Goal: Task Accomplishment & Management: Complete application form

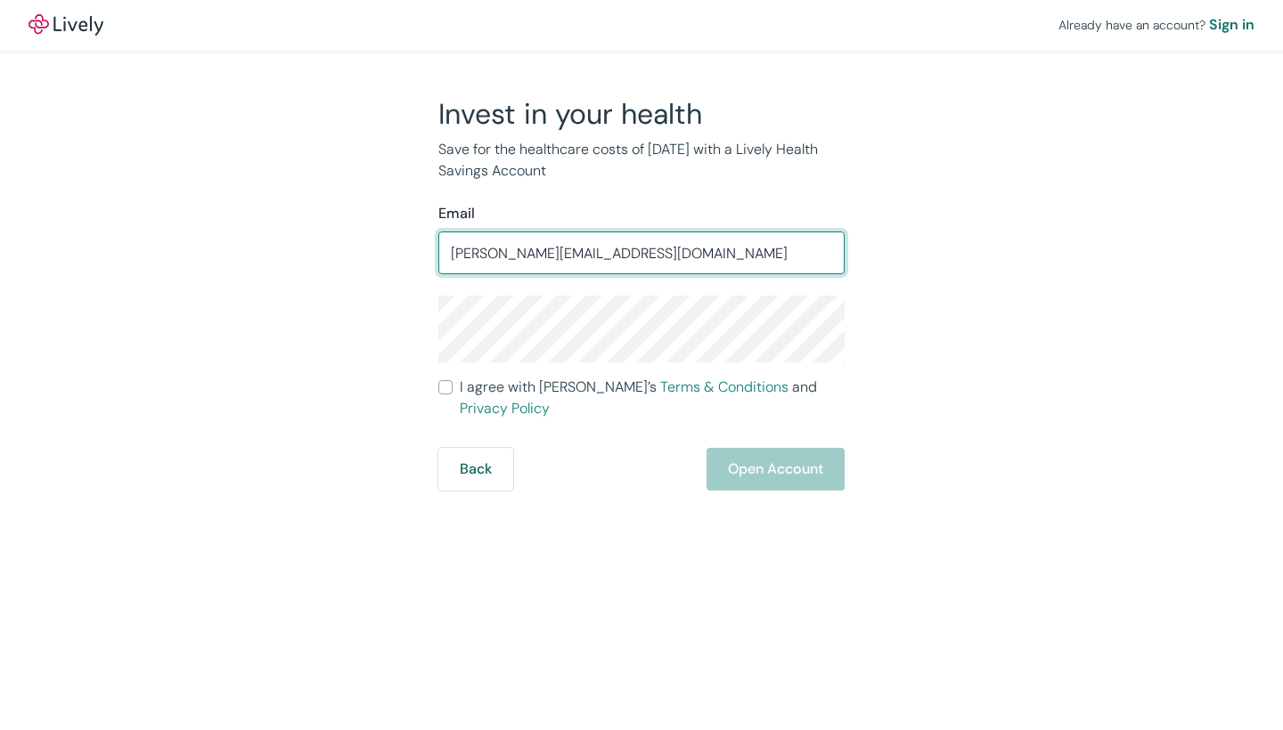
type input "[PERSON_NAME][EMAIL_ADDRESS][DOMAIN_NAME]"
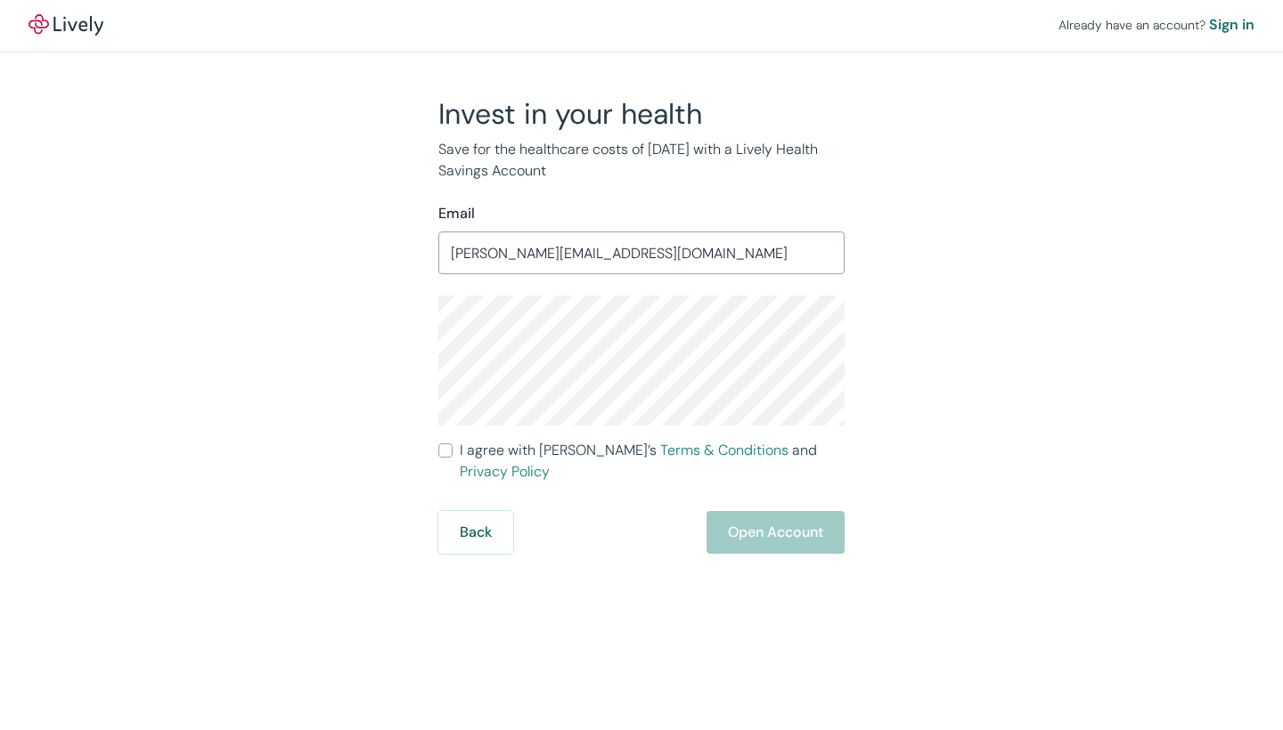
click at [448, 455] on input "I agree with Lively’s Terms & Conditions and Privacy Policy" at bounding box center [445, 451] width 14 height 14
checkbox input "true"
click at [787, 516] on button "Open Account" at bounding box center [775, 532] width 138 height 43
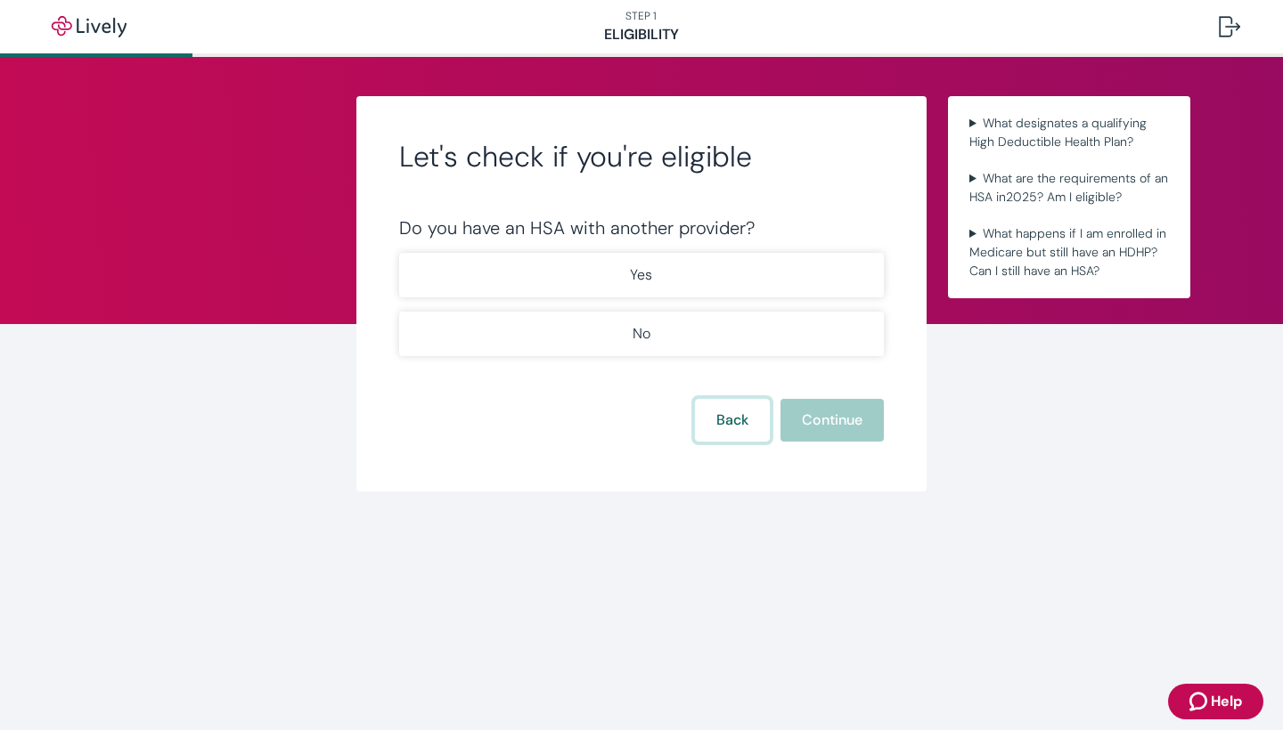
click at [741, 411] on button "Back" at bounding box center [732, 420] width 75 height 43
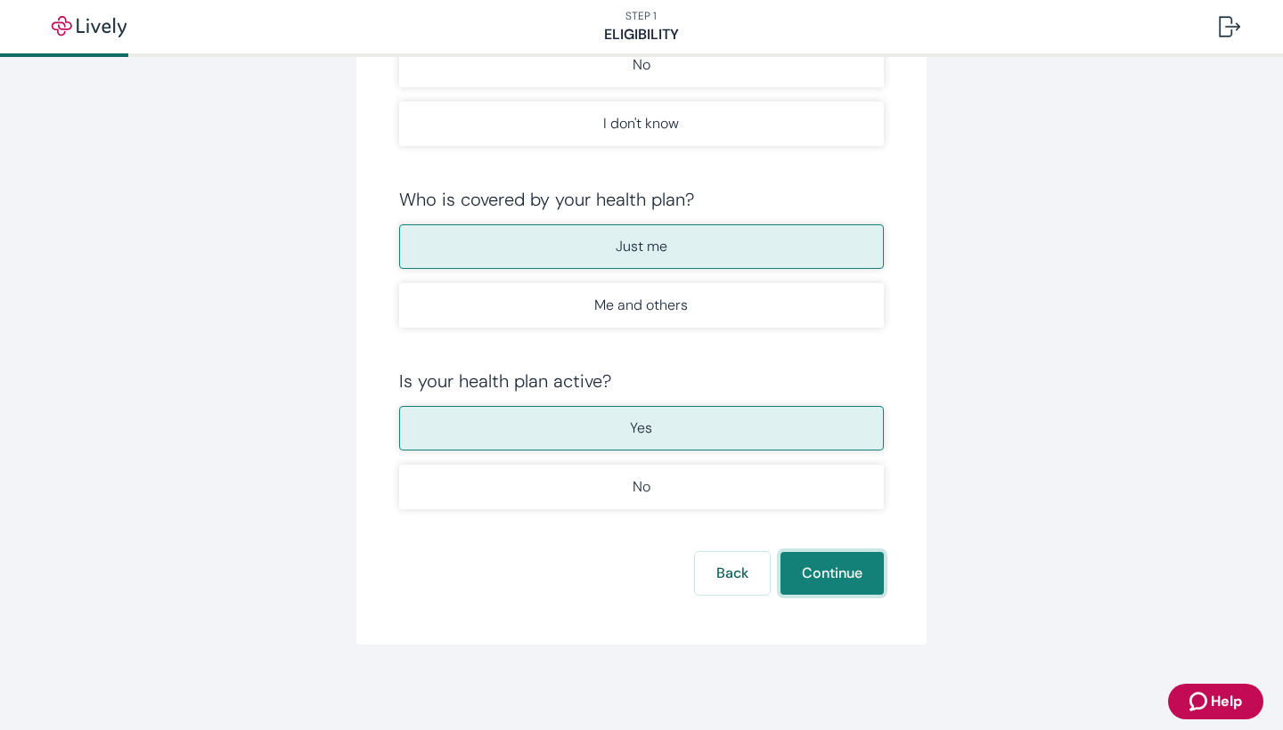
click at [828, 570] on button "Continue" at bounding box center [831, 573] width 103 height 43
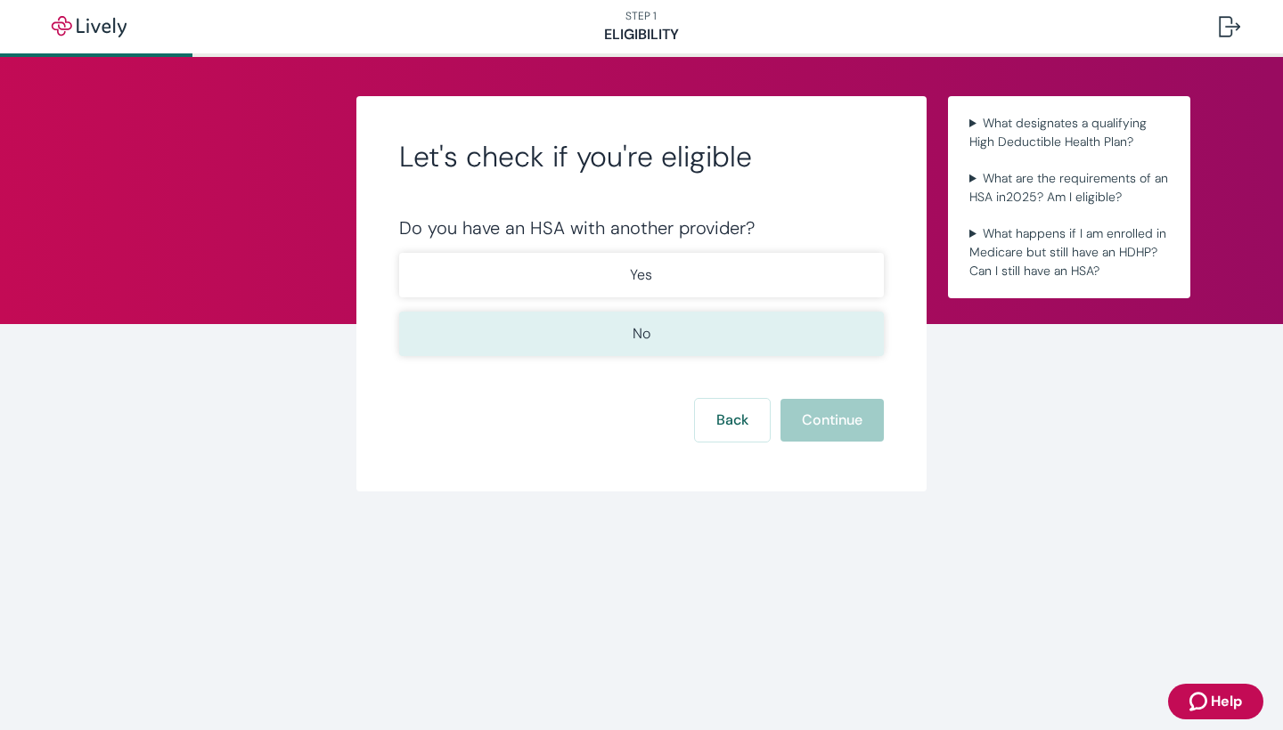
click at [778, 326] on button "No" at bounding box center [641, 334] width 485 height 45
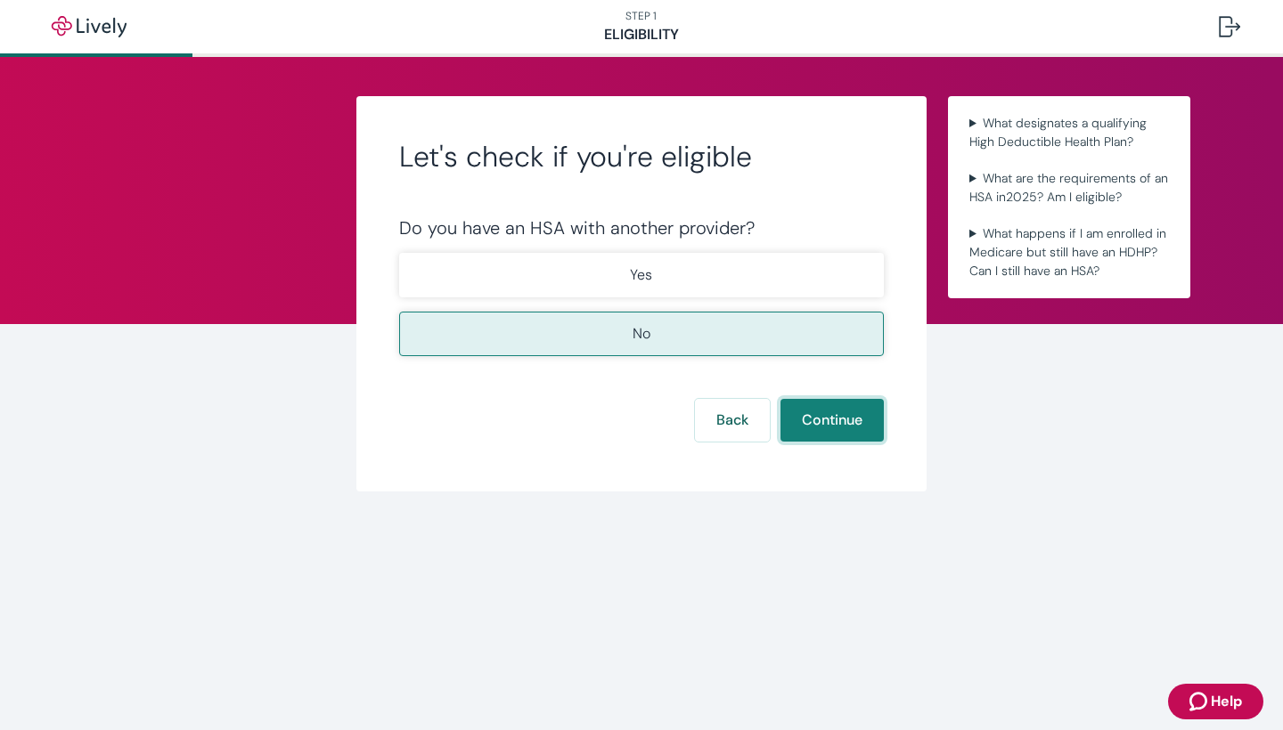
click at [831, 417] on button "Continue" at bounding box center [831, 420] width 103 height 43
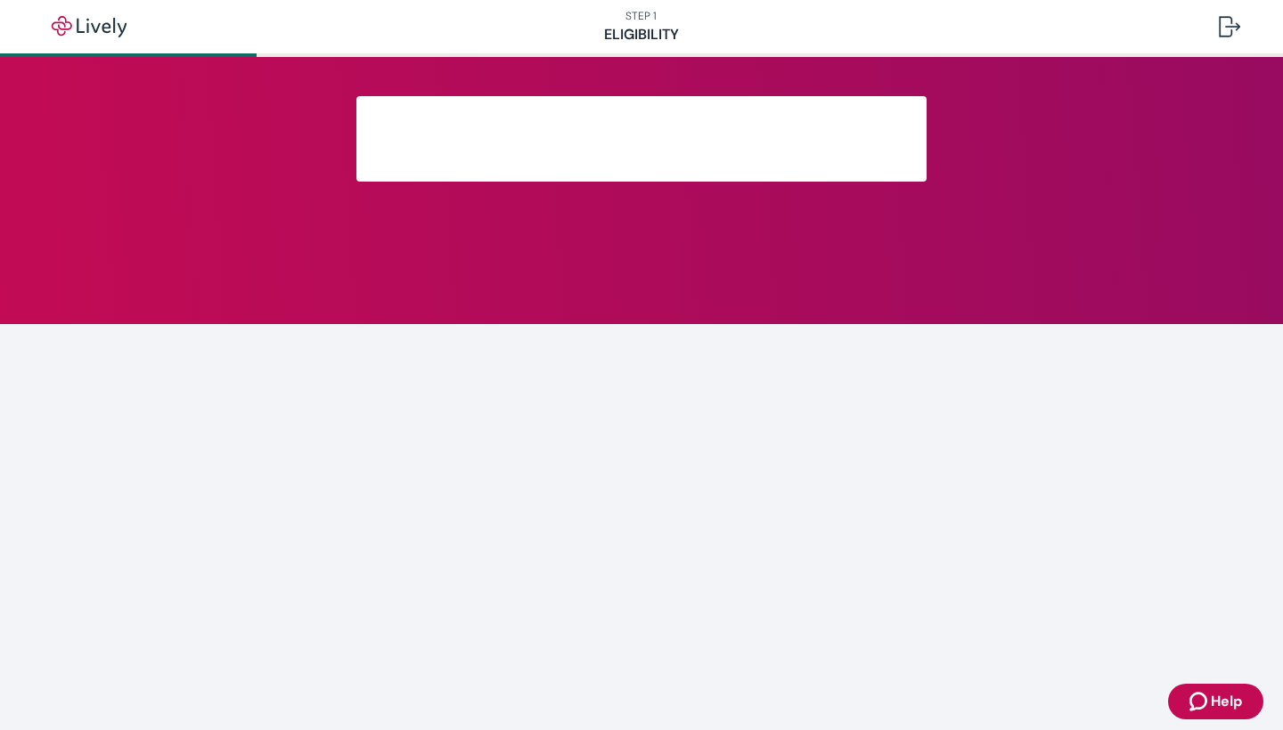
scroll to position [221, 0]
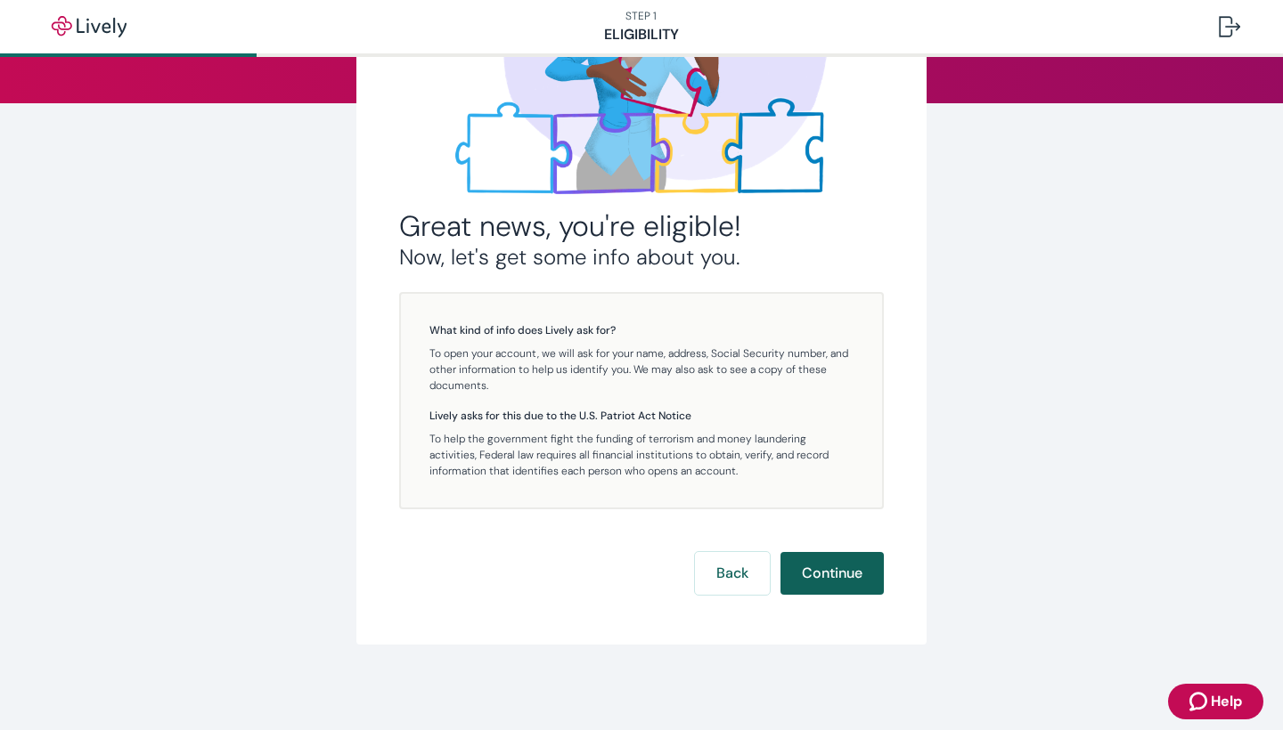
click at [848, 587] on button "Continue" at bounding box center [831, 573] width 103 height 43
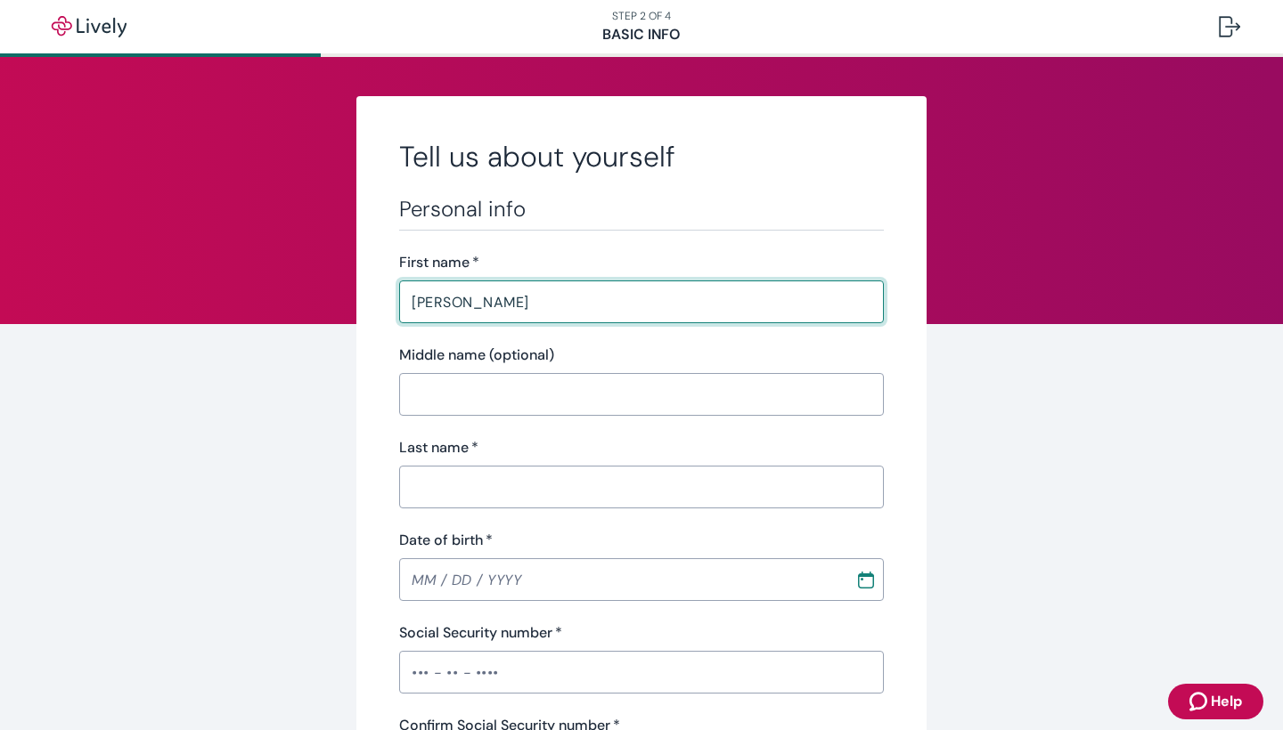
type input "[PERSON_NAME]"
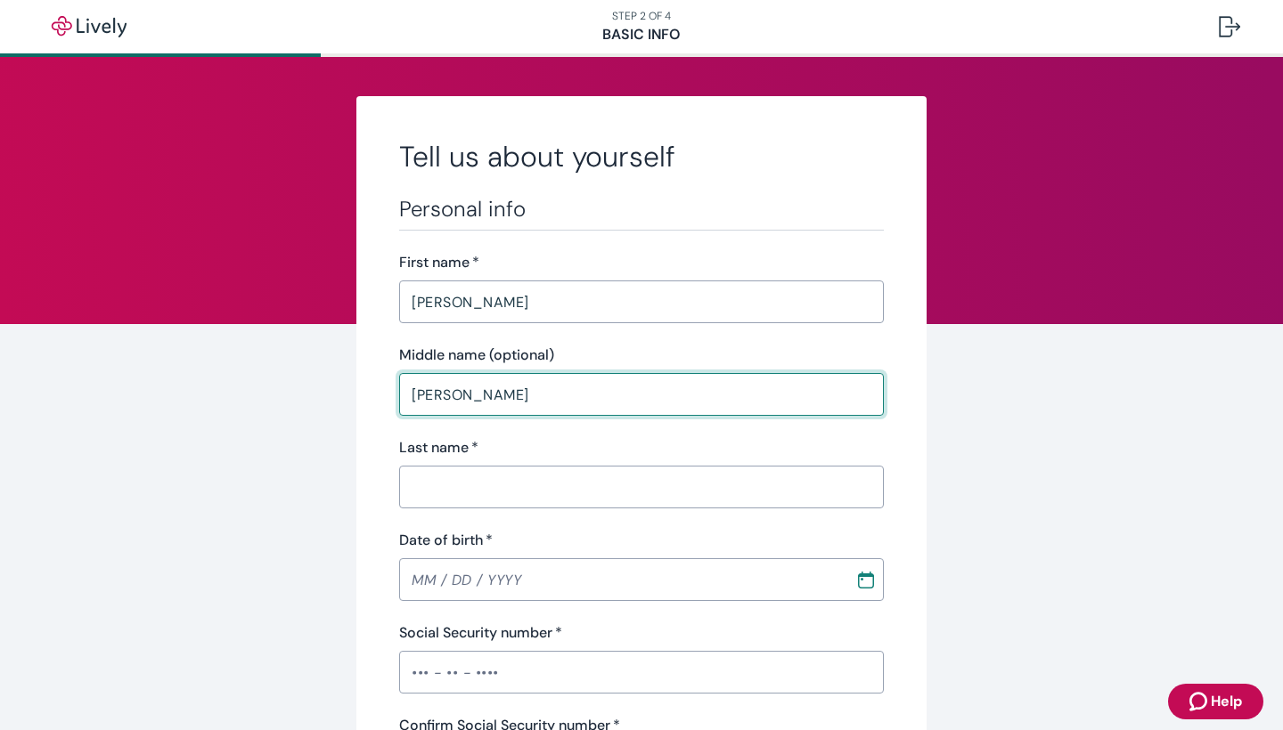
type input "[PERSON_NAME]"
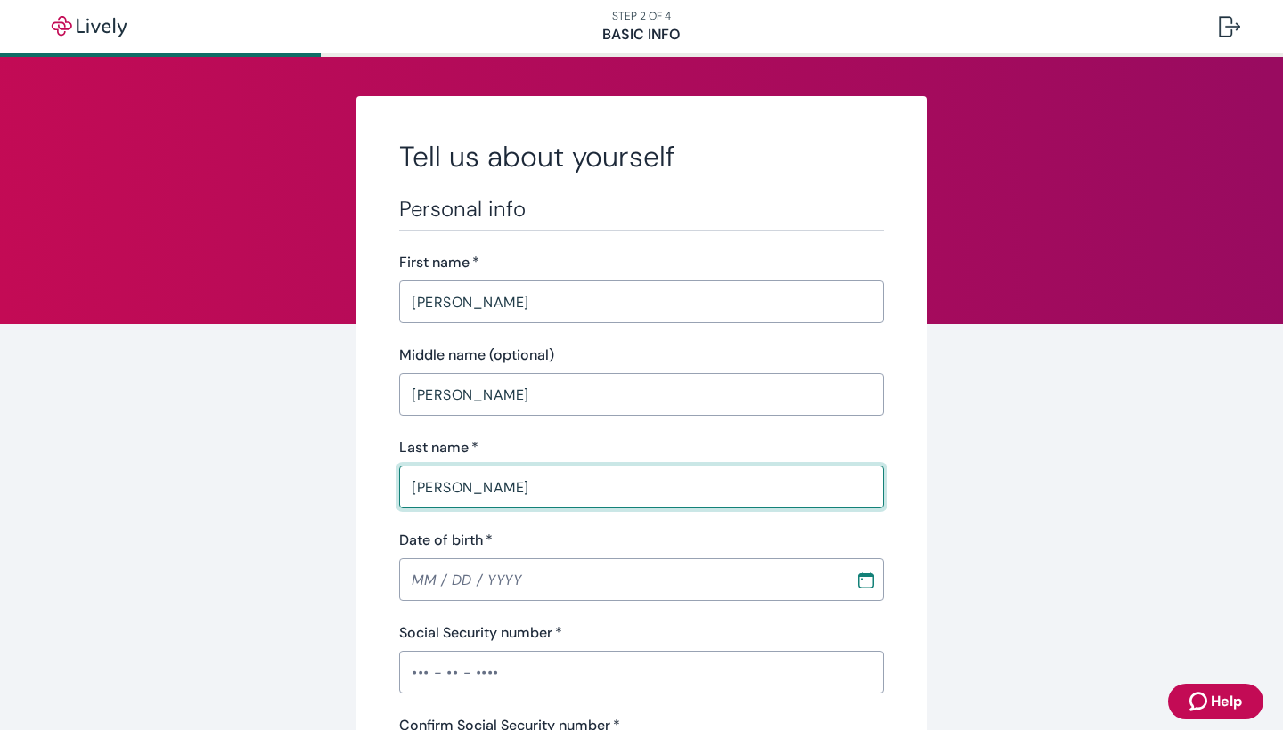
type input "[PERSON_NAME]"
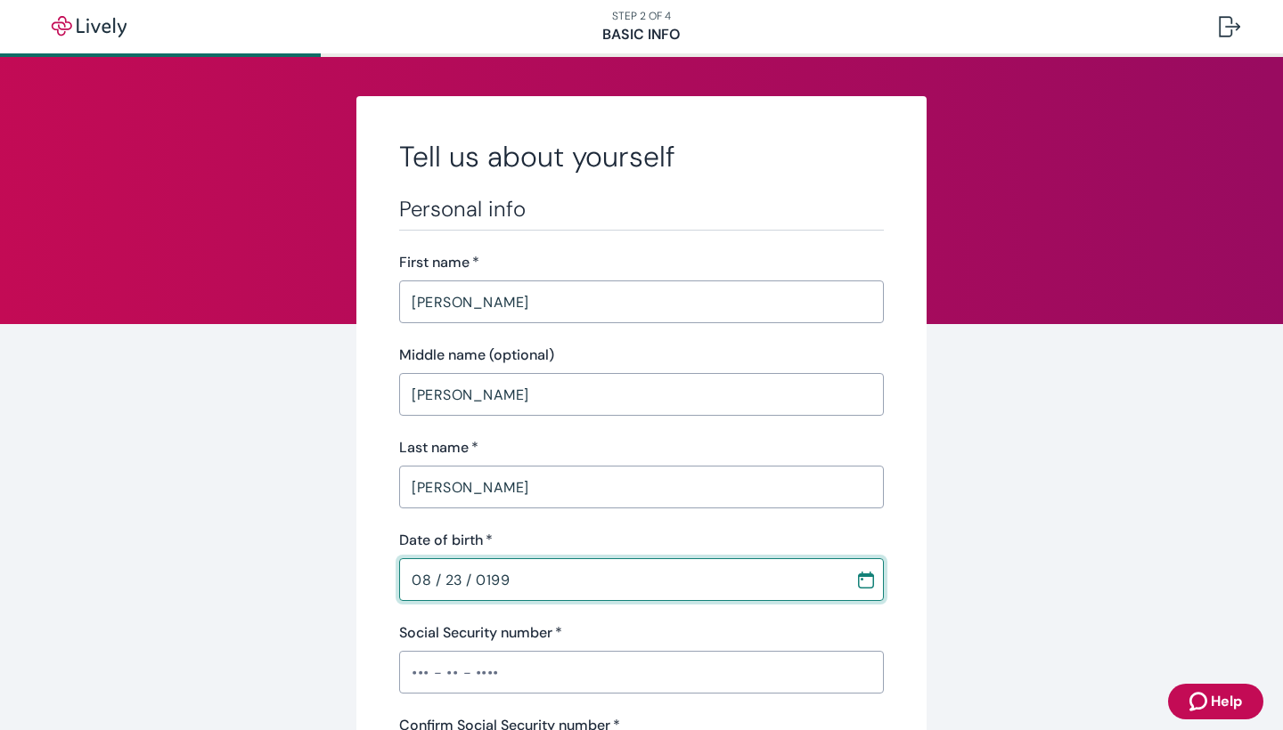
type input "[DATE]"
click at [640, 668] on input "Social Security number   *" at bounding box center [641, 673] width 485 height 36
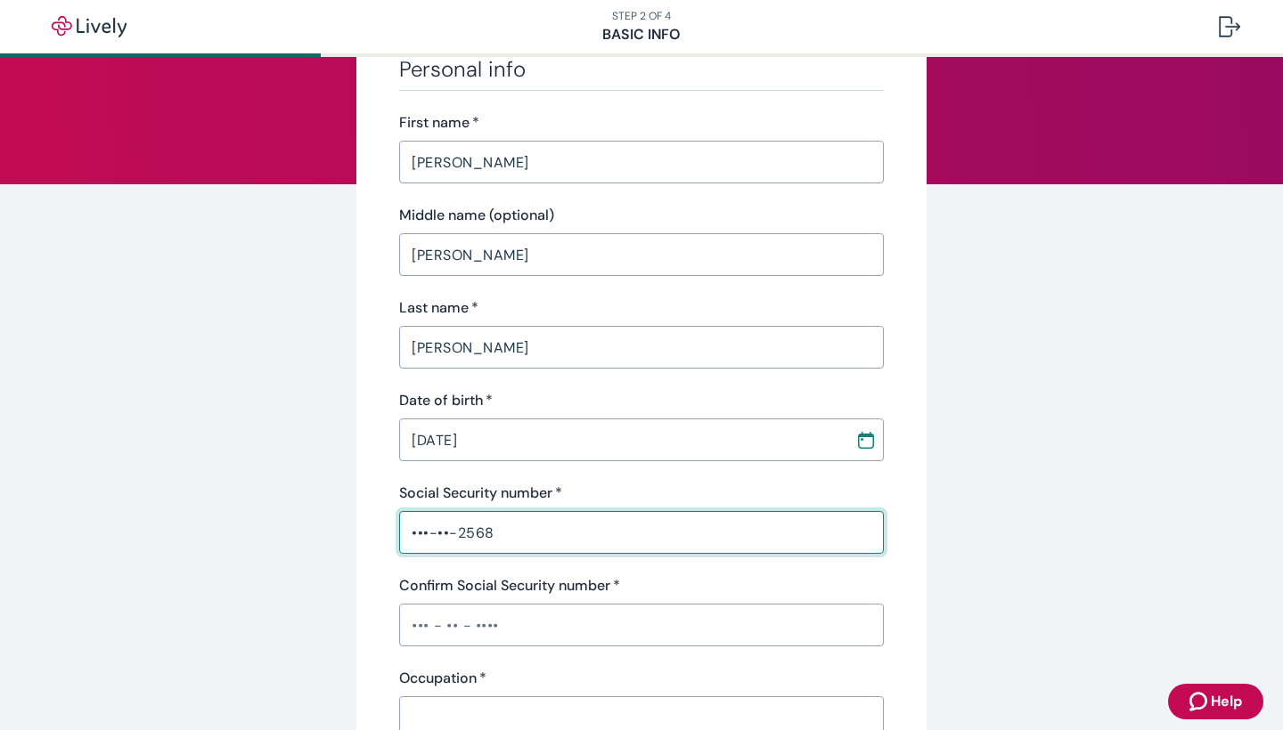
scroll to position [209, 0]
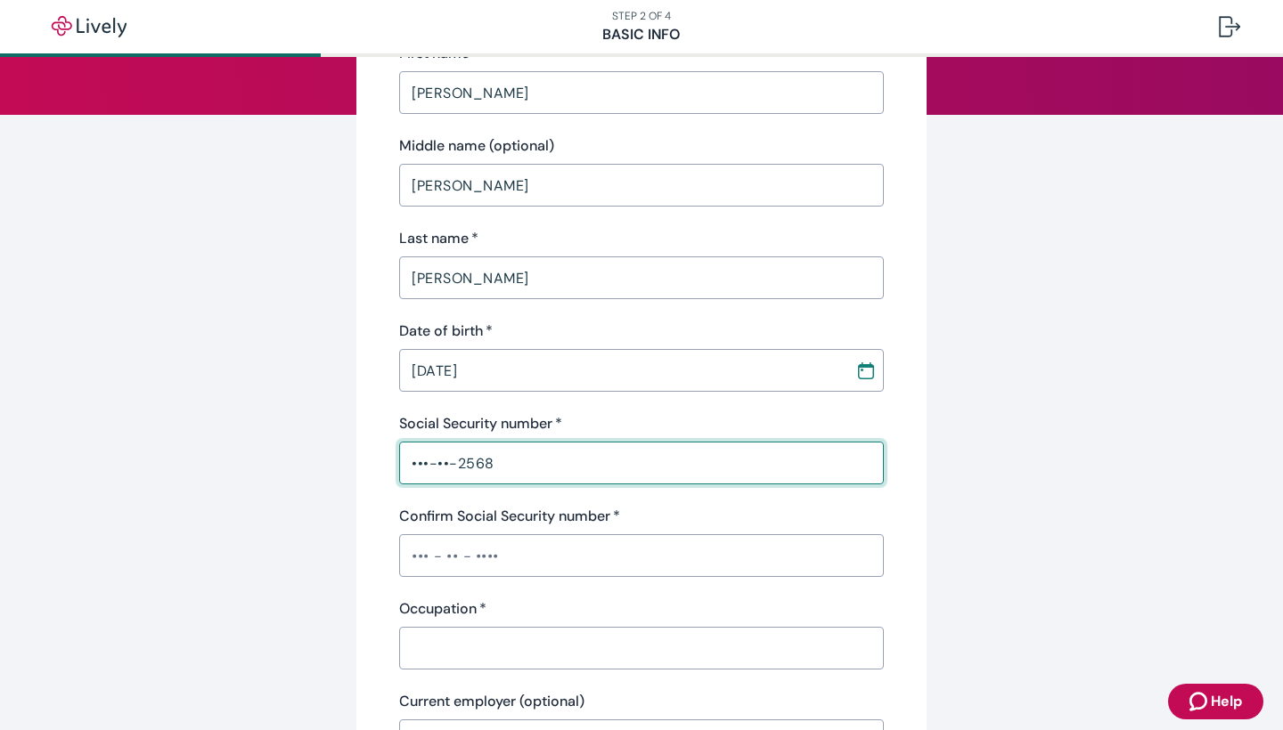
type input "•••-••-2568"
click at [607, 551] on input "Confirm Social Security number   *" at bounding box center [641, 556] width 485 height 36
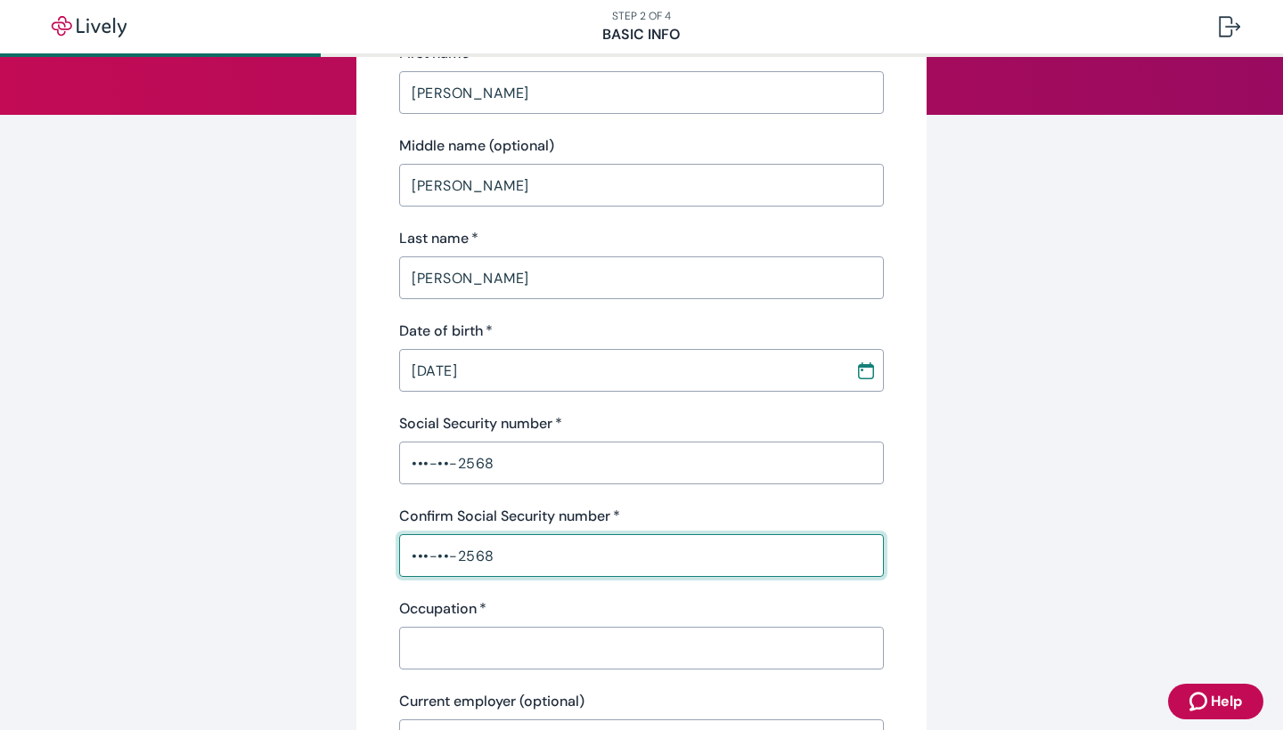
type input "•••-••-2568"
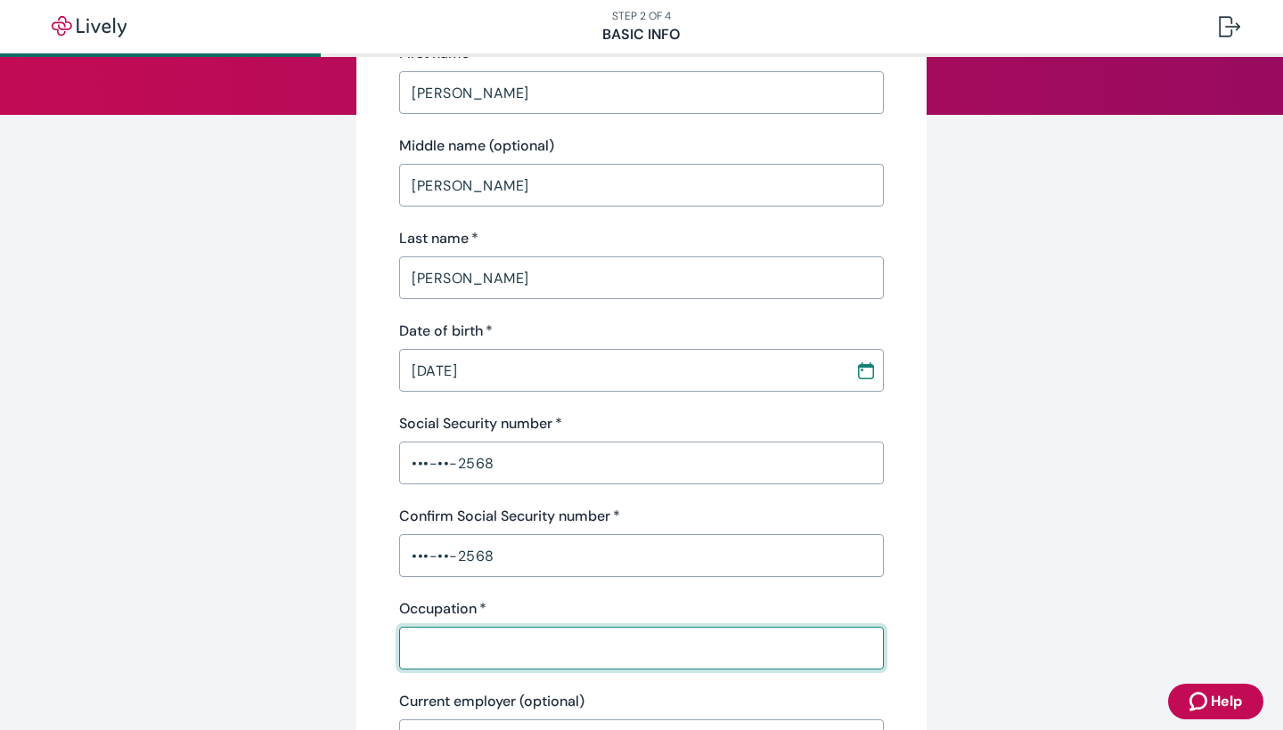
click at [591, 646] on input "Occupation   *" at bounding box center [641, 649] width 485 height 36
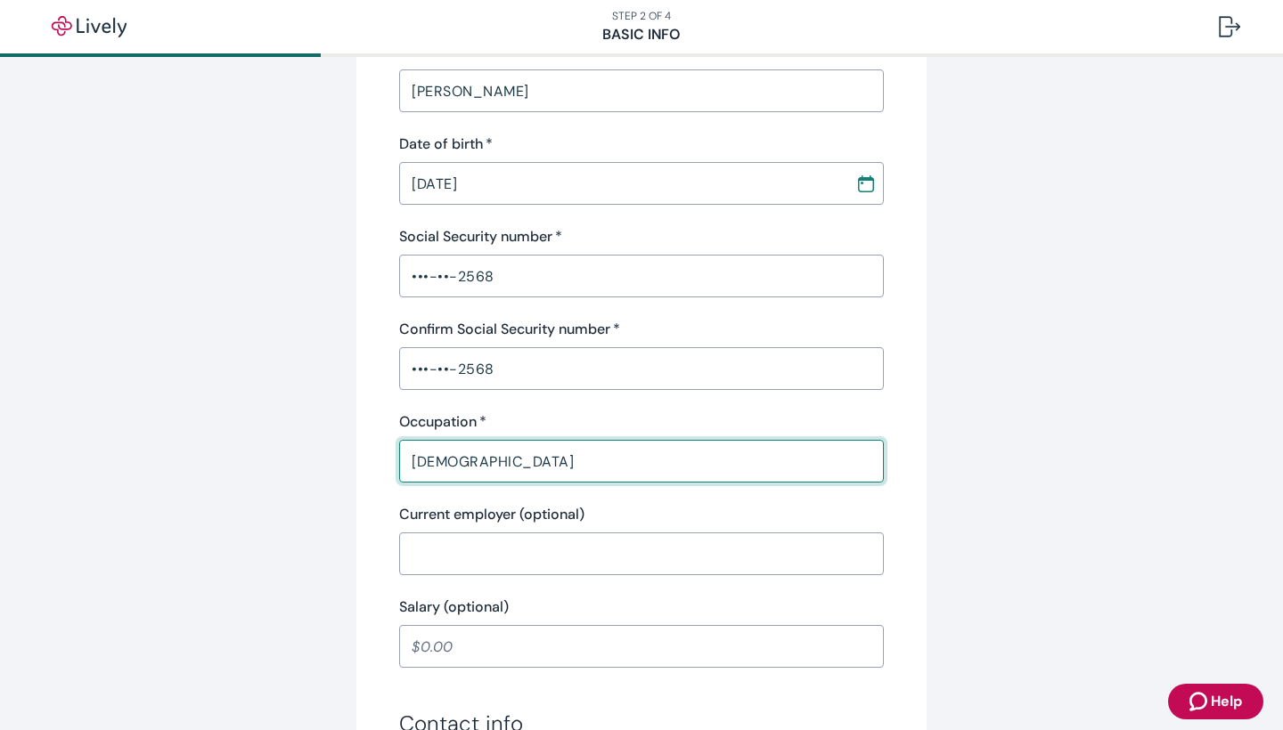
scroll to position [536, 0]
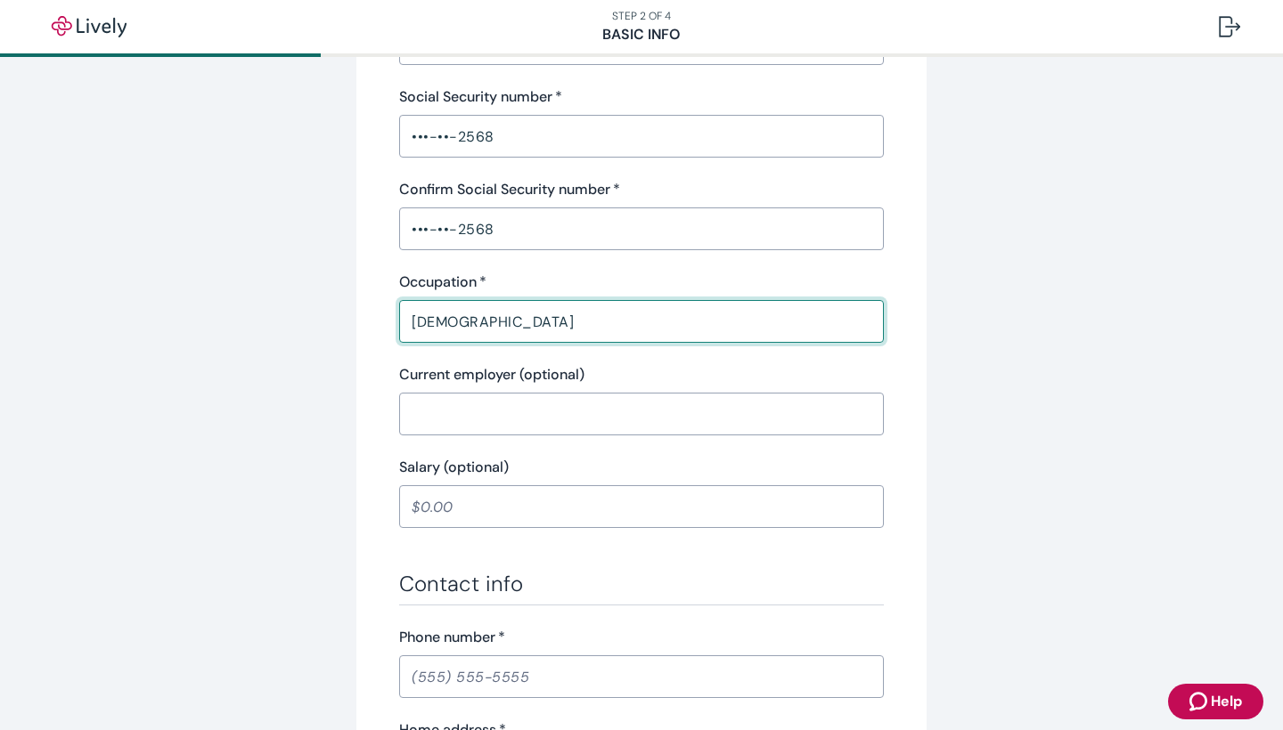
type input "[DEMOGRAPHIC_DATA]"
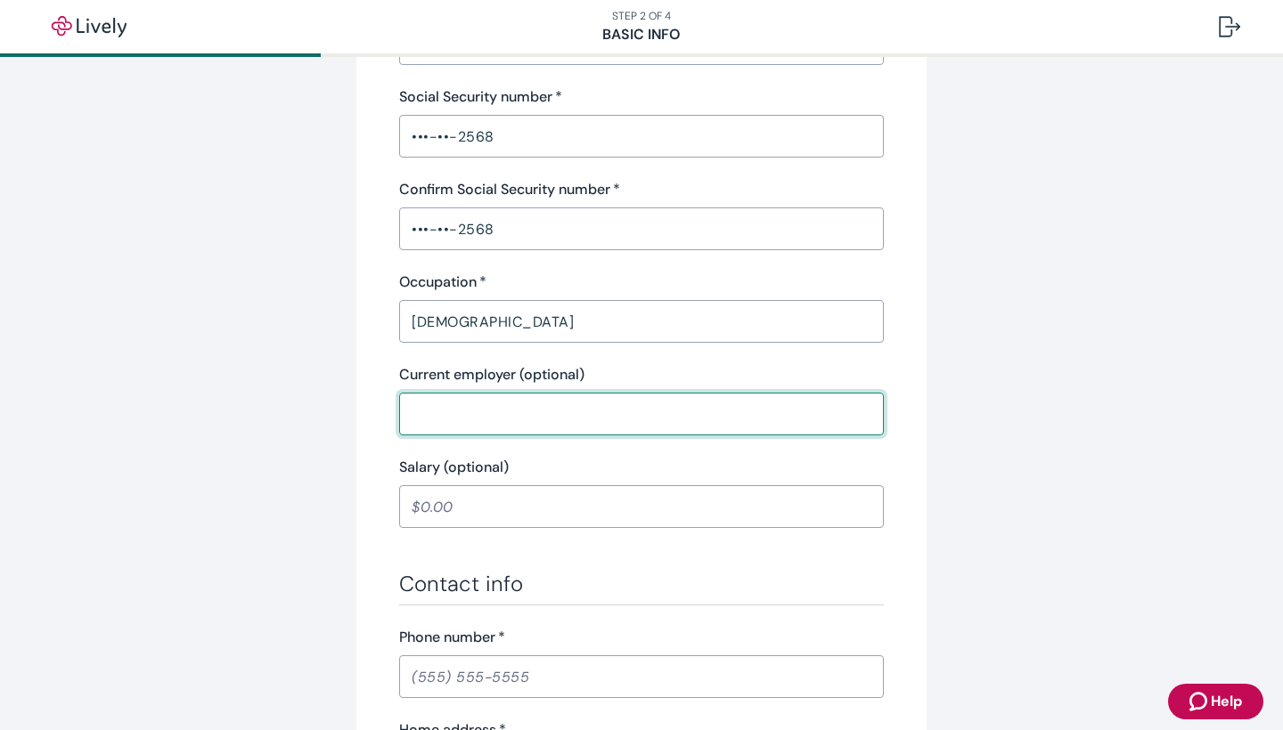
click at [543, 511] on input "Salary (optional)" at bounding box center [641, 507] width 485 height 36
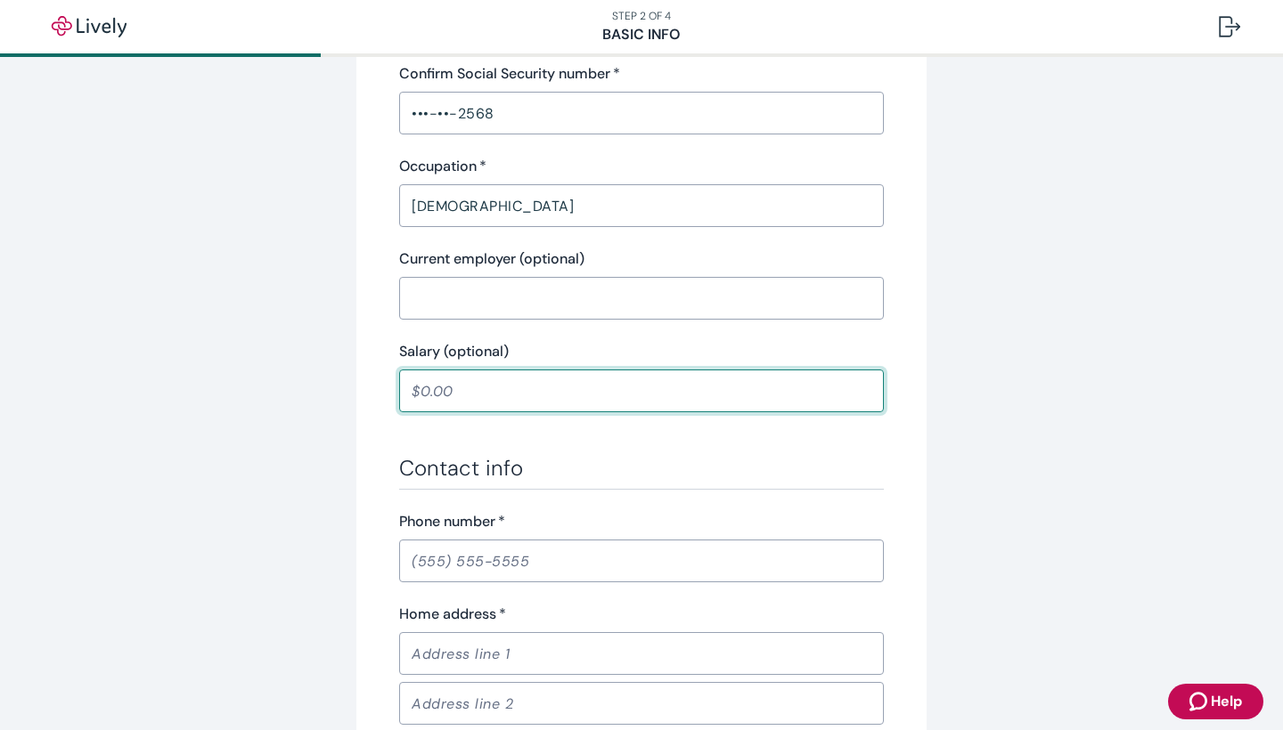
scroll to position [705, 0]
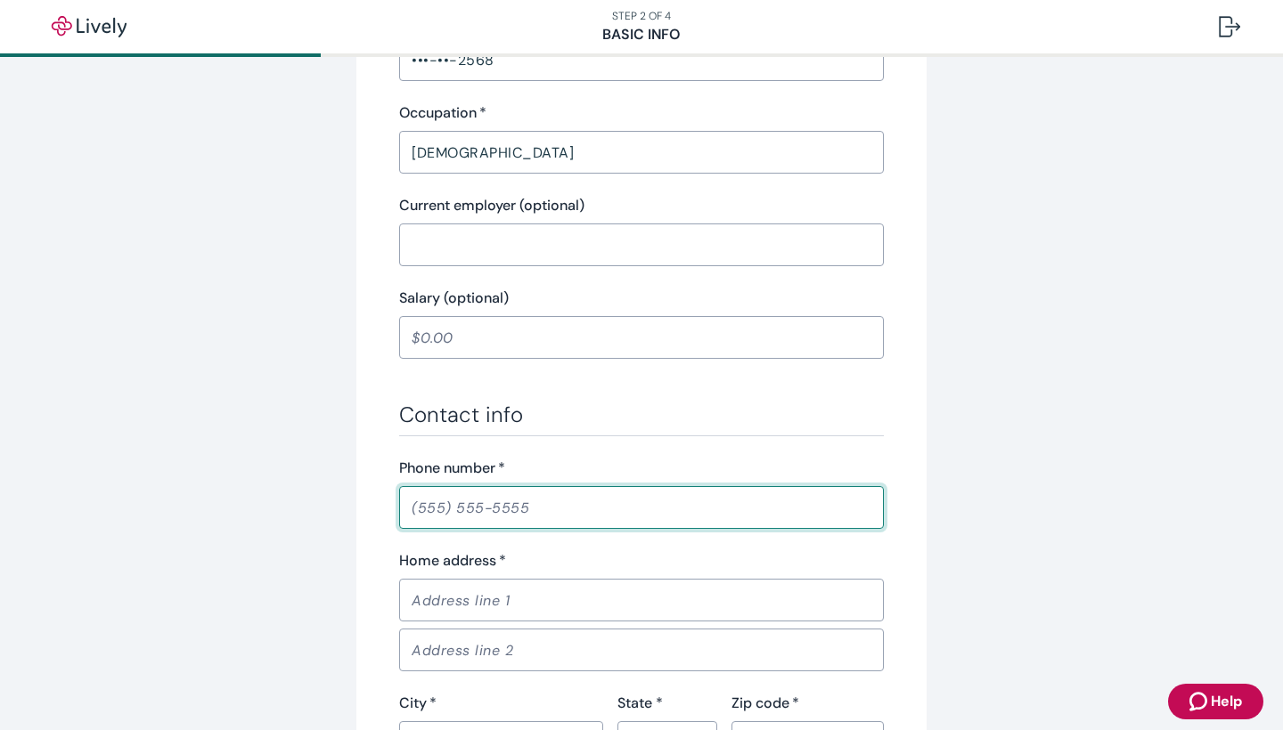
type input "[PHONE_NUMBER]"
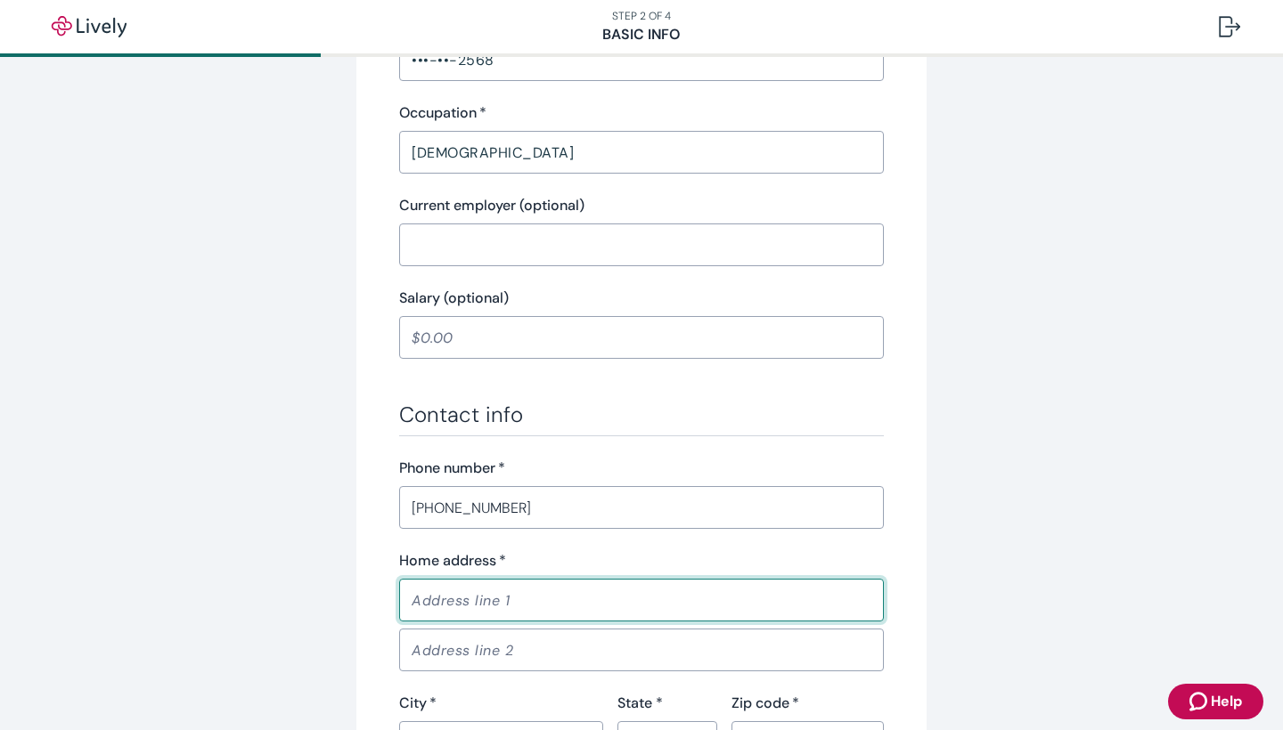
type input "21665 SW Imperial Ct"
type input "Aloah"
type input "OR"
type input "97003"
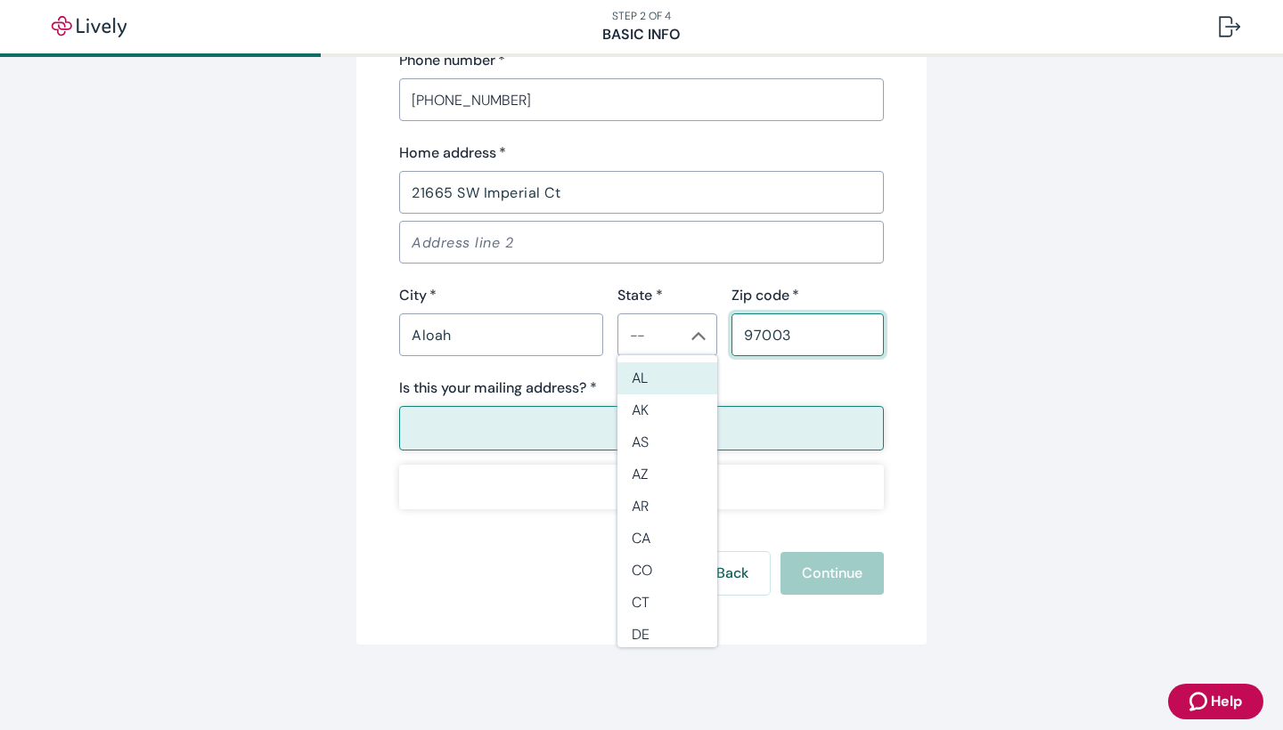
scroll to position [1113, 0]
click at [530, 355] on div "Aloah ​" at bounding box center [501, 335] width 204 height 43
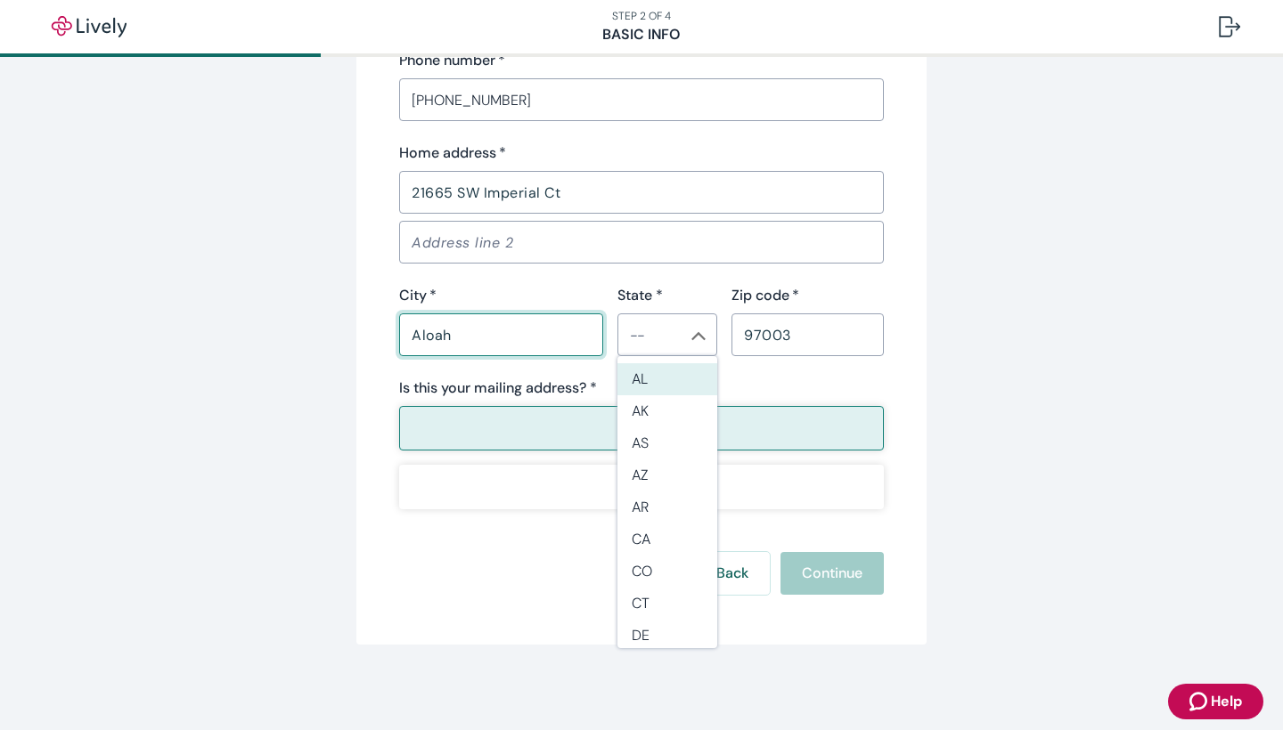
click at [506, 344] on input "Aloah" at bounding box center [501, 335] width 204 height 36
type input "Beaverton"
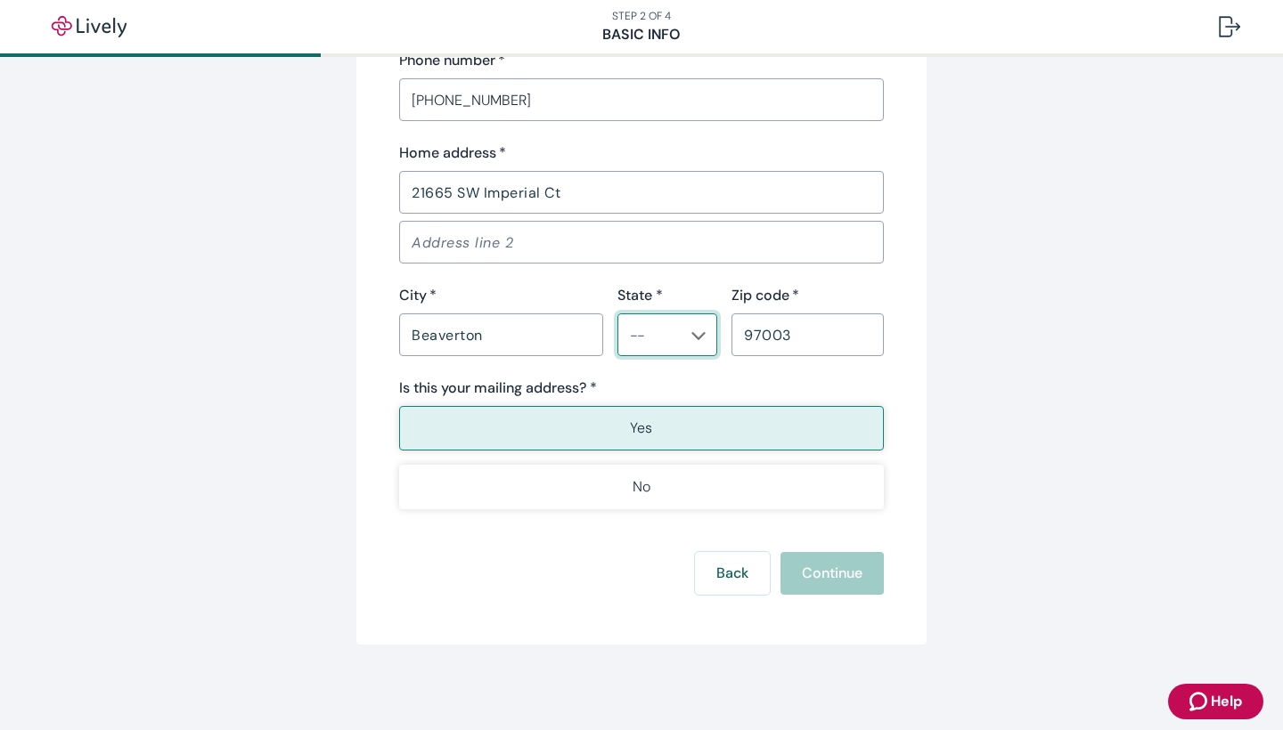
click at [656, 341] on input "State *" at bounding box center [653, 334] width 60 height 25
type input "OR"
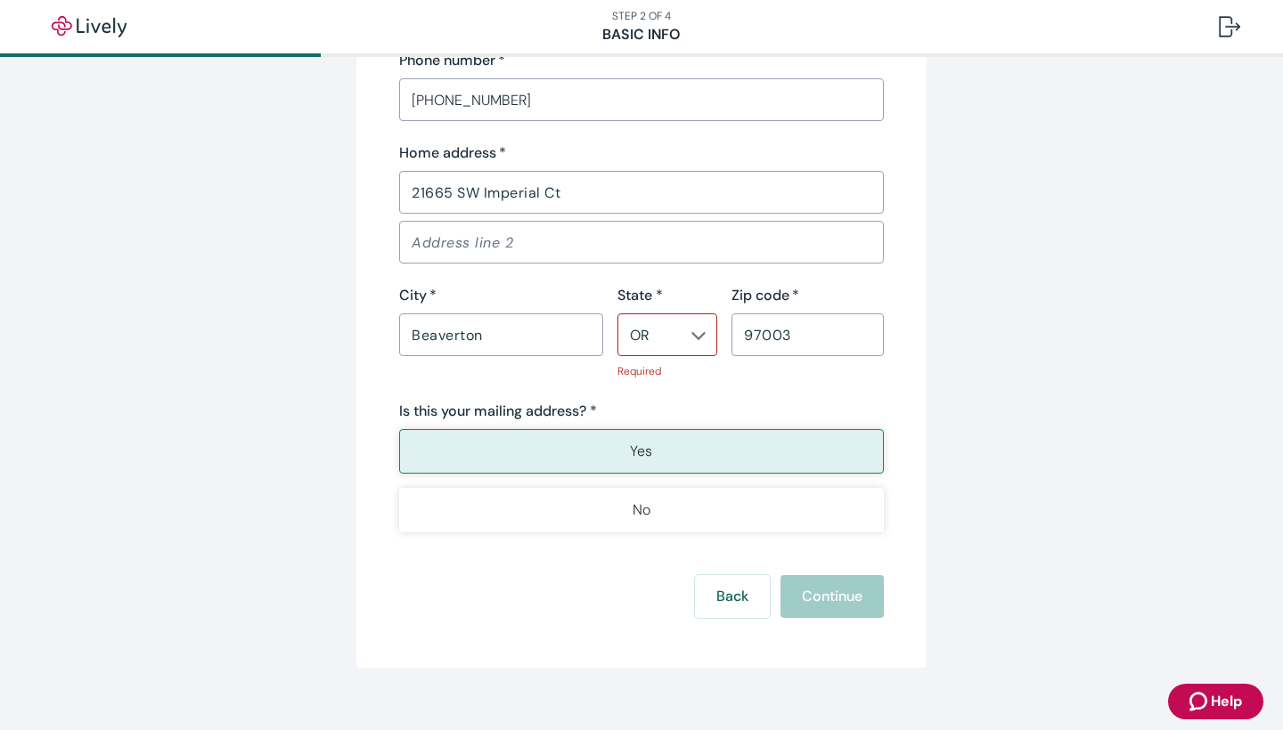
click at [616, 424] on div "Is this your mailing address? * Yes No" at bounding box center [641, 467] width 485 height 132
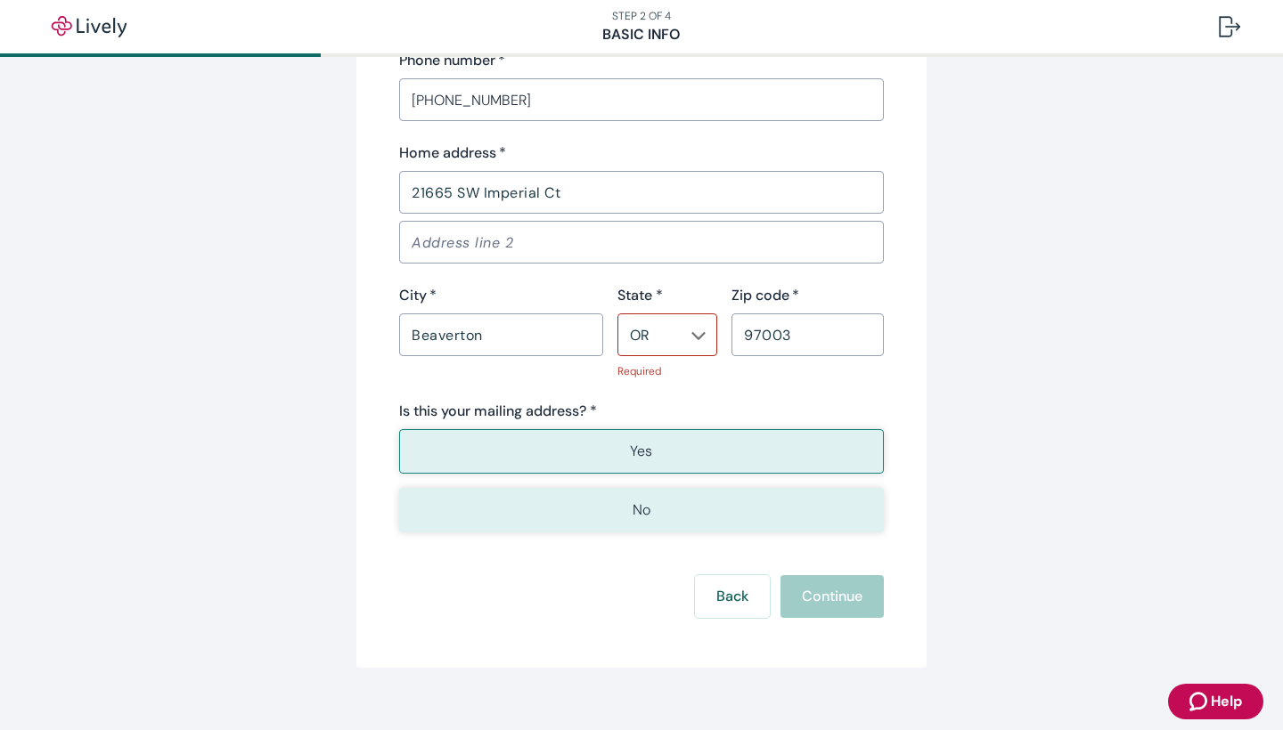
scroll to position [1101, 0]
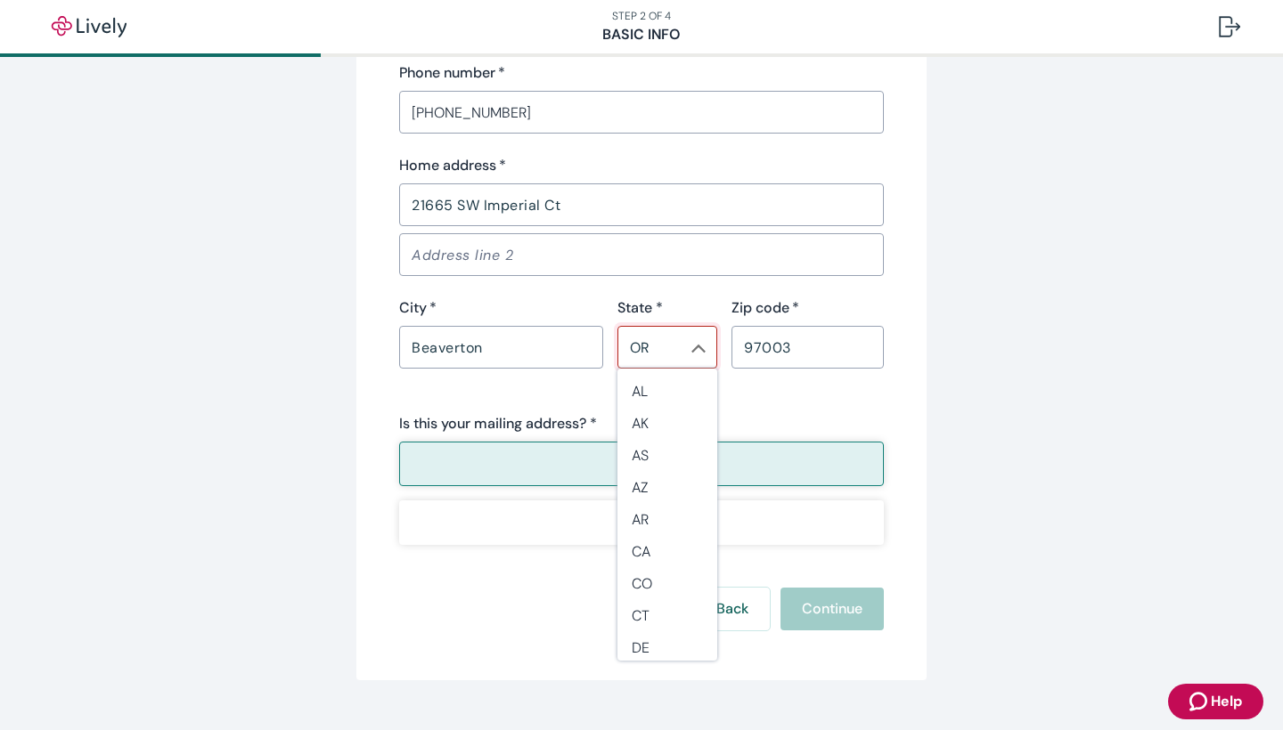
click at [649, 352] on input "OR" at bounding box center [653, 347] width 60 height 25
click at [673, 646] on li "OR" at bounding box center [667, 644] width 100 height 34
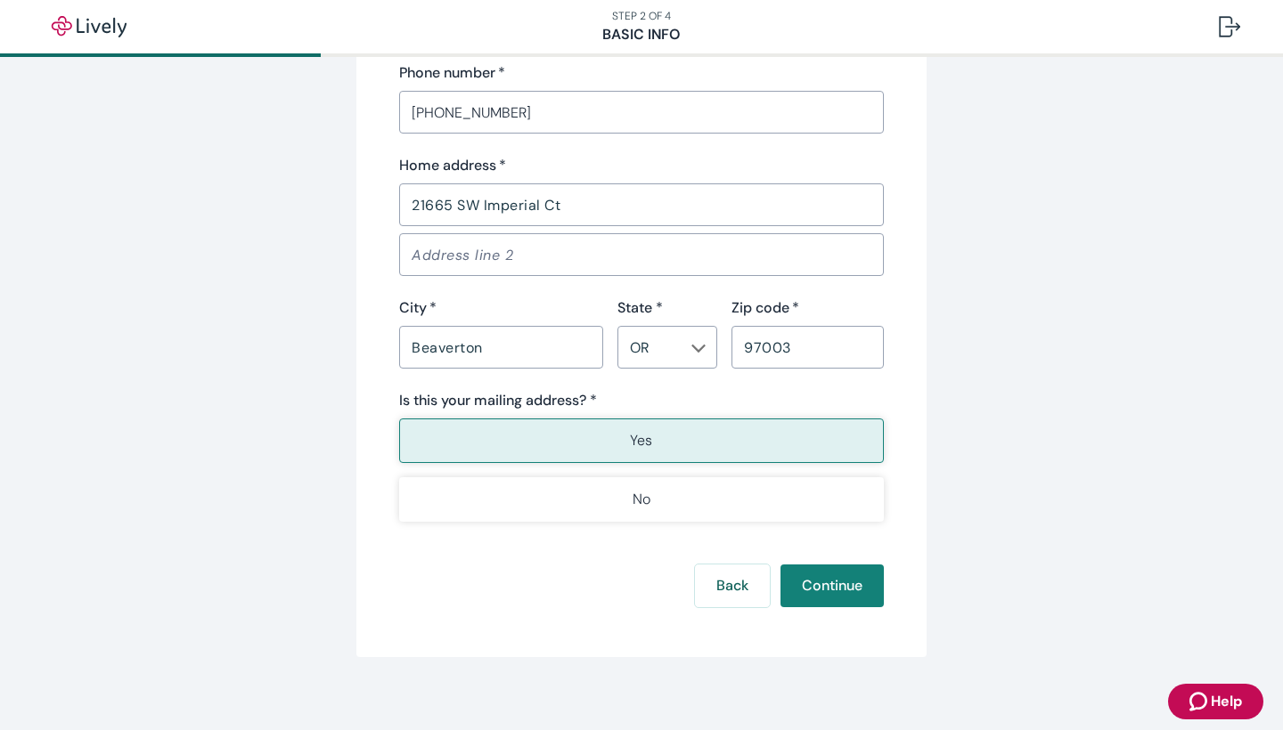
click at [826, 404] on div "Contact info Phone number   * [PHONE_NUMBER] ​ Home address   * [GEOGRAPHIC_DAT…" at bounding box center [641, 264] width 485 height 516
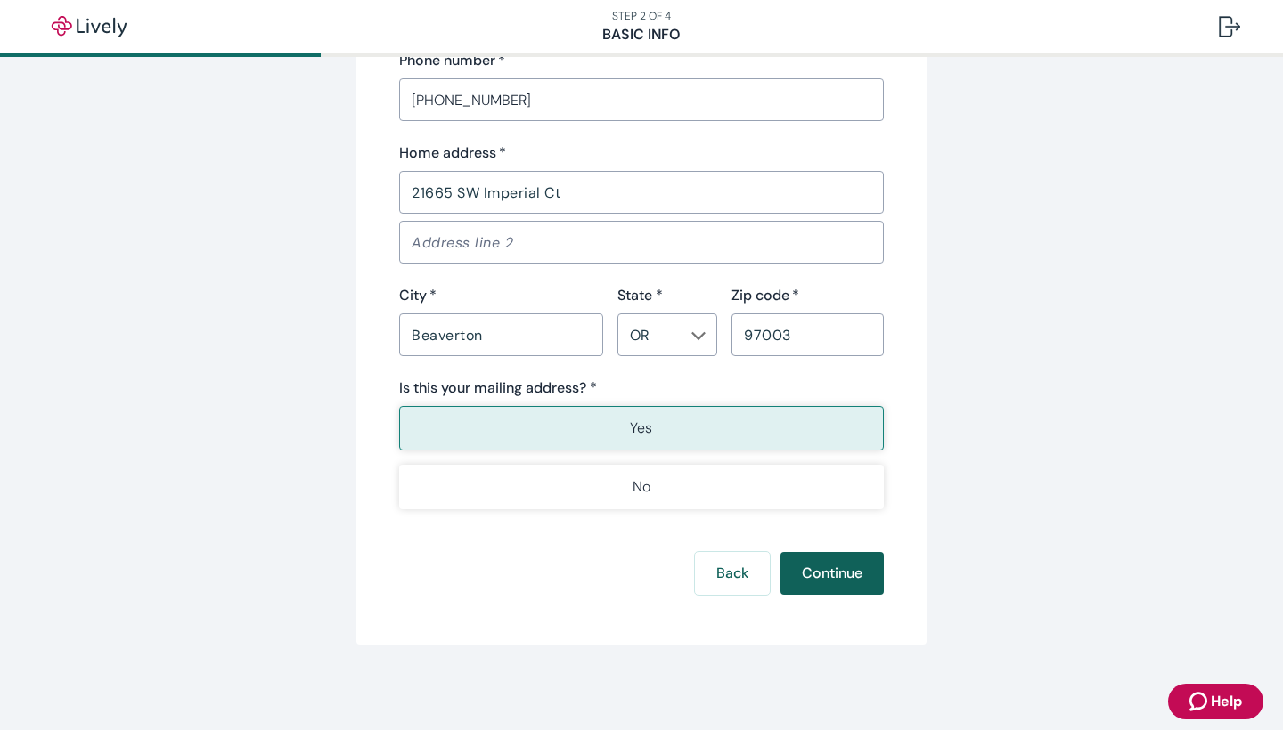
scroll to position [1113, 0]
click at [849, 575] on button "Continue" at bounding box center [831, 573] width 103 height 43
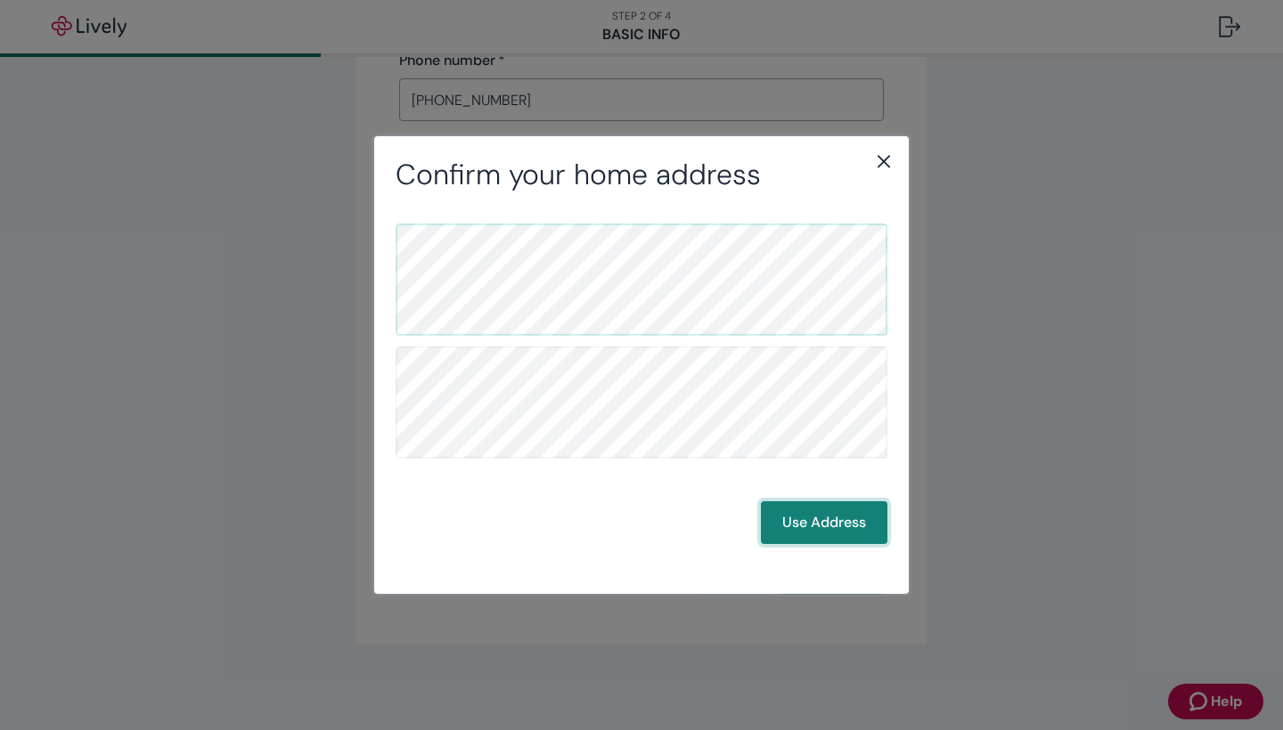
click at [818, 520] on button "Use Address" at bounding box center [824, 522] width 126 height 43
click at [833, 517] on button "Use Address" at bounding box center [824, 522] width 126 height 43
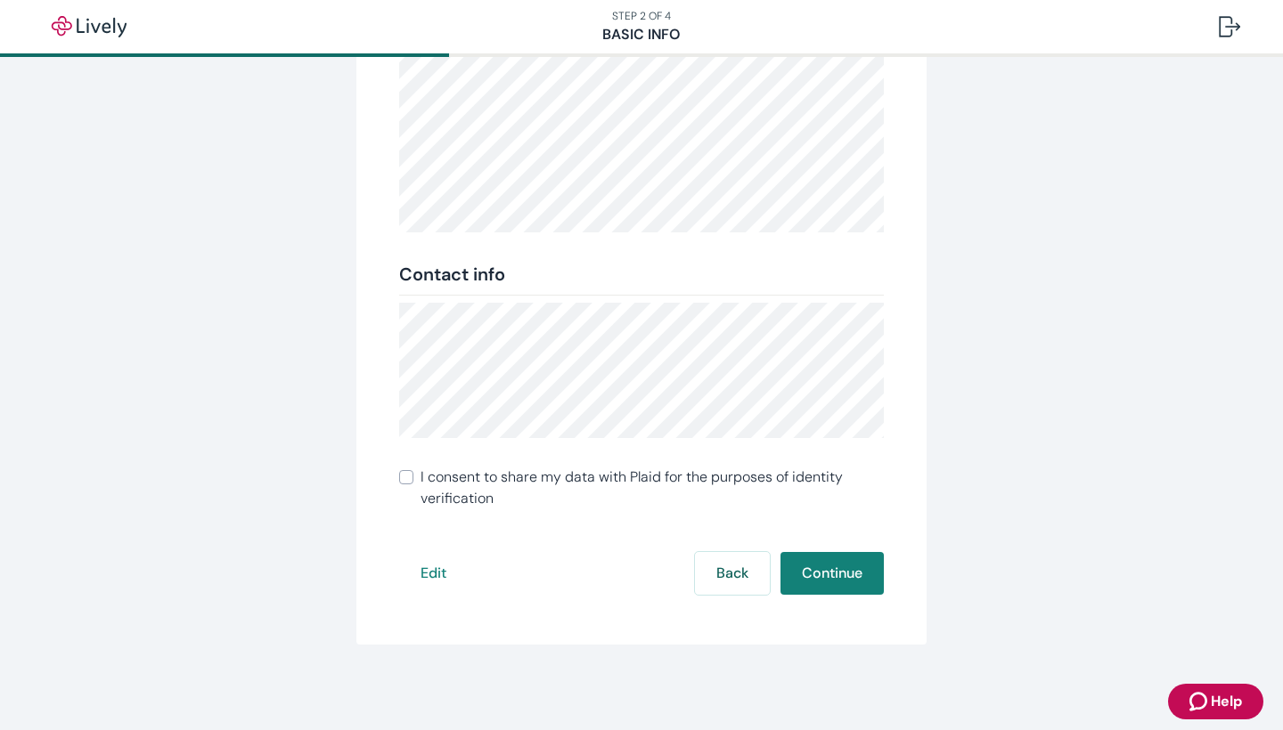
scroll to position [280, 0]
click at [405, 476] on input "I consent to share my data with Plaid for the purposes of identity verification" at bounding box center [406, 477] width 14 height 14
checkbox input "true"
click at [814, 564] on button "Continue" at bounding box center [831, 573] width 103 height 43
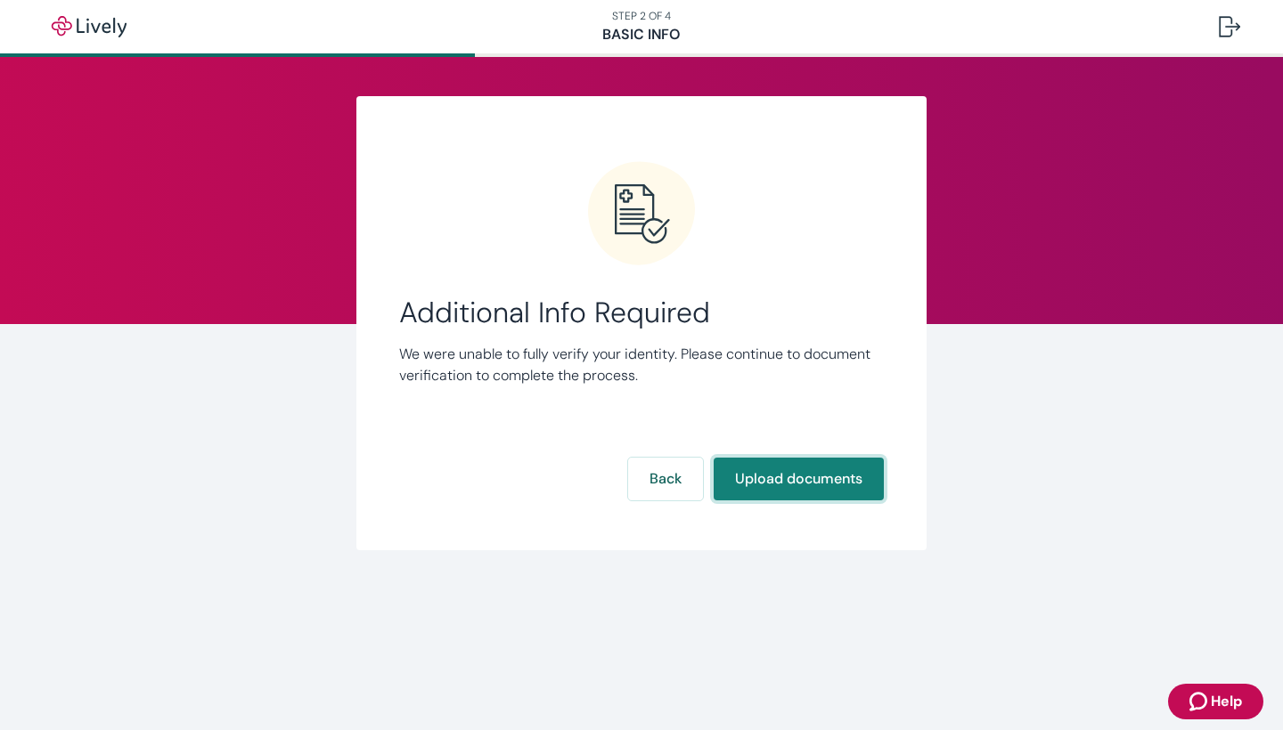
click at [794, 477] on button "Upload documents" at bounding box center [799, 479] width 170 height 43
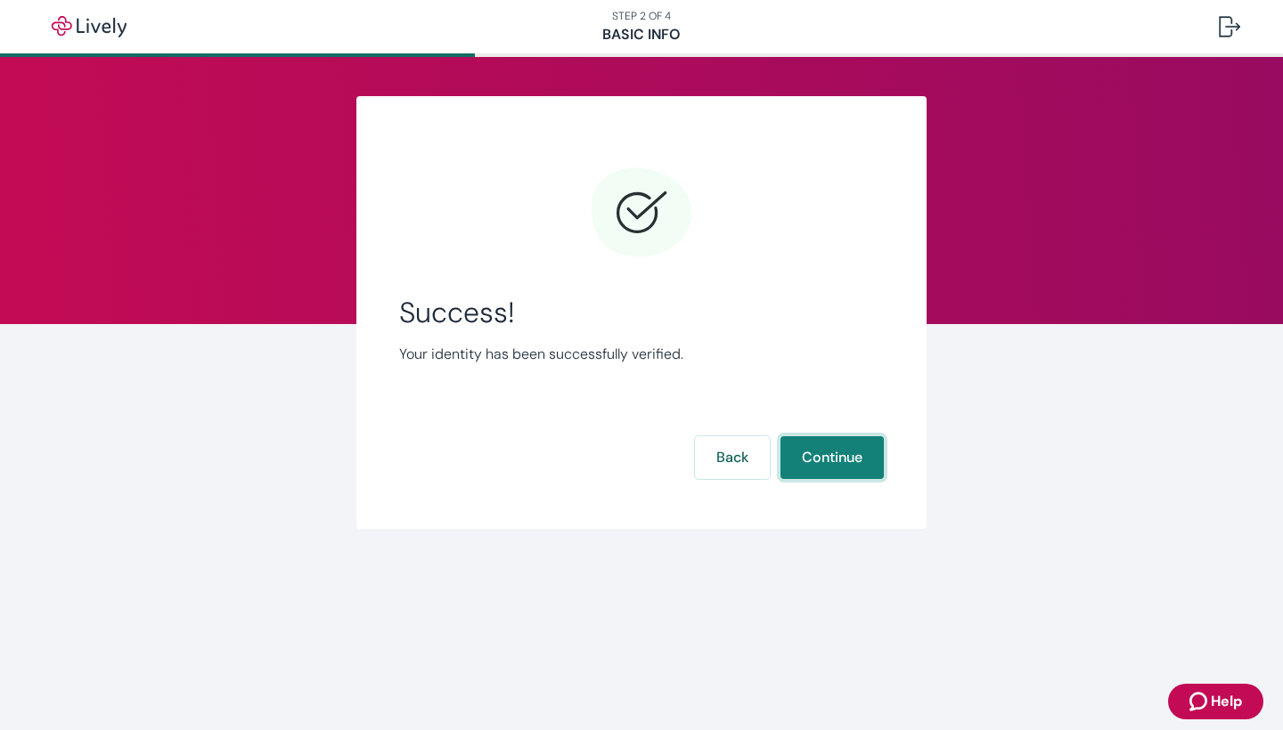
click at [837, 460] on button "Continue" at bounding box center [831, 457] width 103 height 43
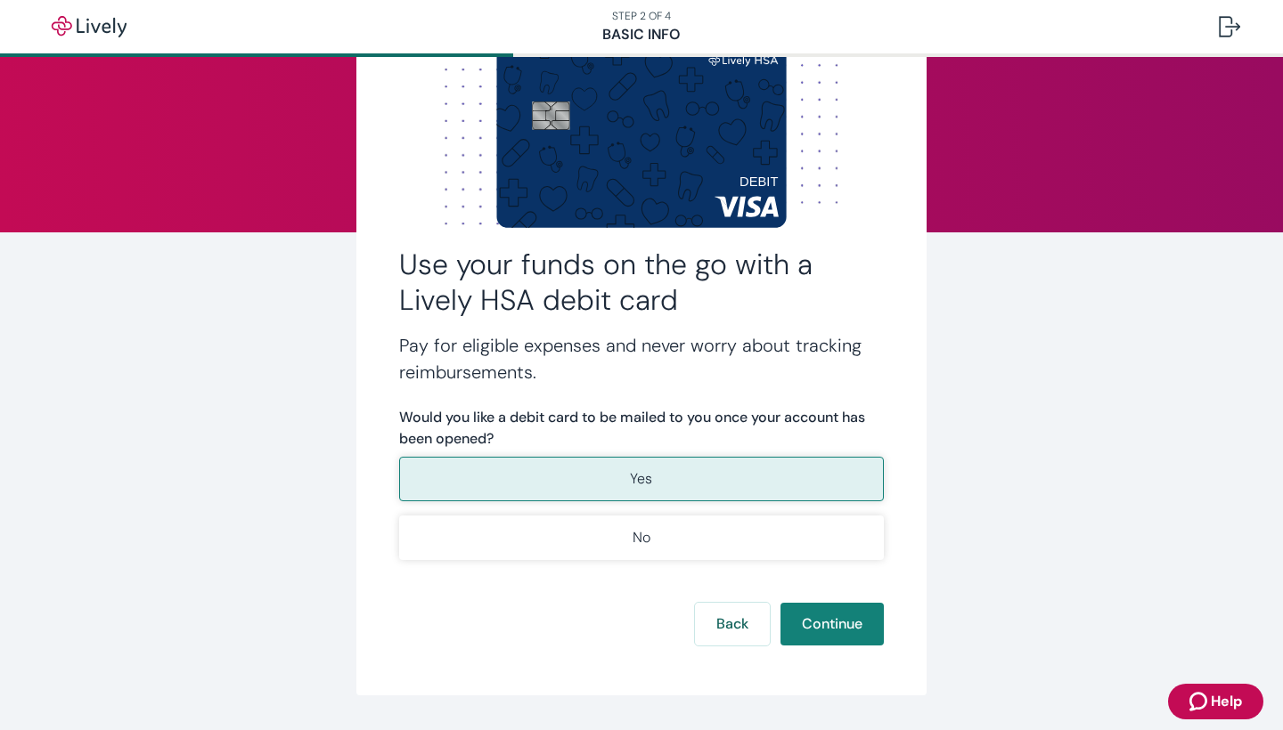
scroll to position [96, 0]
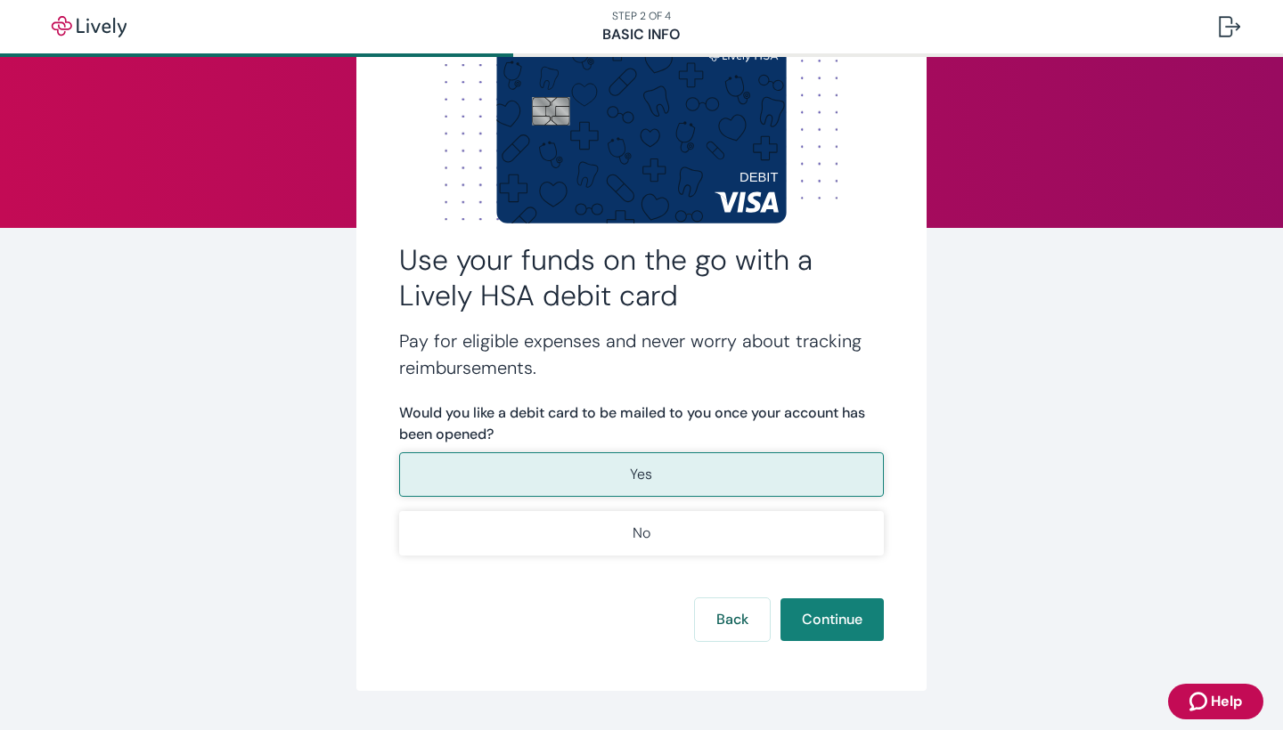
click at [730, 475] on button "Yes" at bounding box center [641, 475] width 485 height 45
click at [828, 628] on button "Continue" at bounding box center [831, 620] width 103 height 43
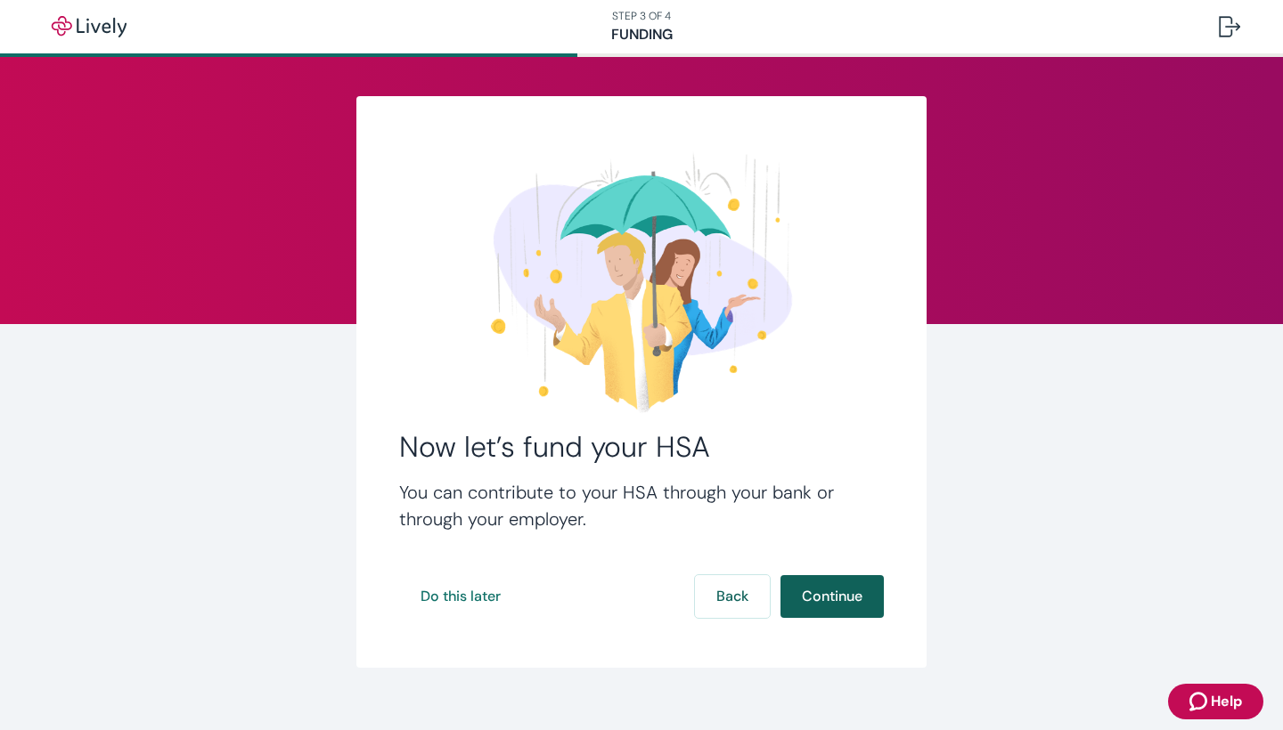
click at [819, 596] on button "Continue" at bounding box center [831, 596] width 103 height 43
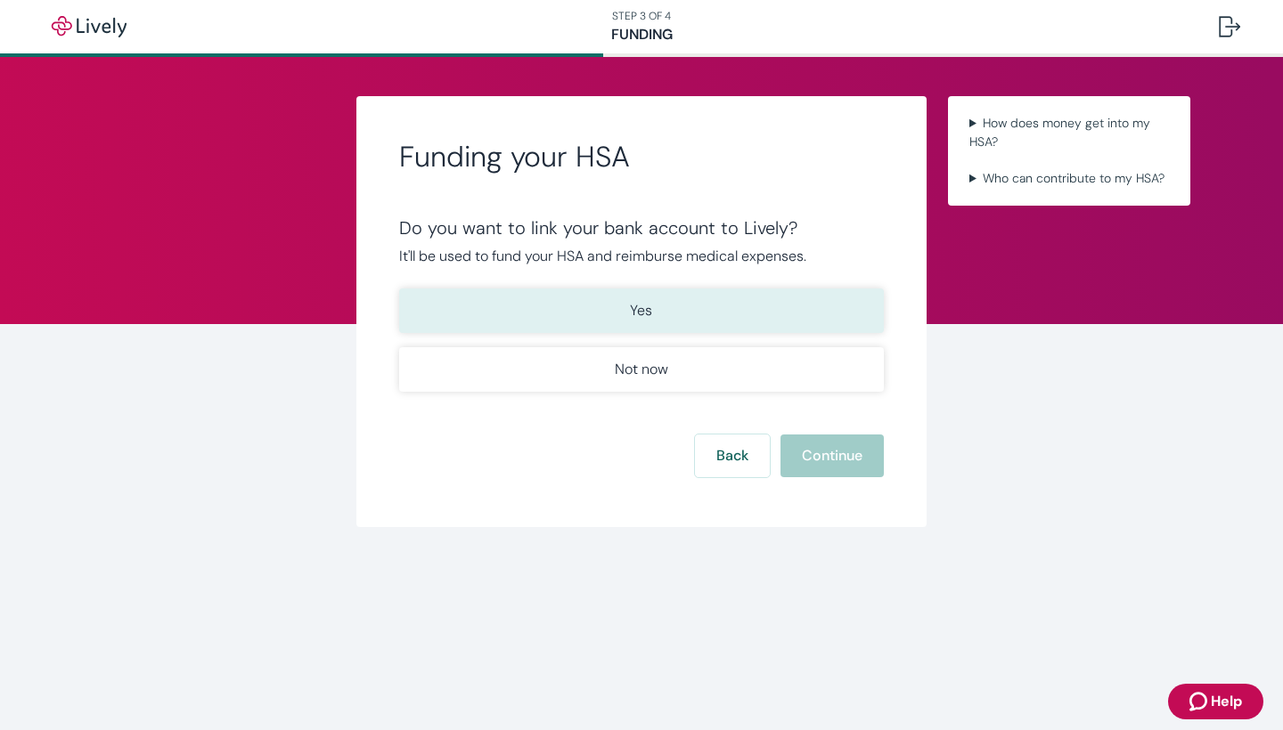
click at [680, 309] on button "Yes" at bounding box center [641, 311] width 485 height 45
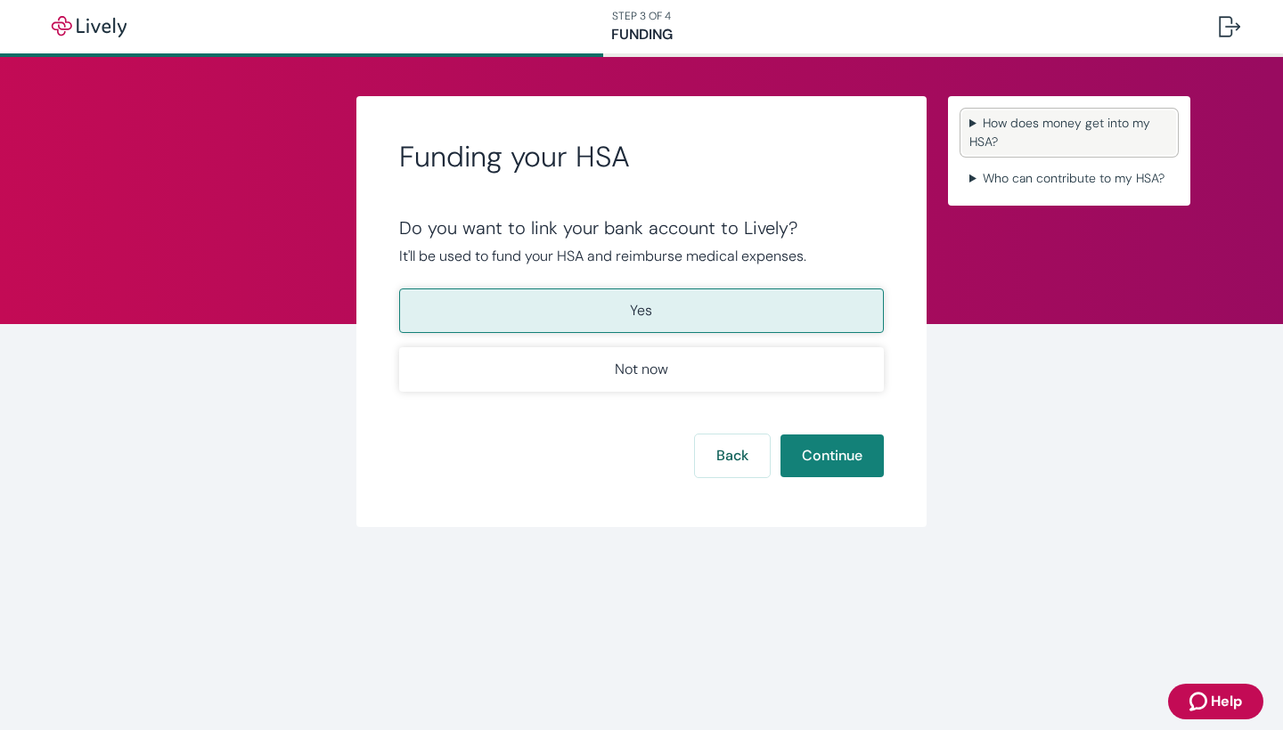
click at [1043, 126] on summary "How does money get into my HSA?" at bounding box center [1069, 132] width 214 height 45
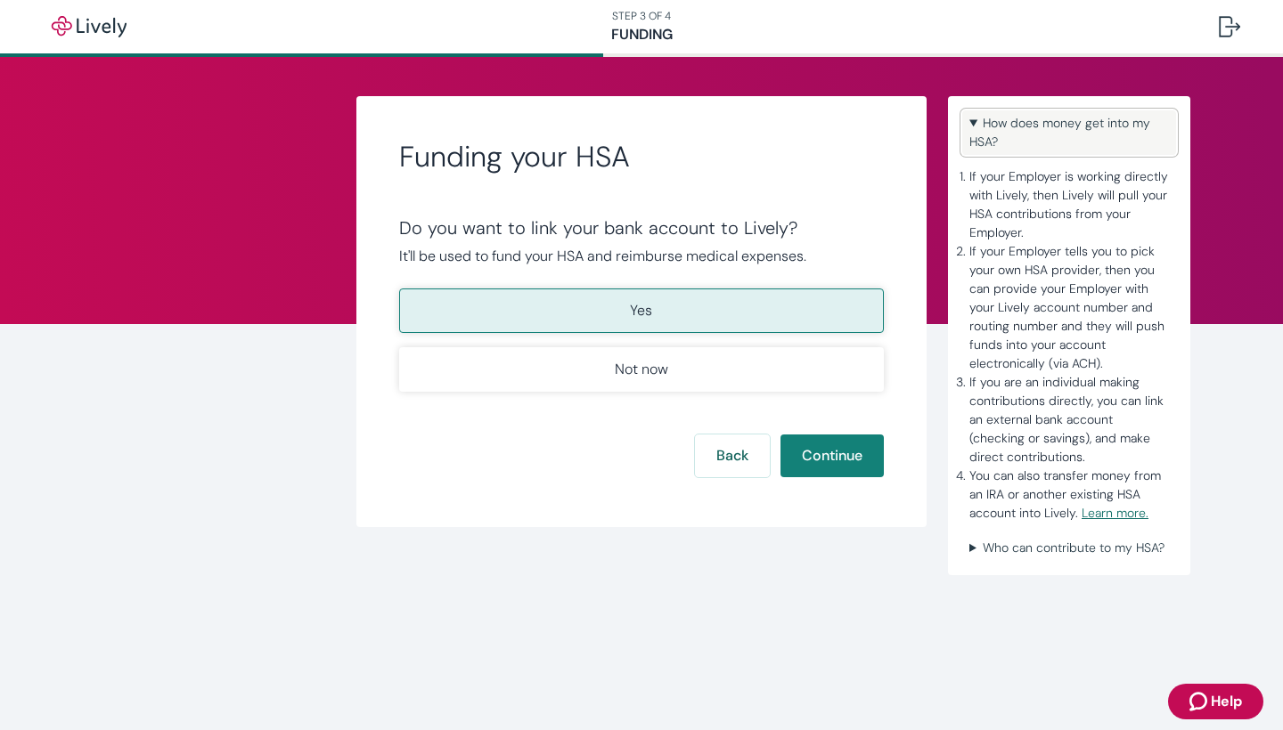
click at [1043, 124] on summary "How does money get into my HSA?" at bounding box center [1069, 132] width 214 height 45
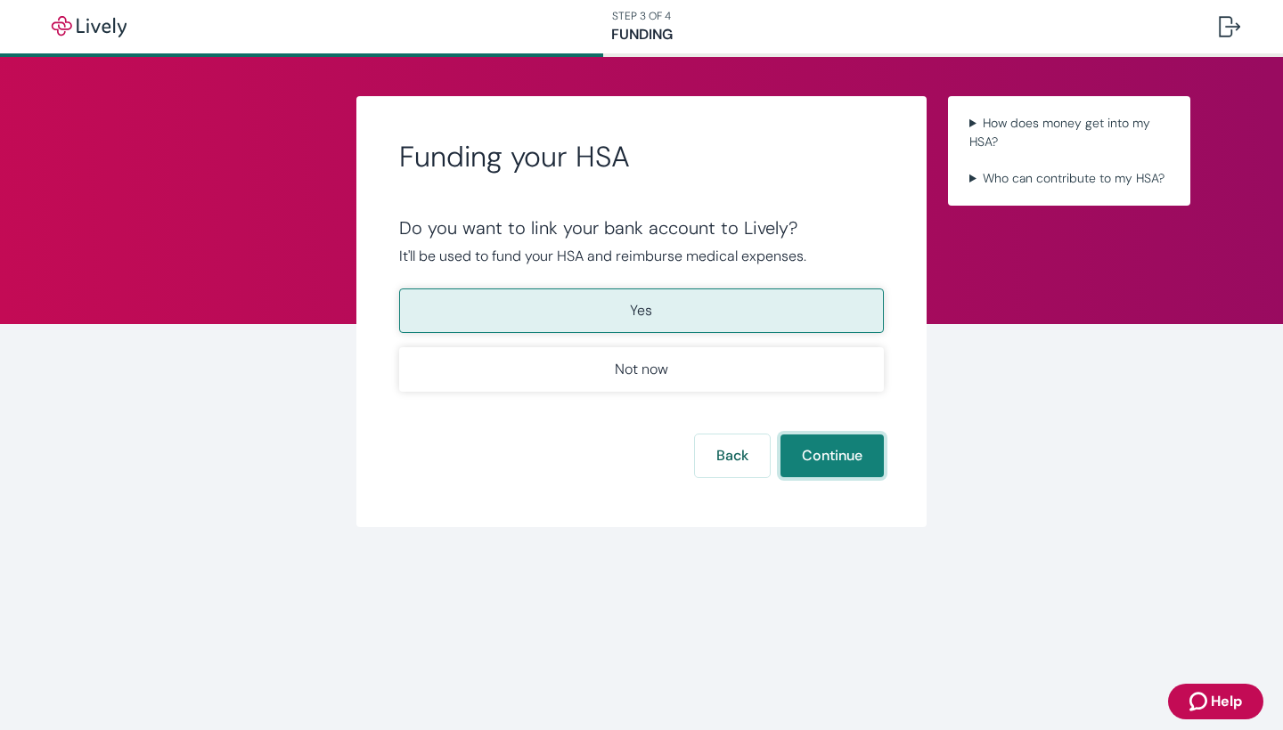
click at [820, 448] on button "Continue" at bounding box center [831, 456] width 103 height 43
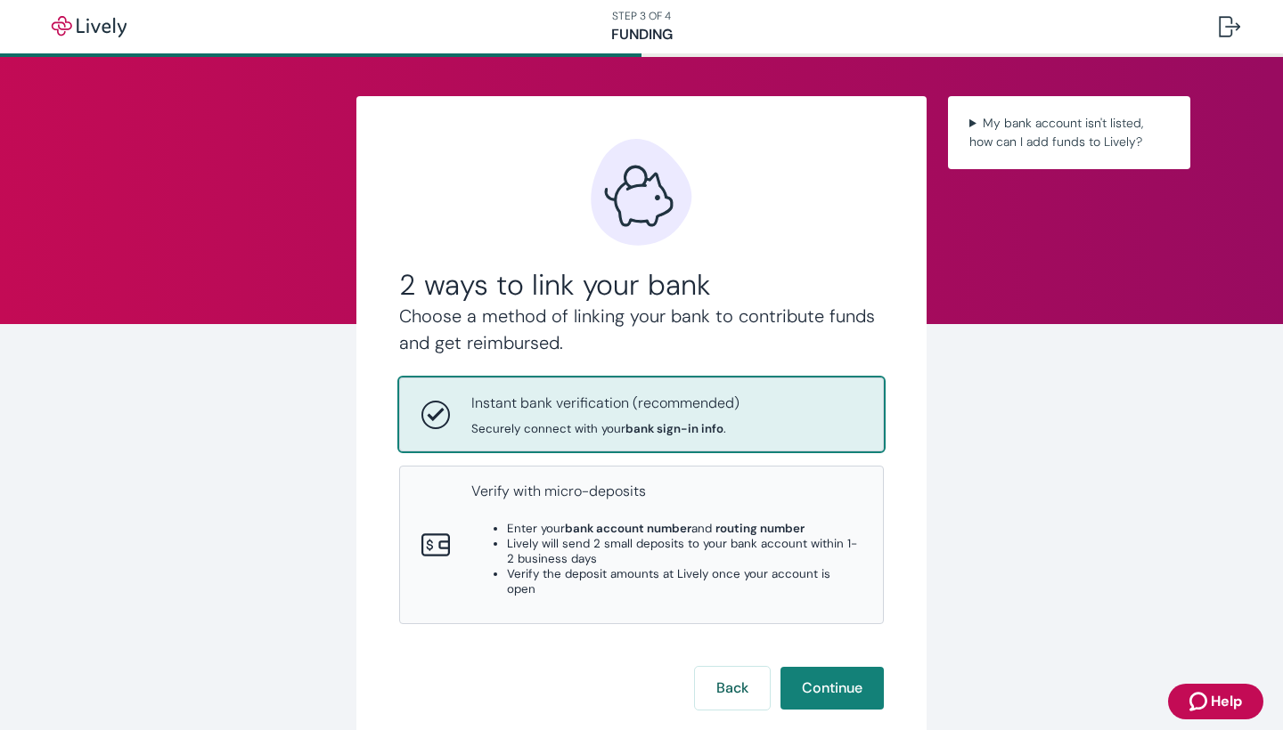
click at [786, 417] on div "Instant bank verification (recommended) Securely connect with your bank sign-in…" at bounding box center [666, 415] width 390 height 44
click at [845, 667] on button "Continue" at bounding box center [831, 688] width 103 height 43
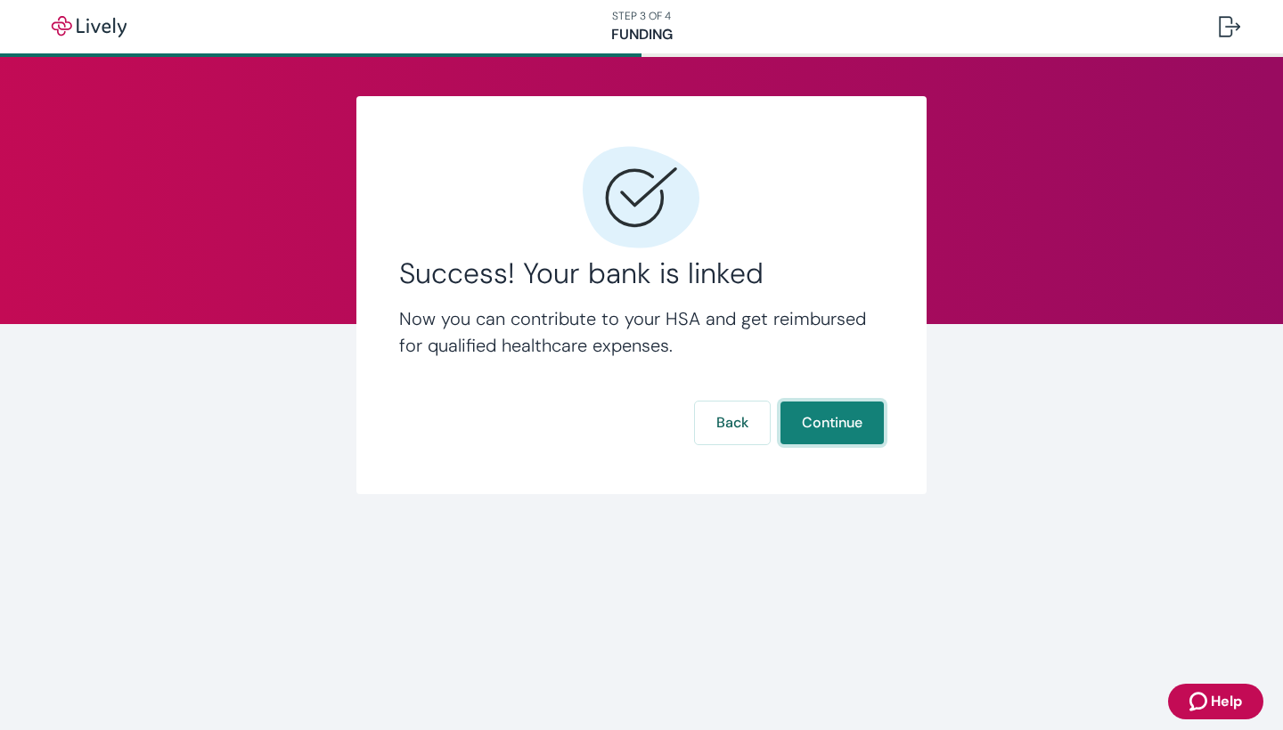
click at [831, 422] on button "Continue" at bounding box center [831, 423] width 103 height 43
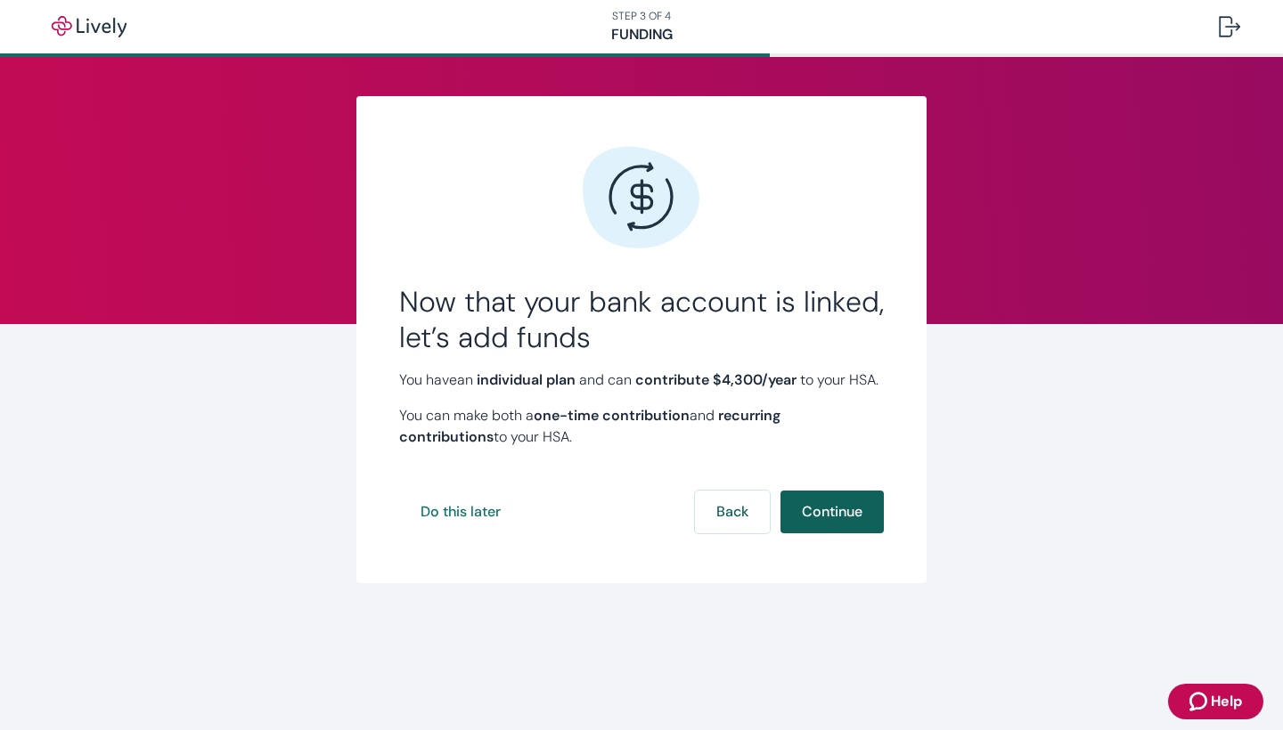
click at [822, 534] on button "Continue" at bounding box center [831, 512] width 103 height 43
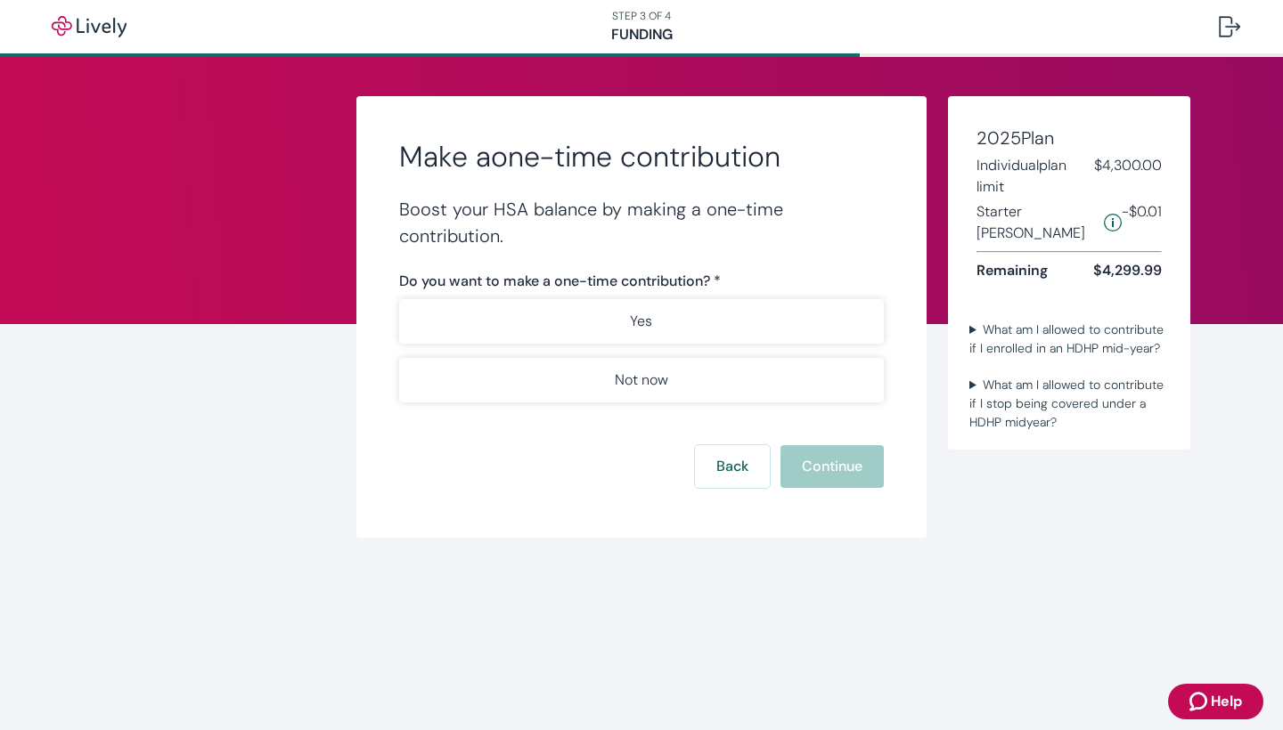
click at [1104, 215] on icon "Starter penny details" at bounding box center [1113, 223] width 18 height 18
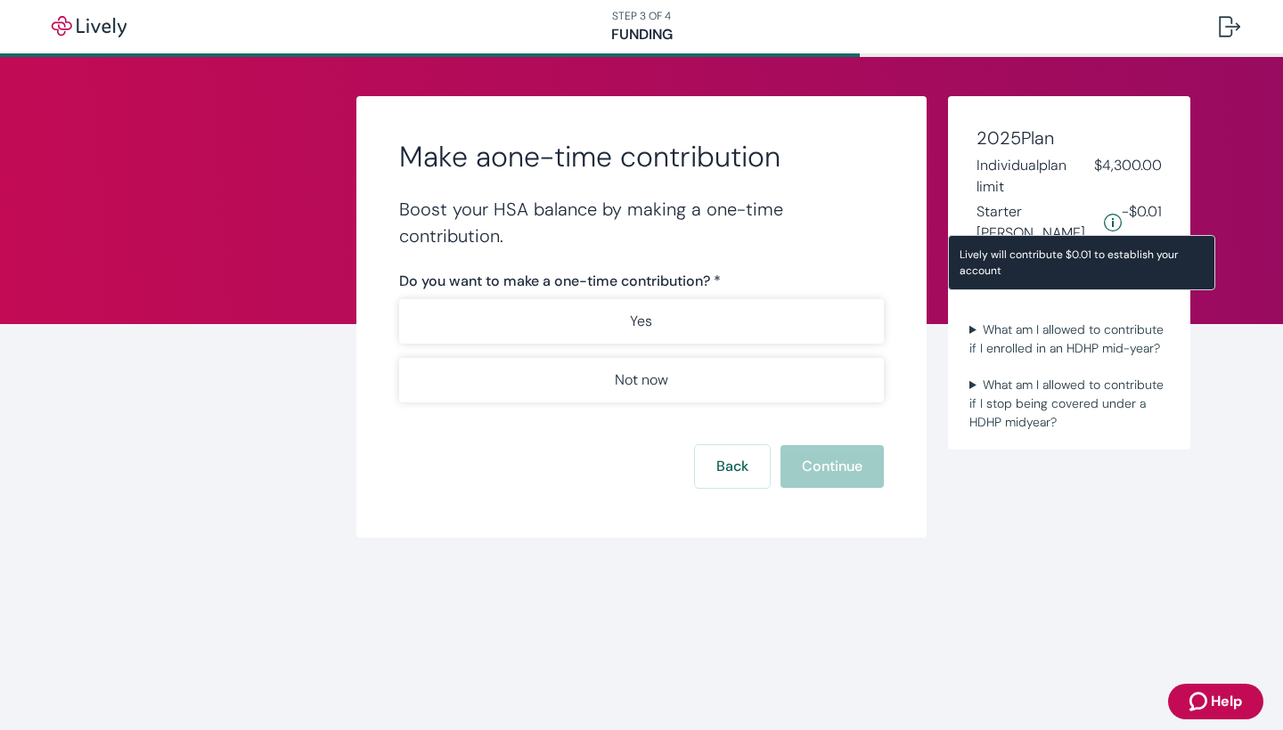
click at [1104, 214] on icon "Starter penny details" at bounding box center [1113, 223] width 18 height 18
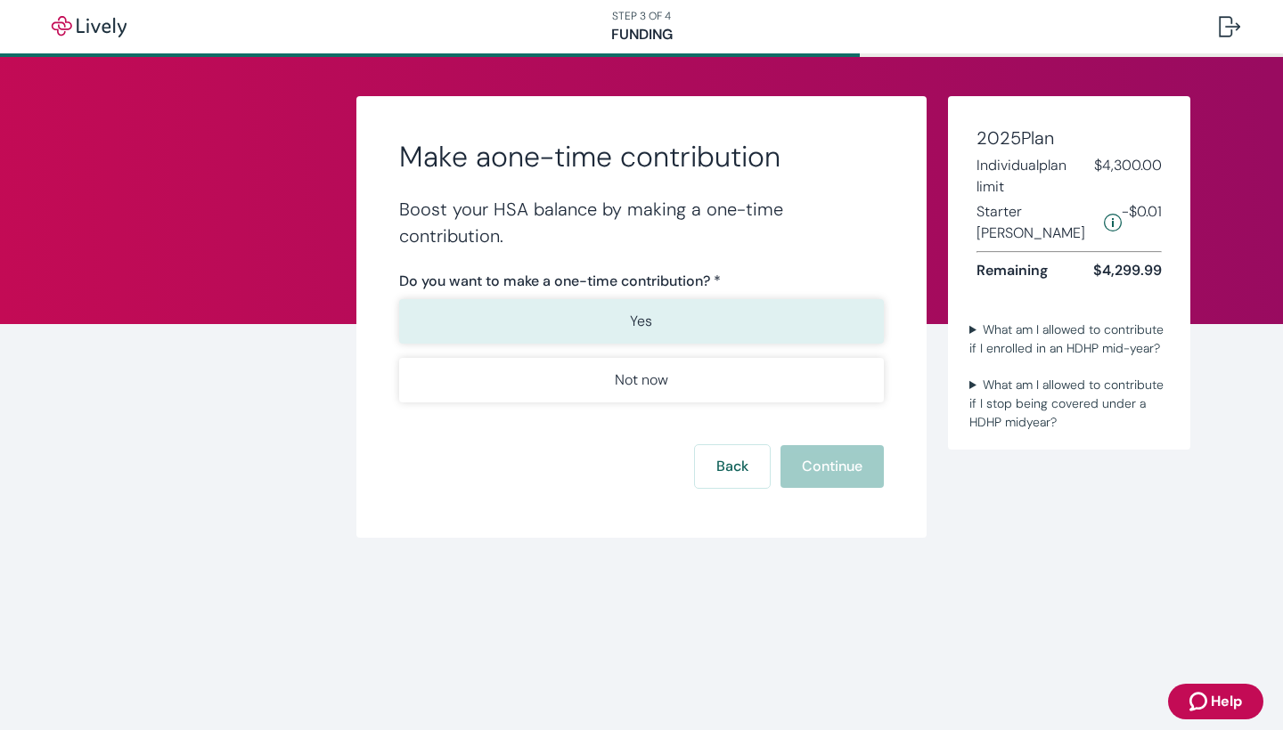
click at [684, 326] on button "Yes" at bounding box center [641, 321] width 485 height 45
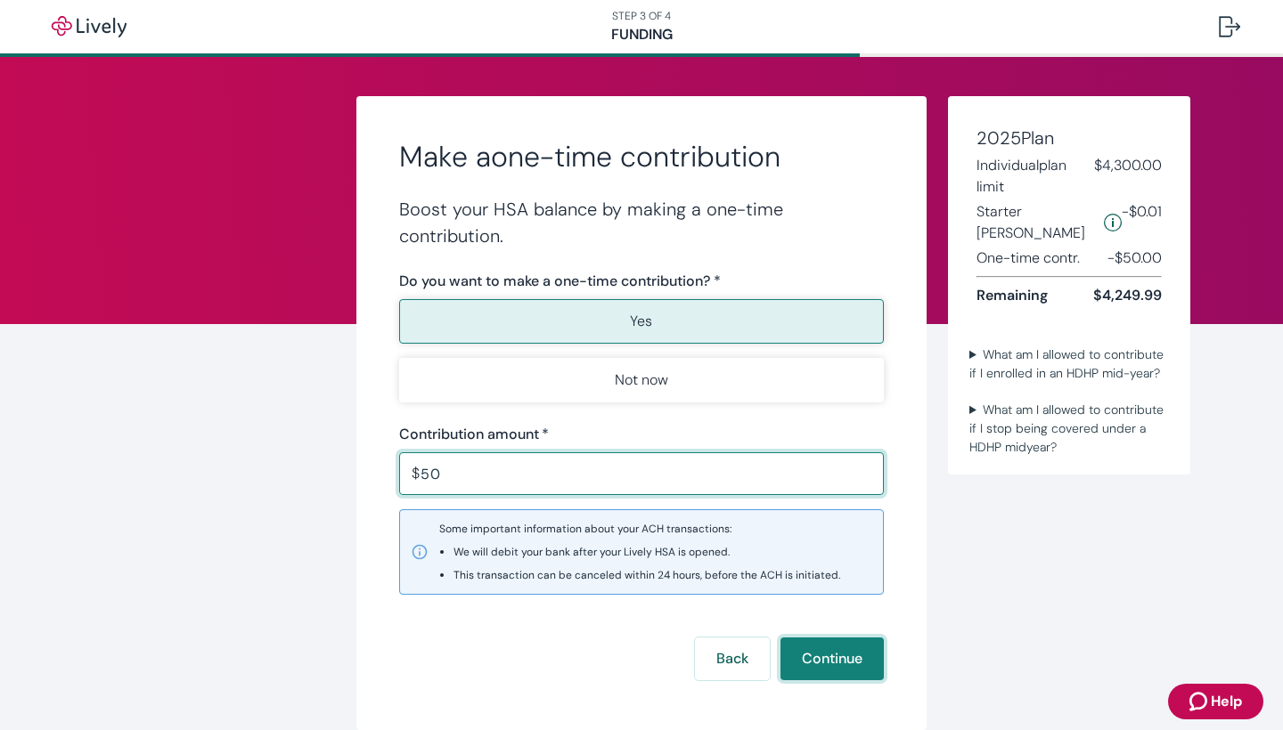
type input "50.00"
click at [835, 659] on button "Continue" at bounding box center [831, 659] width 103 height 43
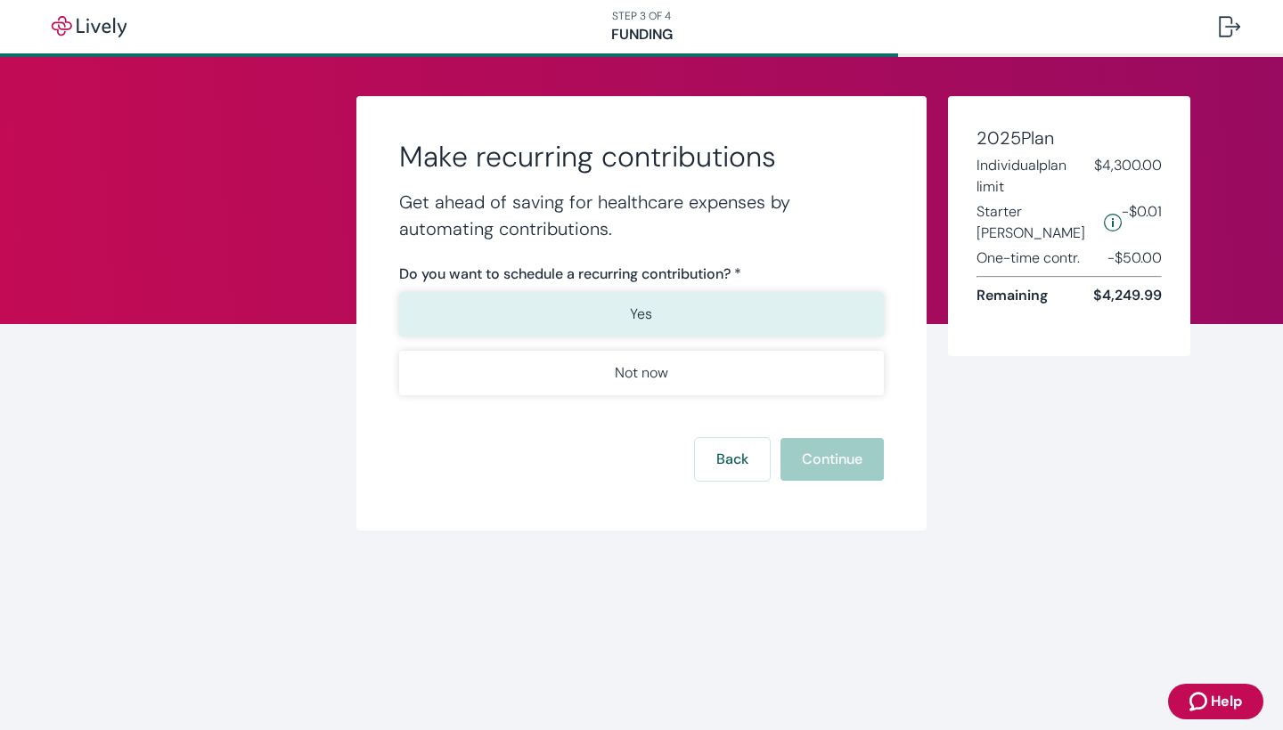
click at [692, 327] on button "Yes" at bounding box center [641, 314] width 485 height 45
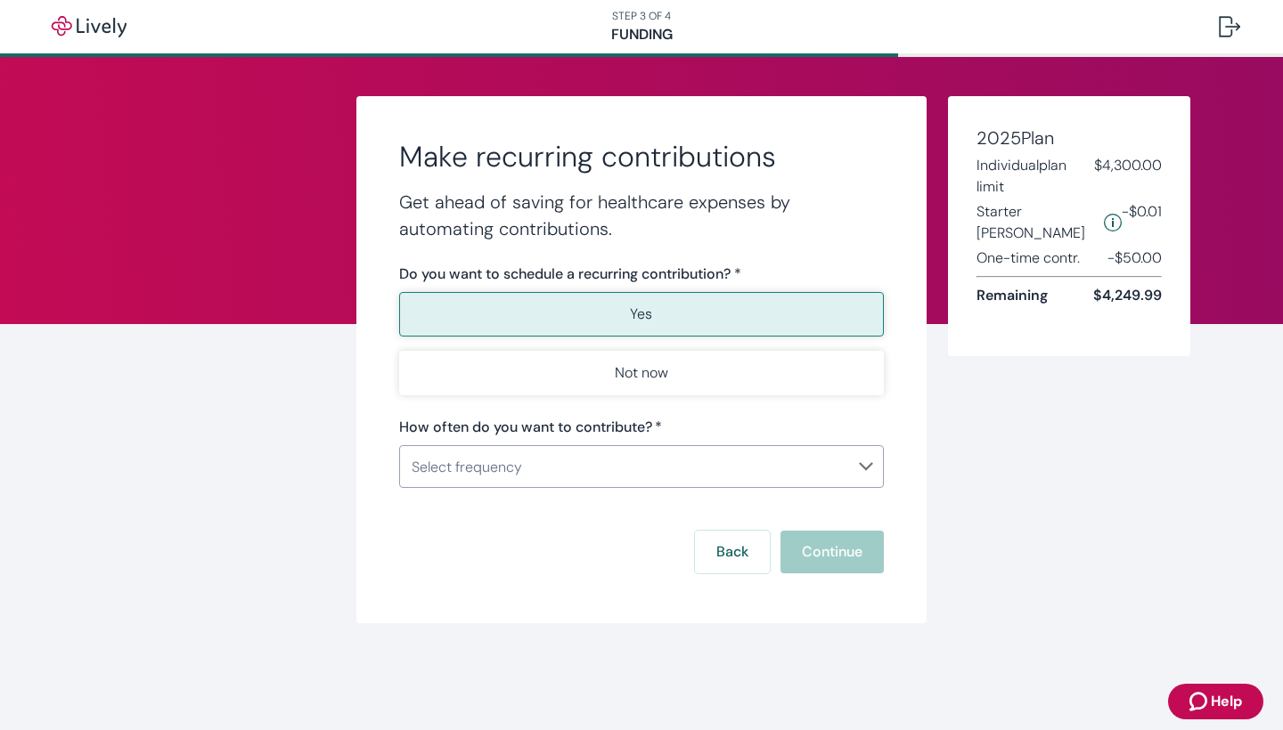
click at [750, 467] on body "STEP 3 OF 4 Funding Make recurring contributions Get ahead of saving for health…" at bounding box center [641, 365] width 1283 height 730
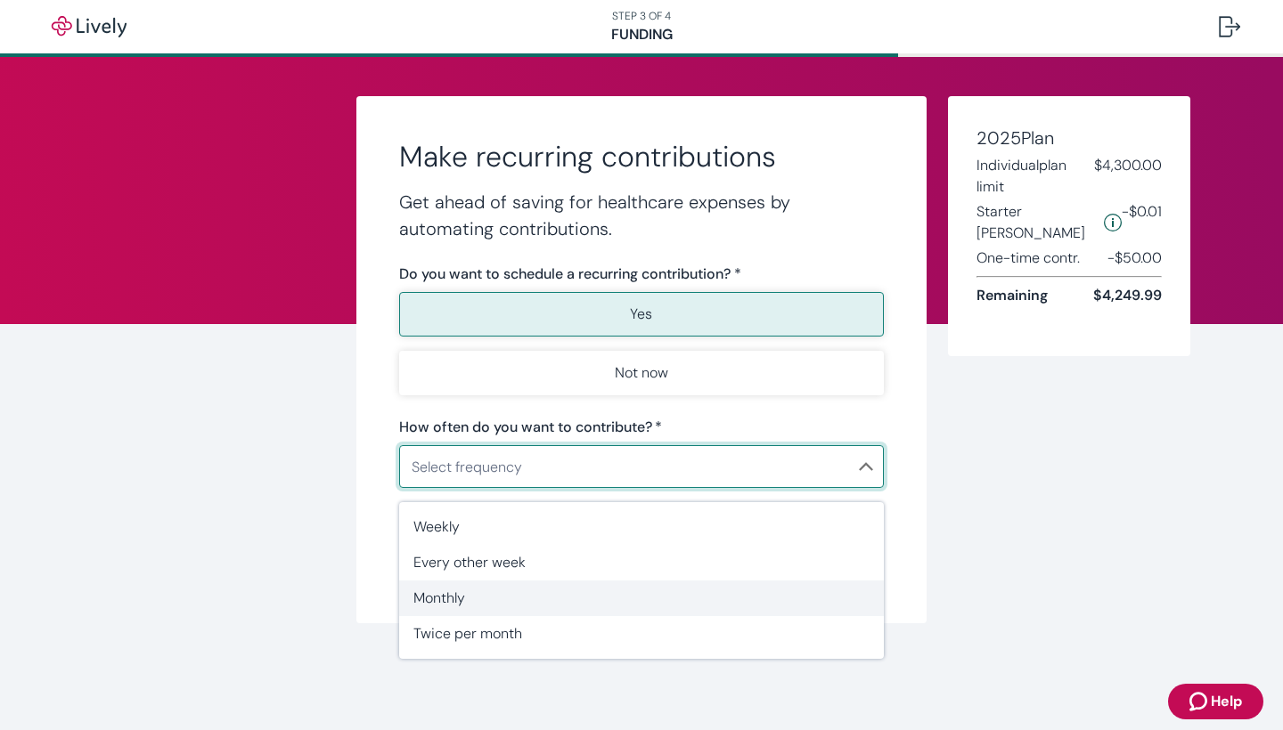
click at [705, 600] on span "Monthly" at bounding box center [641, 598] width 456 height 21
type input "Monthly"
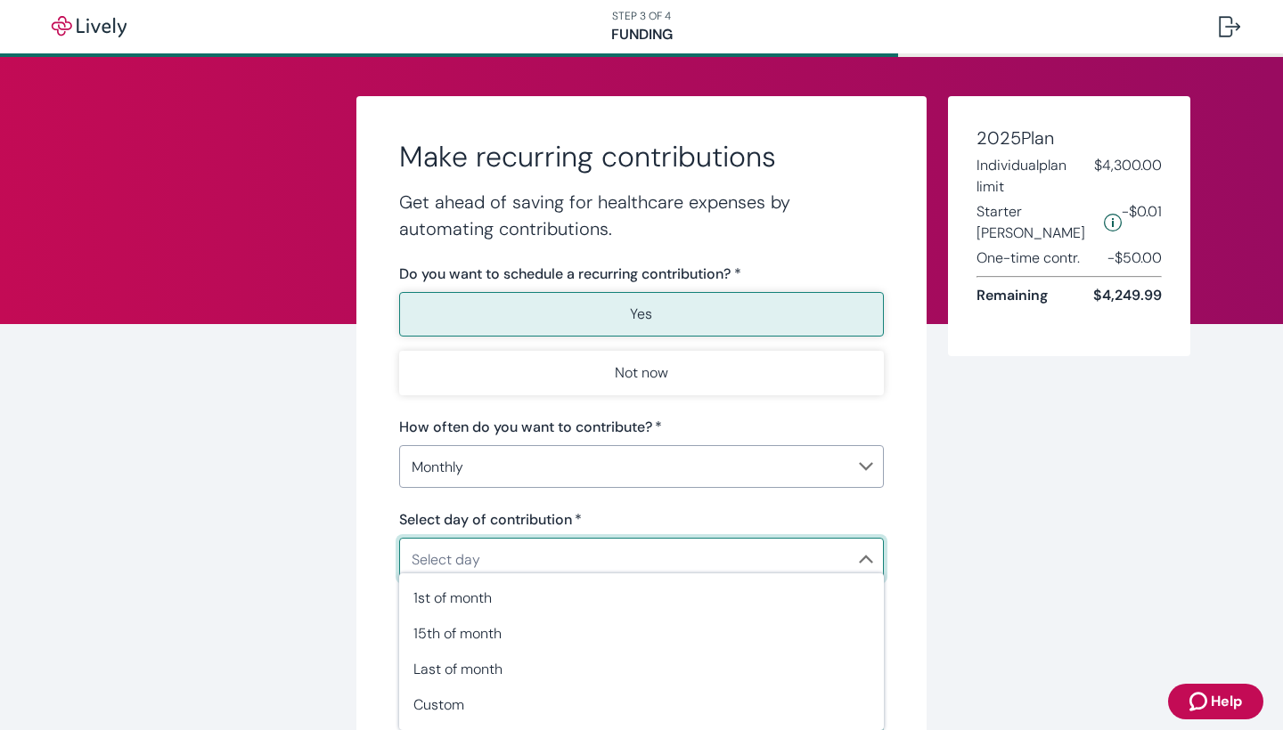
click at [733, 559] on body "STEP 3 OF 4 Funding Make recurring contributions Get ahead of saving for health…" at bounding box center [641, 365] width 1283 height 730
click at [724, 591] on span "1st of month" at bounding box center [641, 598] width 456 height 21
type input "Monthly1st"
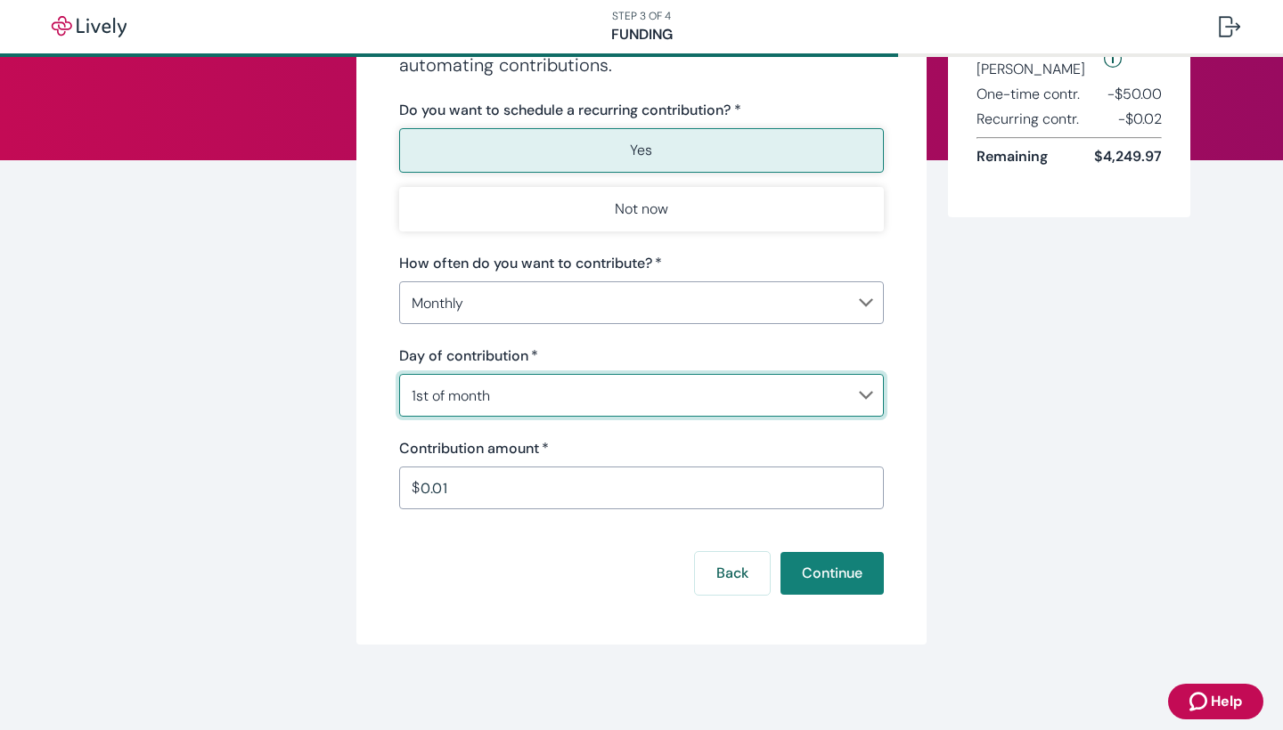
scroll to position [164, 0]
click at [708, 478] on input "0.01" at bounding box center [651, 488] width 463 height 36
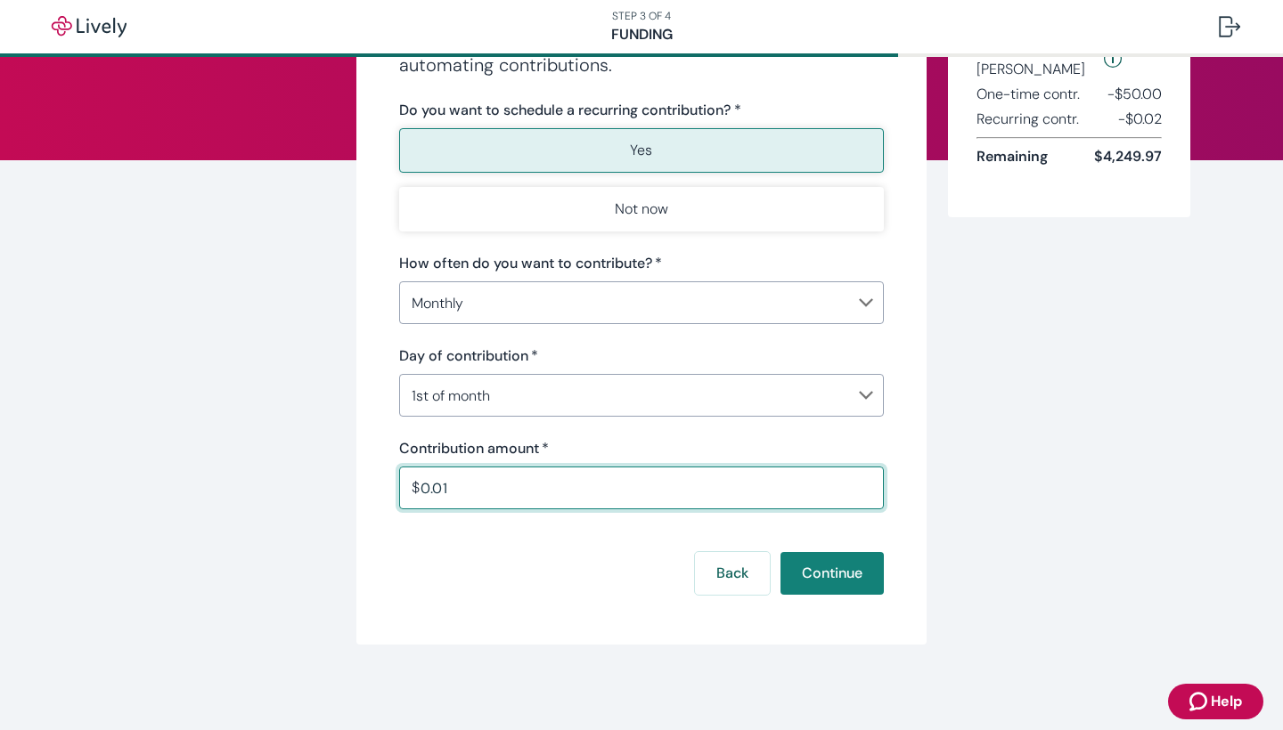
click at [708, 478] on input "0.01" at bounding box center [651, 488] width 463 height 36
type input "50.00"
click at [809, 572] on button "Continue" at bounding box center [831, 573] width 103 height 43
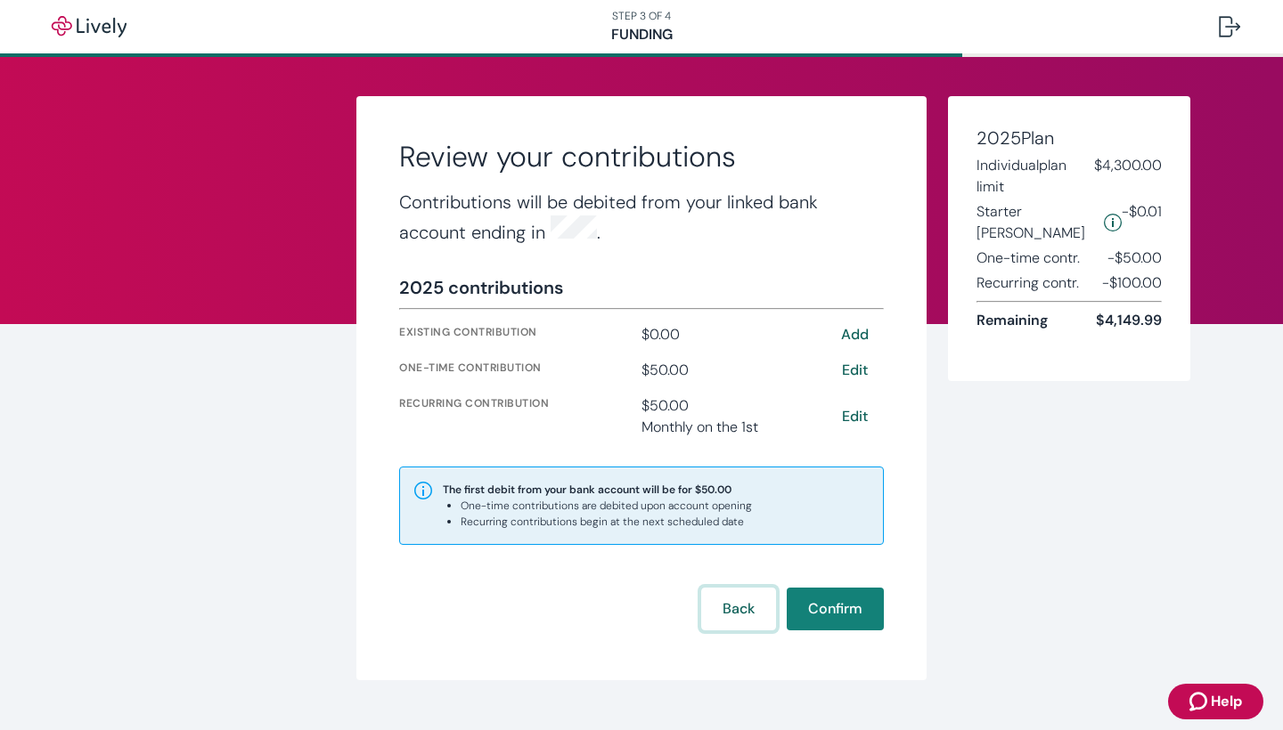
click at [758, 611] on button "Back" at bounding box center [738, 609] width 75 height 43
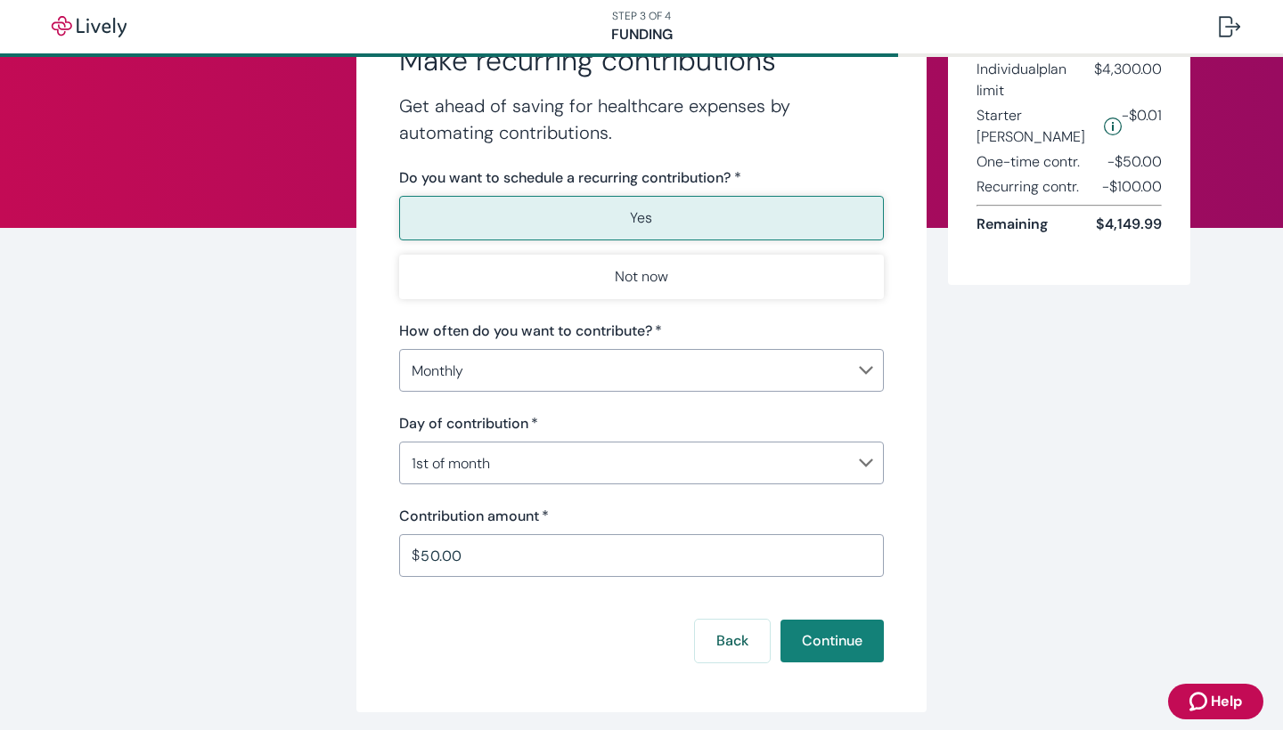
scroll to position [105, 0]
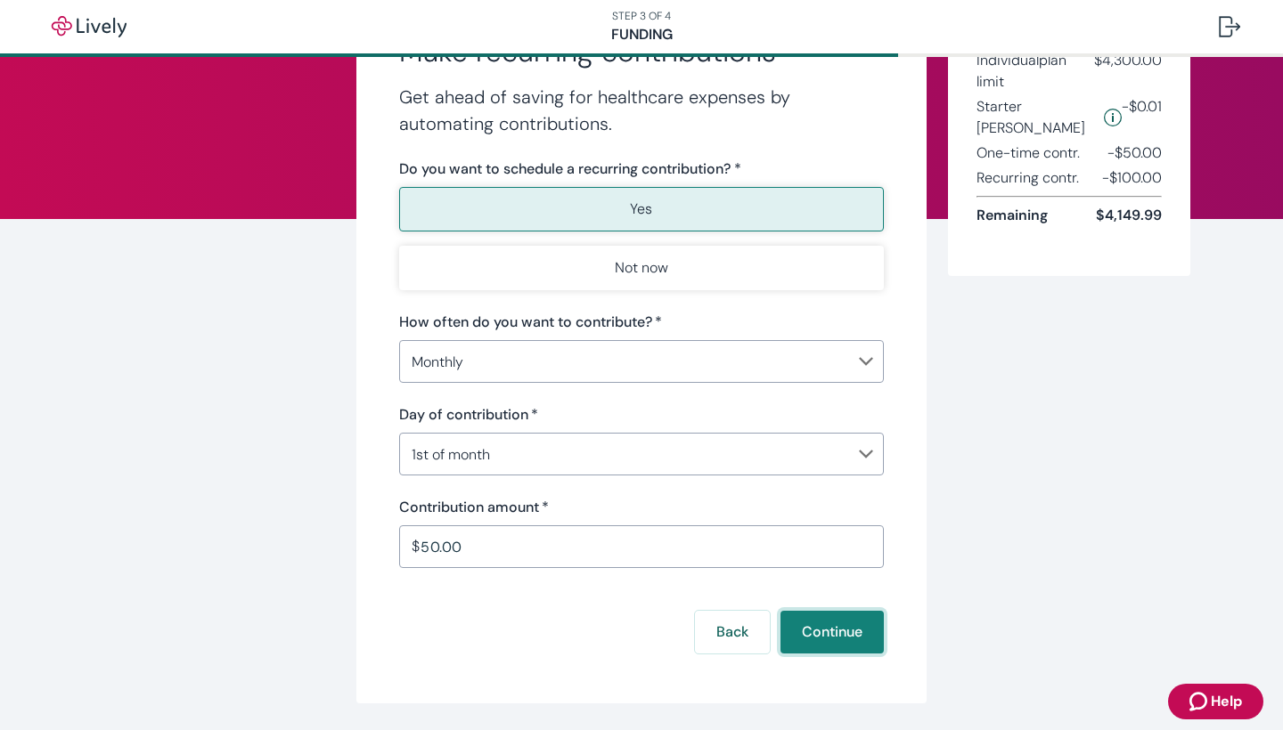
click at [828, 630] on button "Continue" at bounding box center [831, 632] width 103 height 43
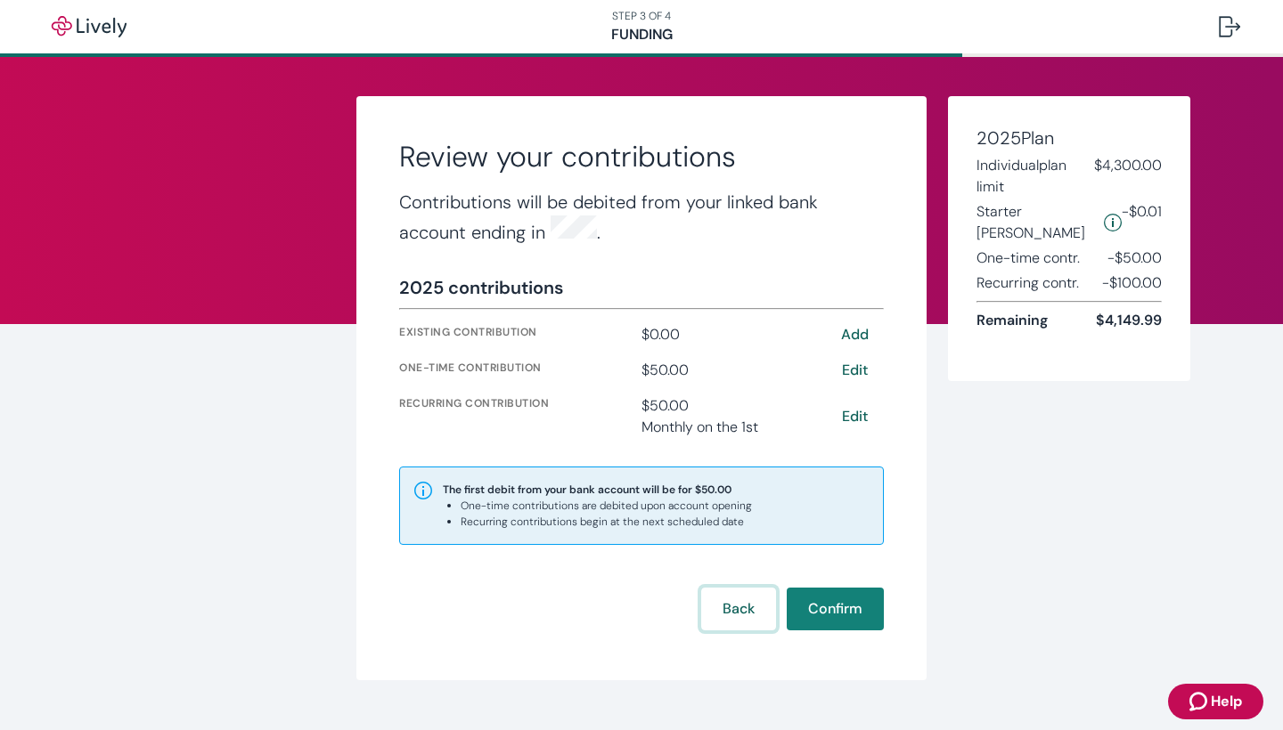
click at [744, 611] on button "Back" at bounding box center [738, 609] width 75 height 43
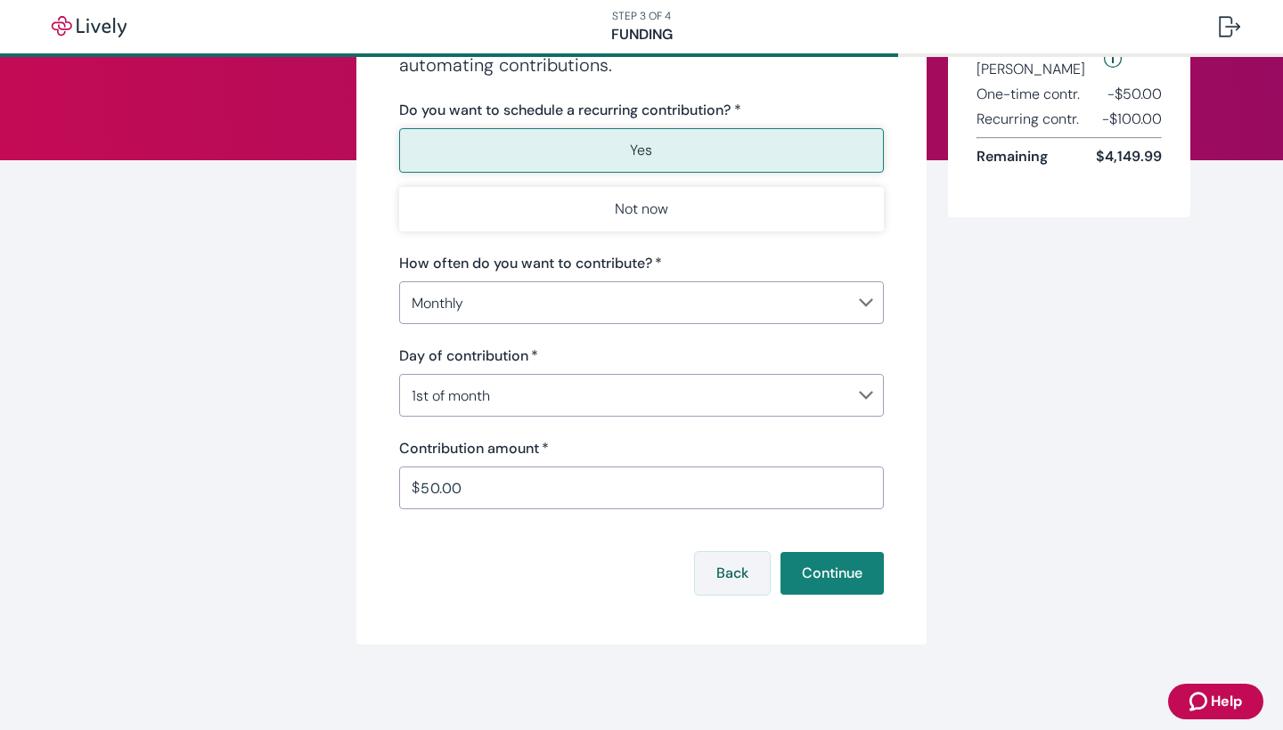
scroll to position [164, 0]
click at [730, 568] on button "Back" at bounding box center [732, 573] width 75 height 43
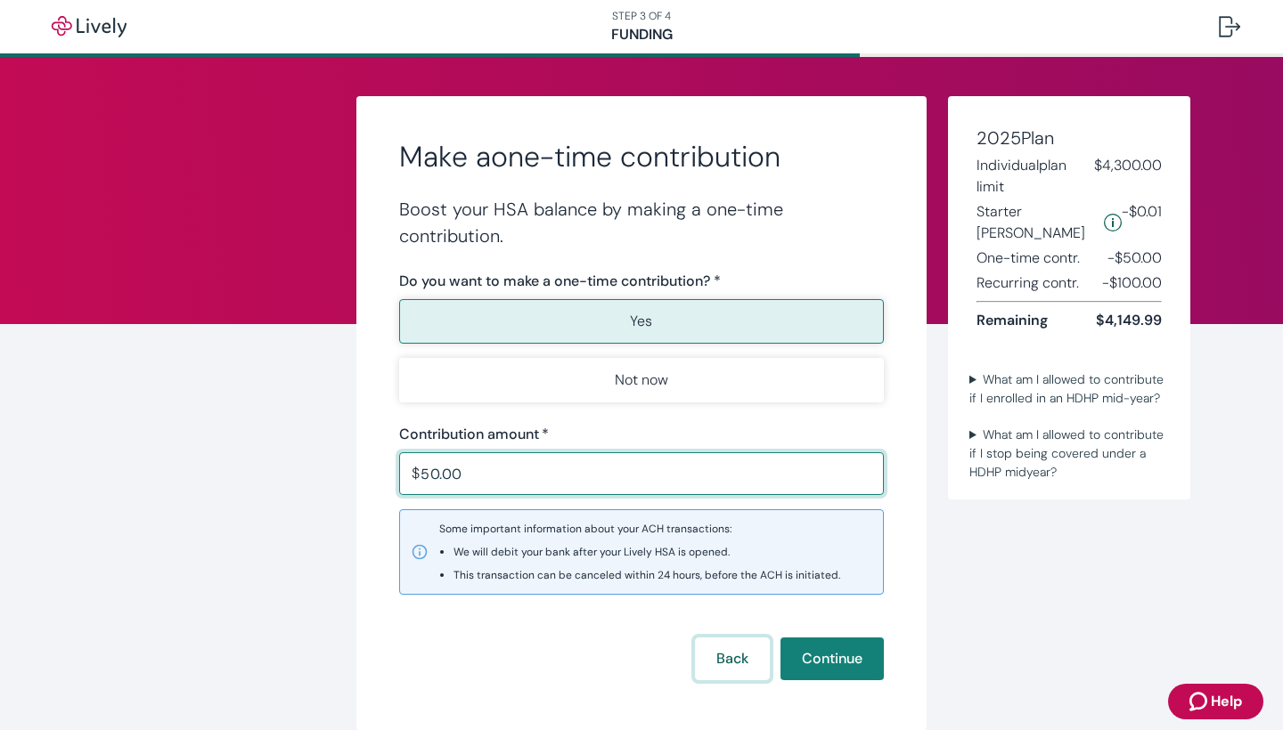
click at [743, 646] on button "Back" at bounding box center [732, 659] width 75 height 43
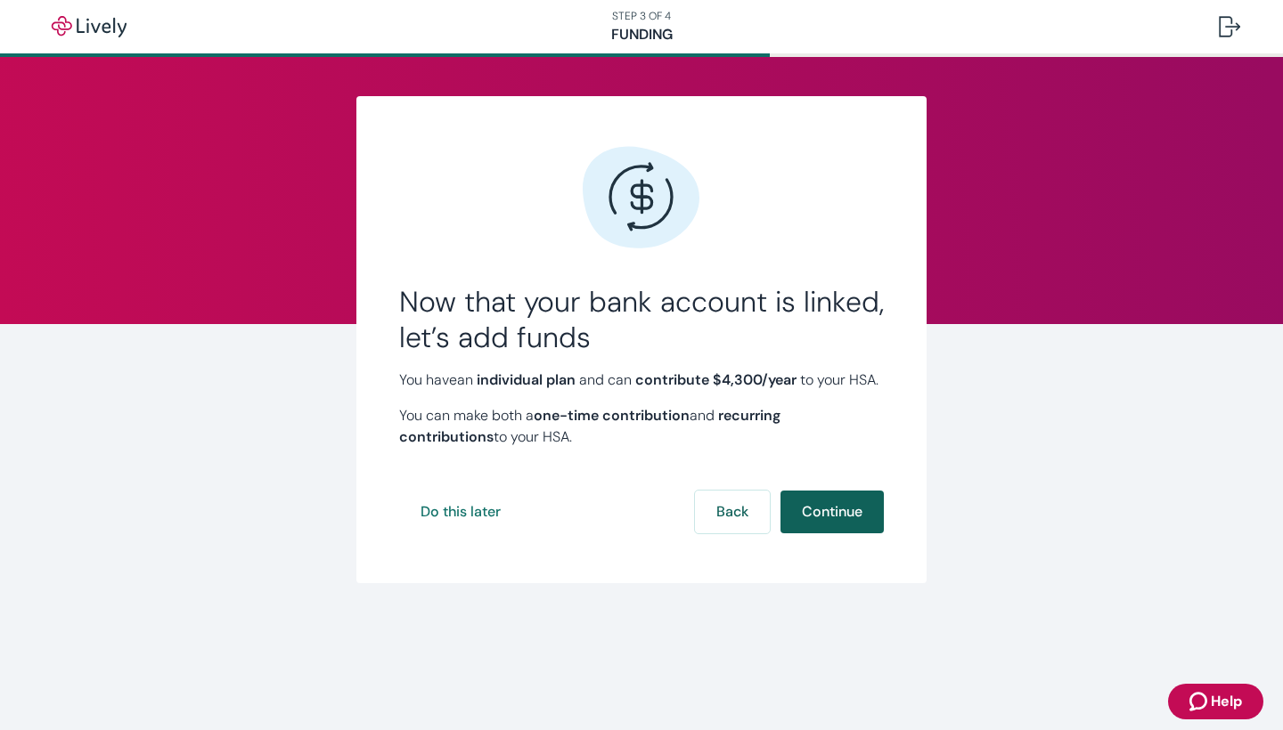
click at [822, 520] on button "Continue" at bounding box center [831, 512] width 103 height 43
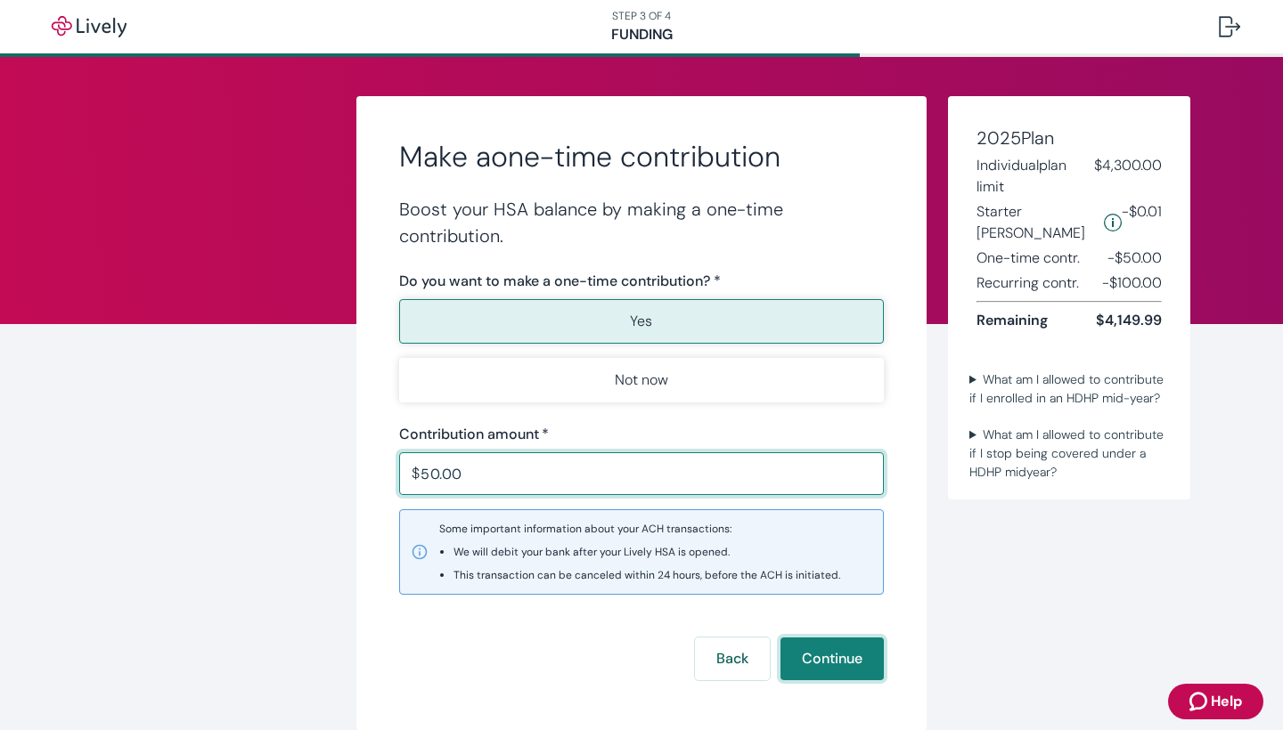
click at [822, 657] on button "Continue" at bounding box center [831, 659] width 103 height 43
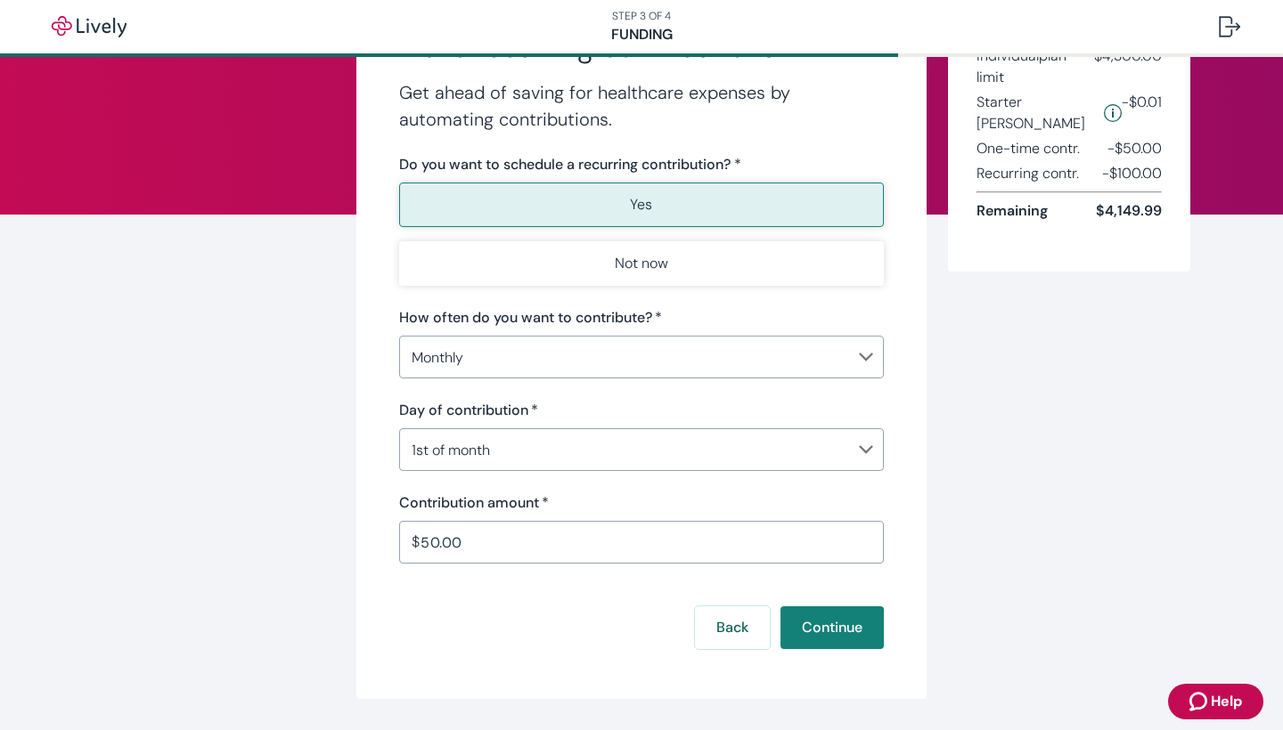
scroll to position [164, 0]
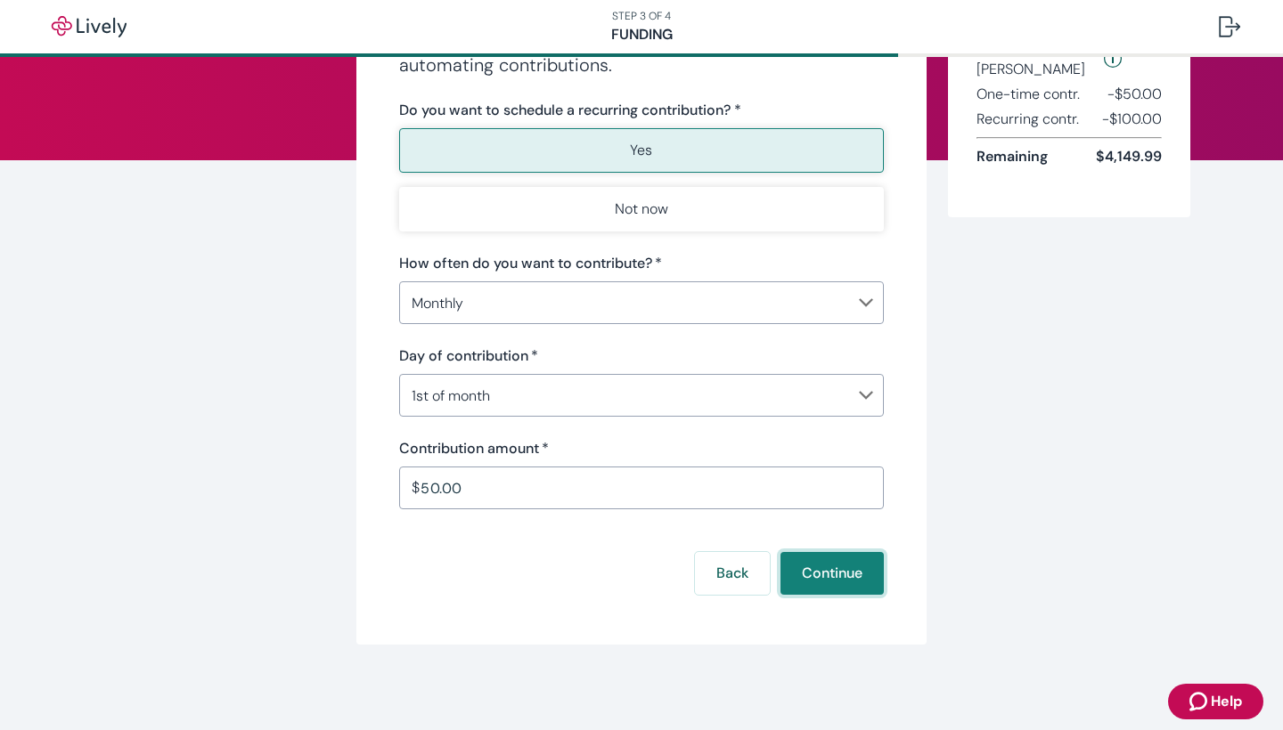
click at [834, 575] on button "Continue" at bounding box center [831, 573] width 103 height 43
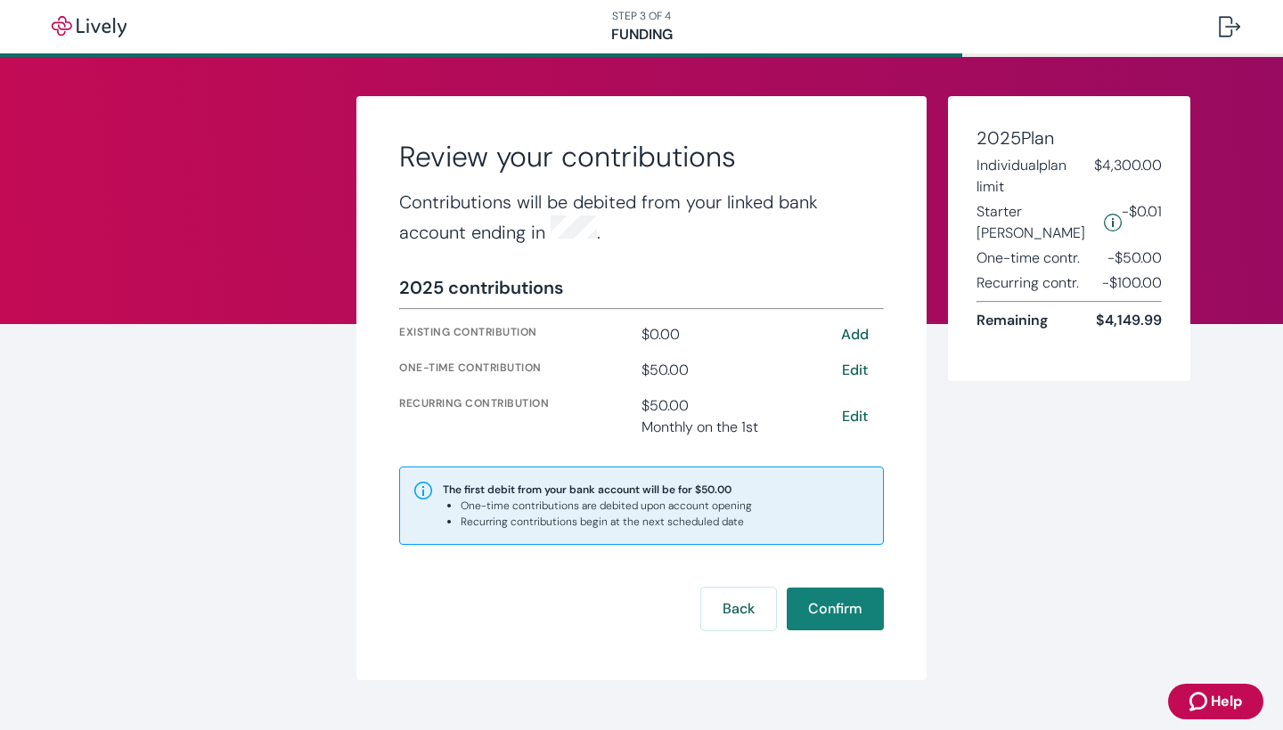
click at [581, 243] on div "Review your contributions Contributions will be debited from your linked bank a…" at bounding box center [641, 388] width 570 height 584
click at [811, 600] on button "Confirm" at bounding box center [835, 609] width 97 height 43
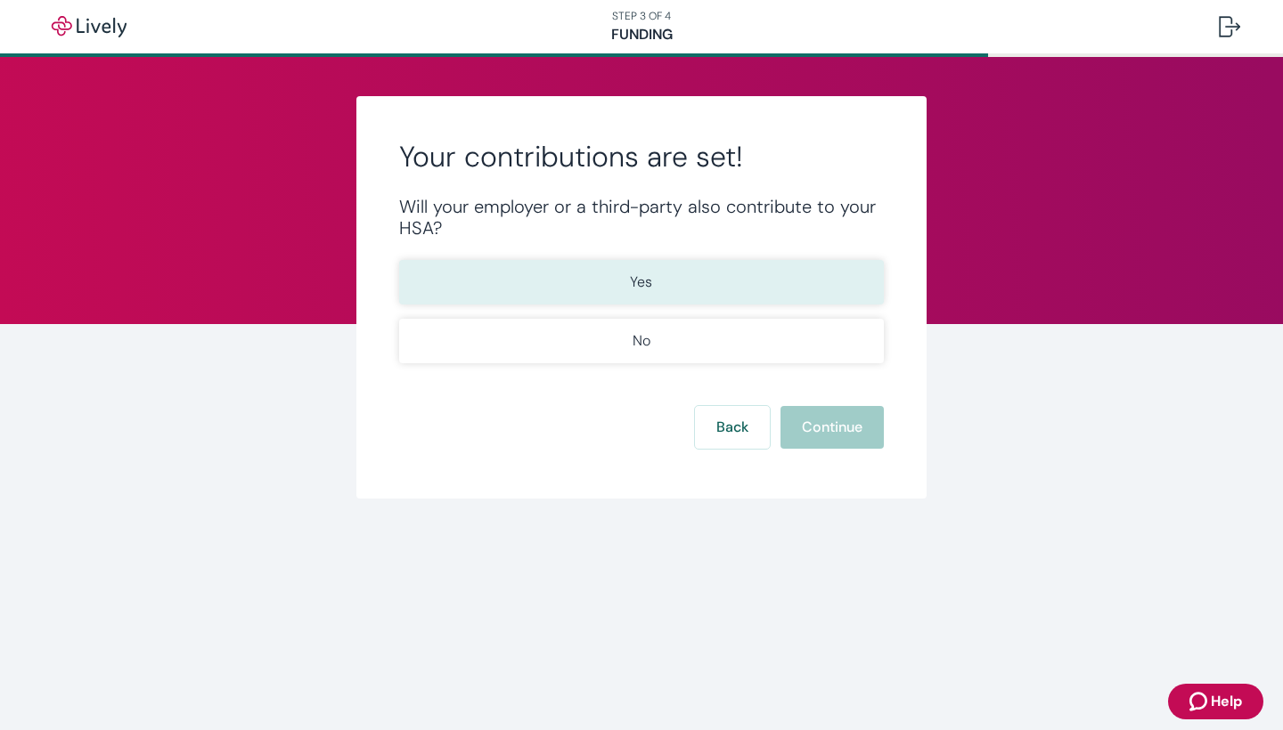
click at [707, 285] on button "Yes" at bounding box center [641, 282] width 485 height 45
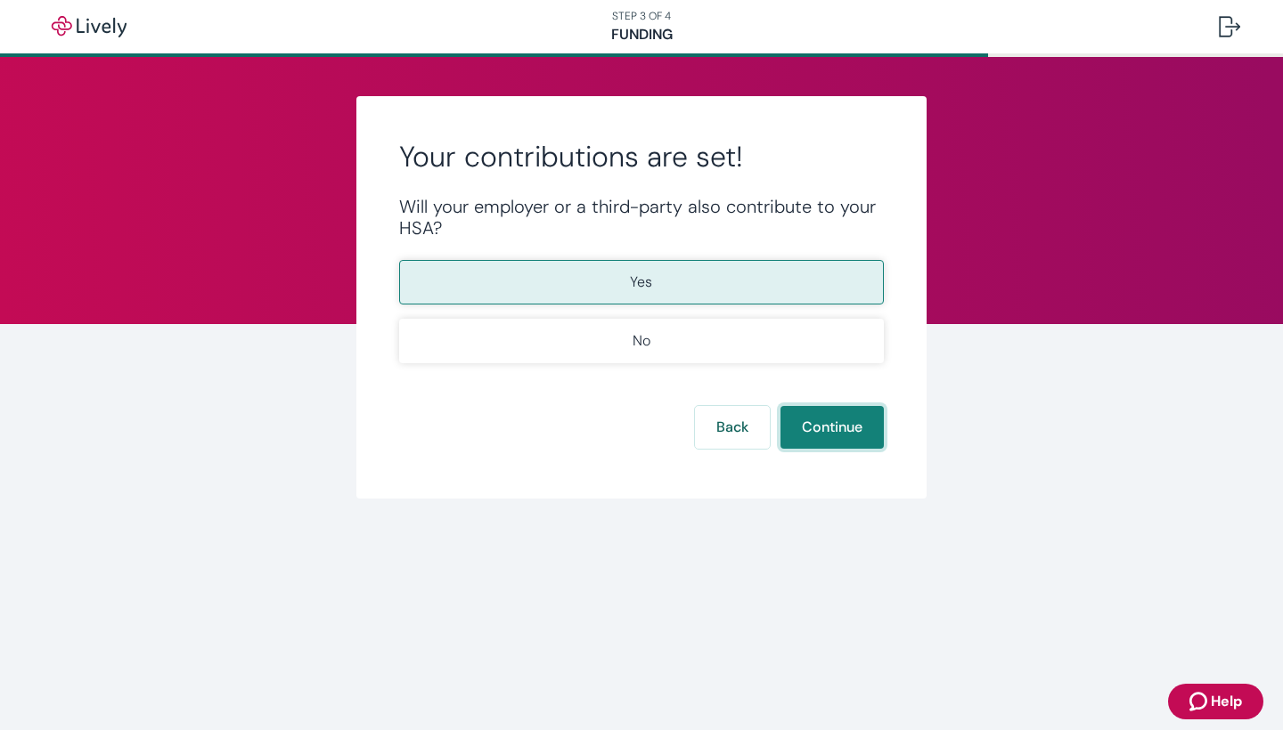
click at [820, 417] on button "Continue" at bounding box center [831, 427] width 103 height 43
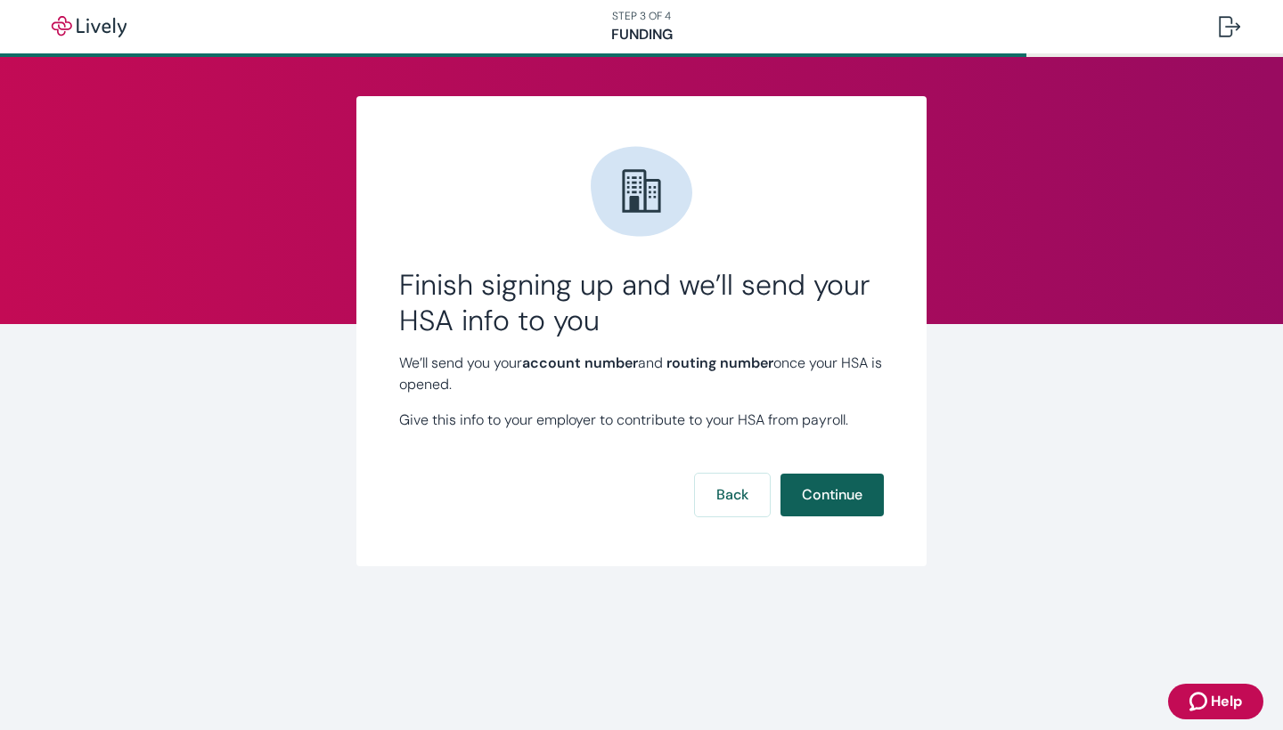
click at [822, 494] on button "Continue" at bounding box center [831, 495] width 103 height 43
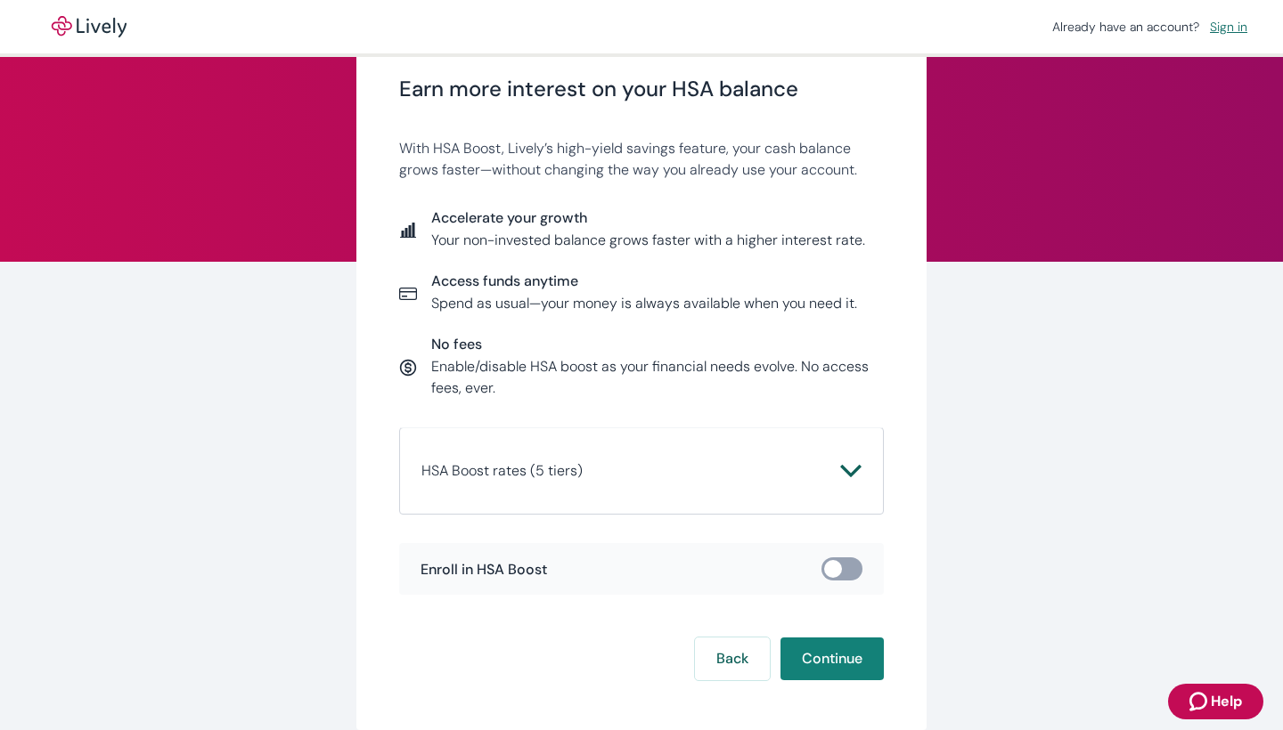
scroll to position [64, 0]
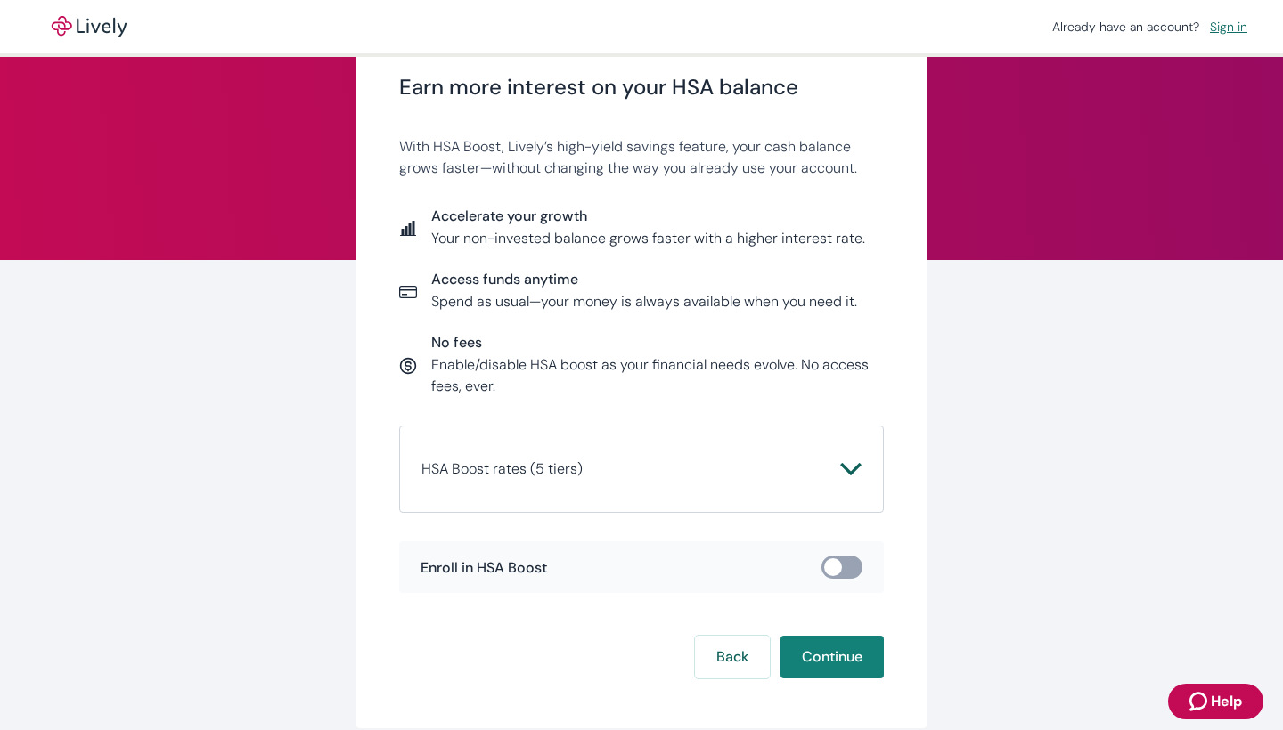
click at [833, 470] on span "HSA Boost rates (5 tiers)" at bounding box center [630, 469] width 419 height 21
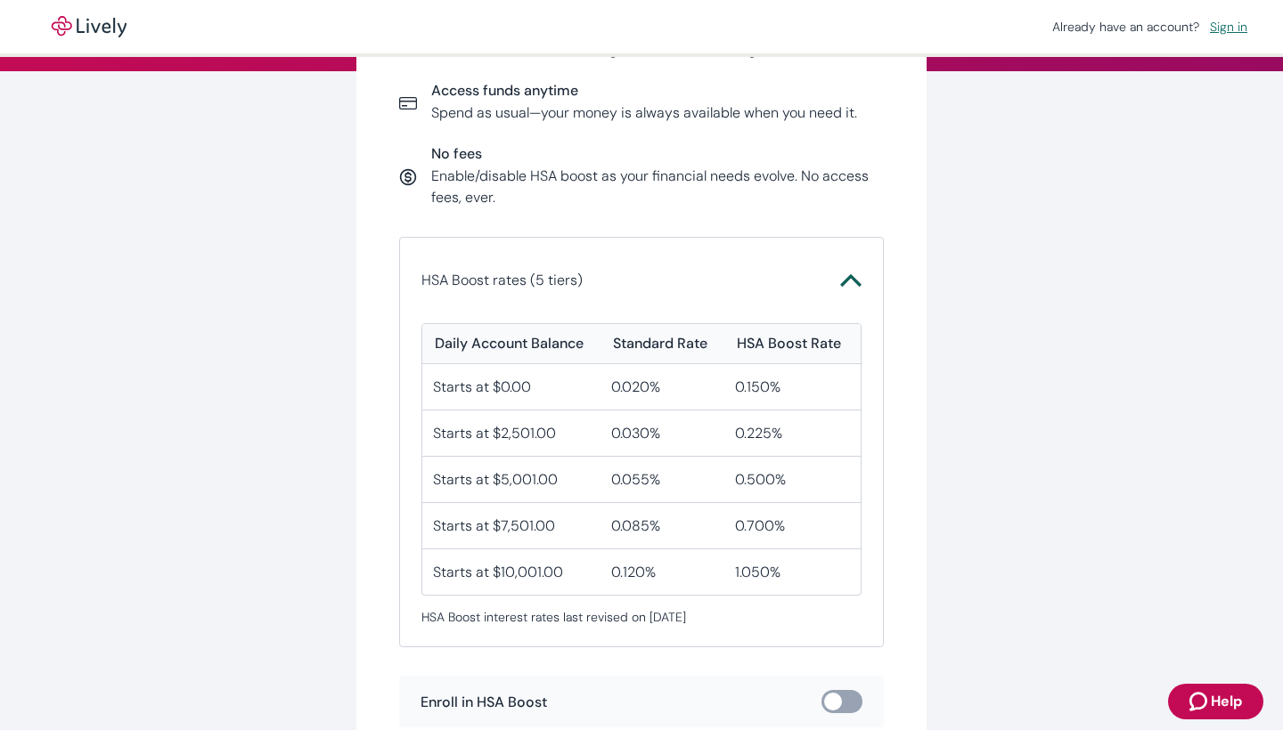
scroll to position [359, 0]
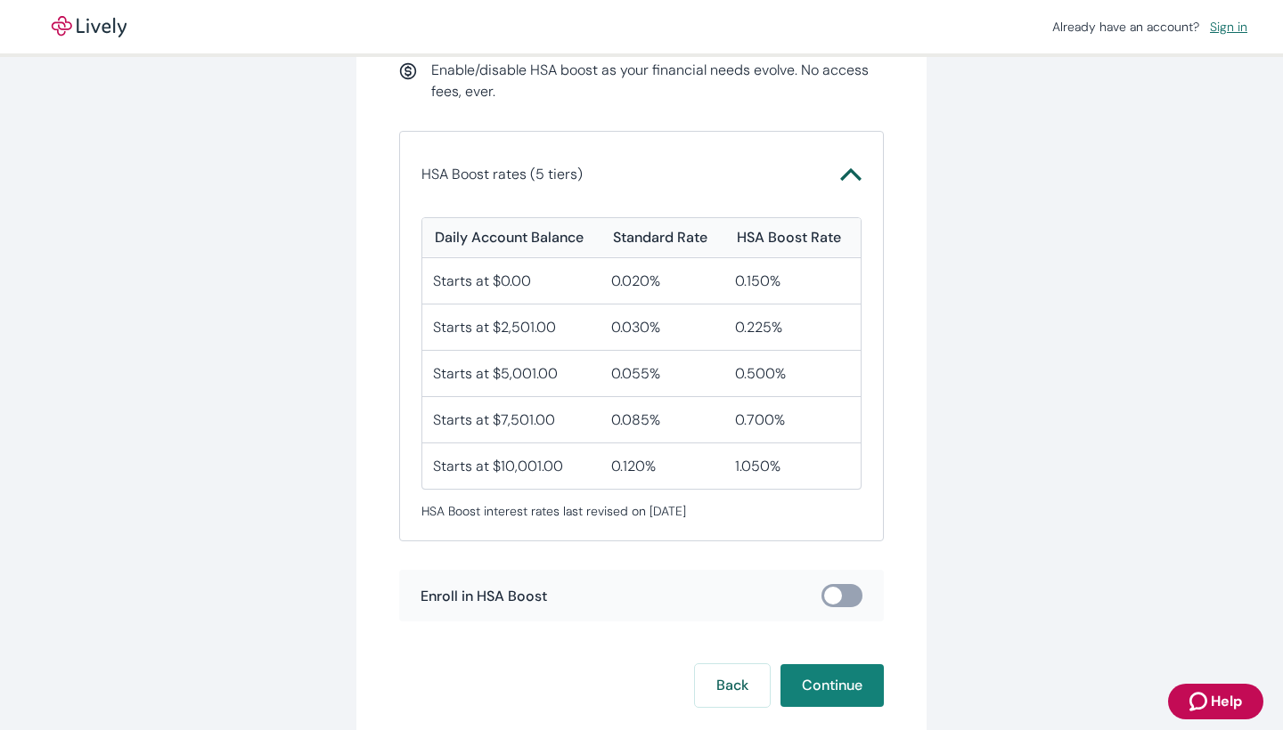
click at [840, 598] on input "checkbox" at bounding box center [832, 596] width 53 height 18
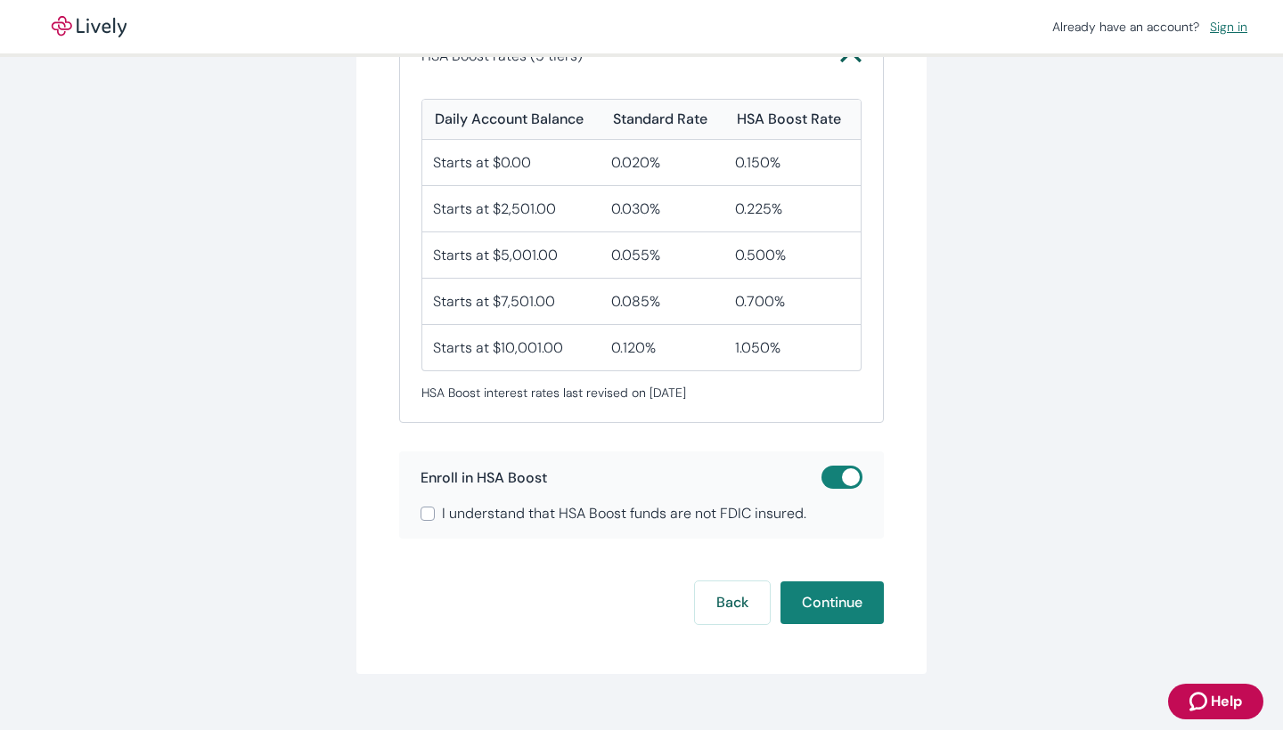
scroll to position [489, 0]
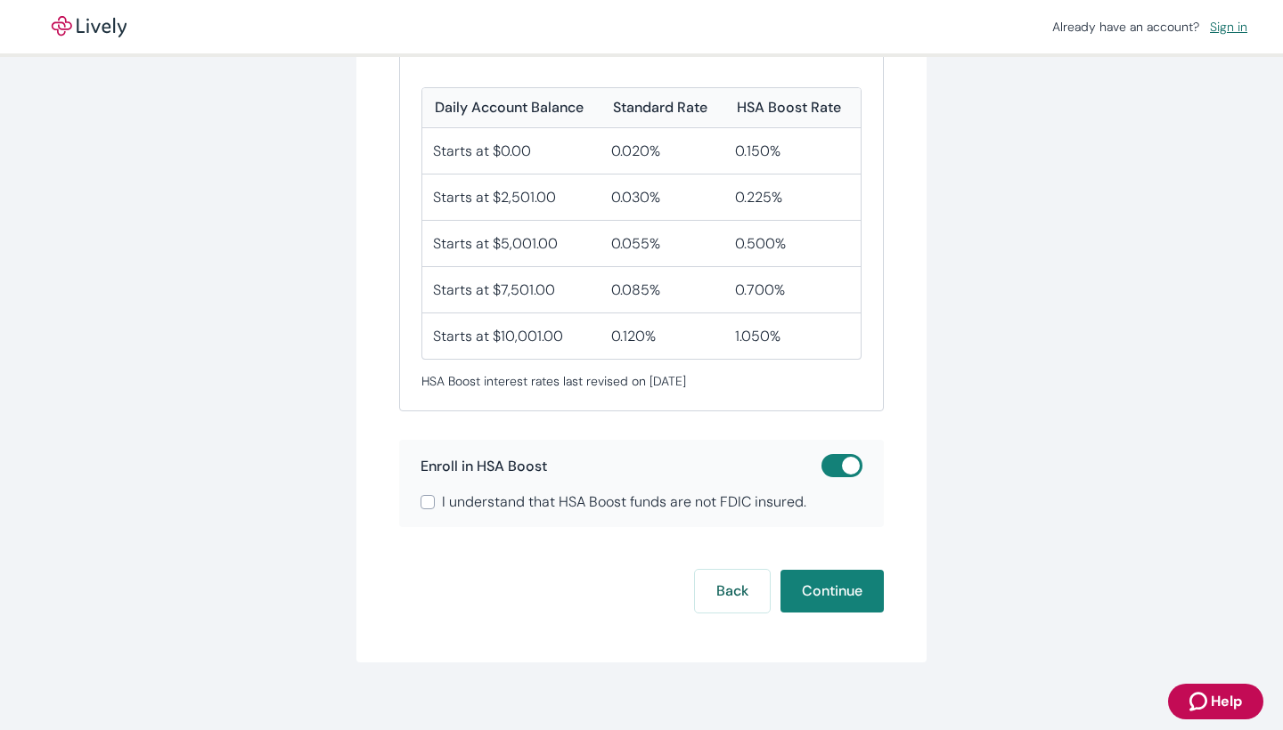
click at [844, 463] on input "checkbox" at bounding box center [850, 466] width 53 height 18
checkbox input "false"
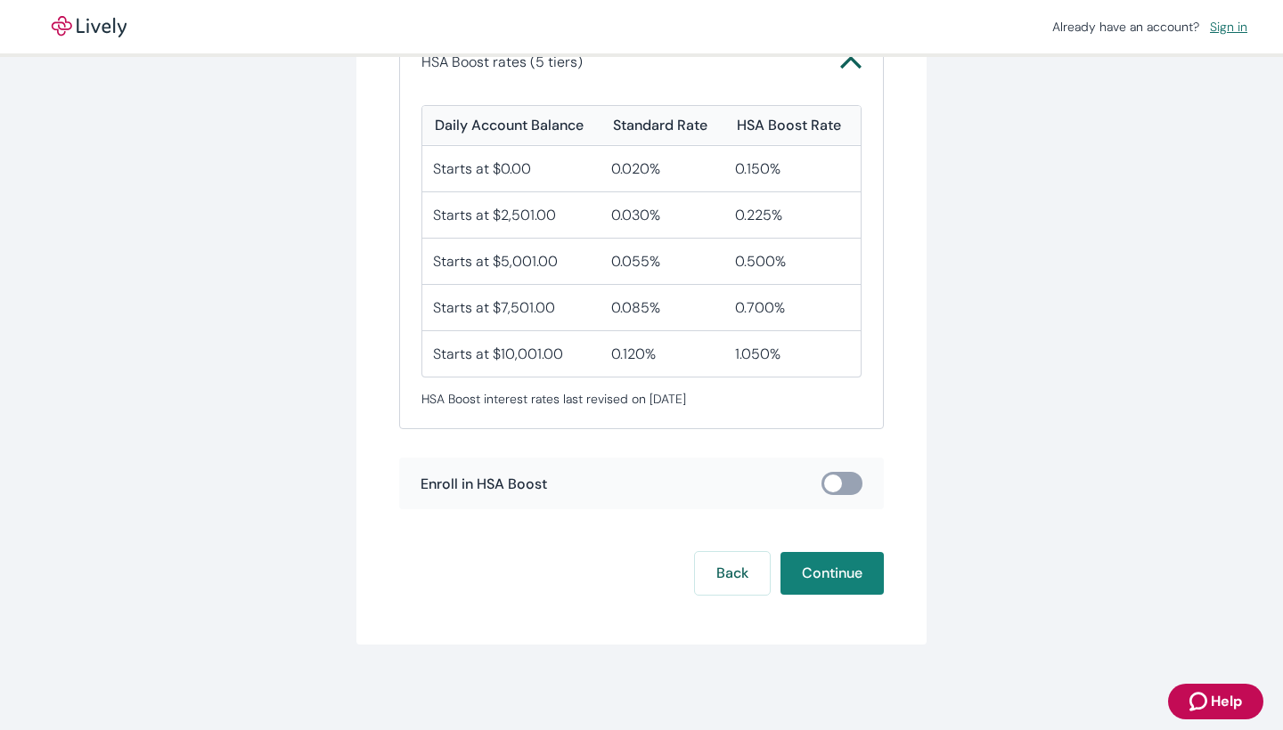
scroll to position [469, 0]
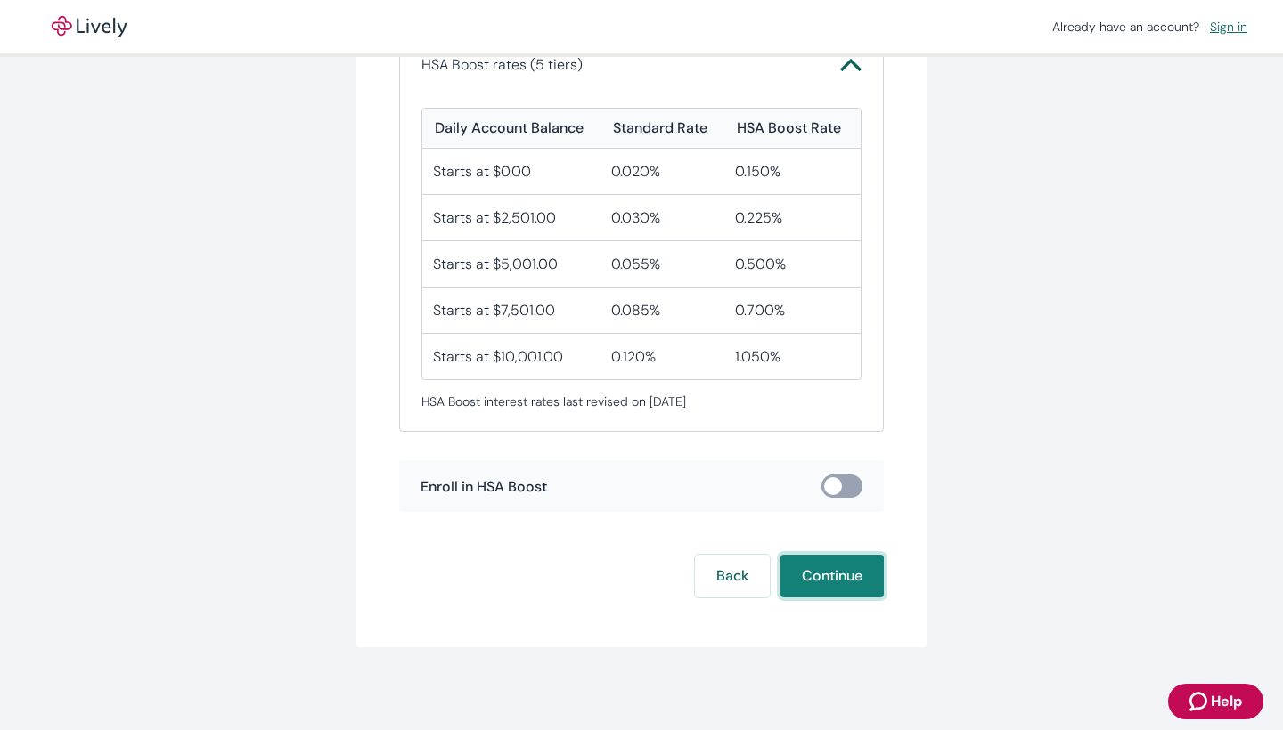
click at [848, 571] on button "Continue" at bounding box center [831, 576] width 103 height 43
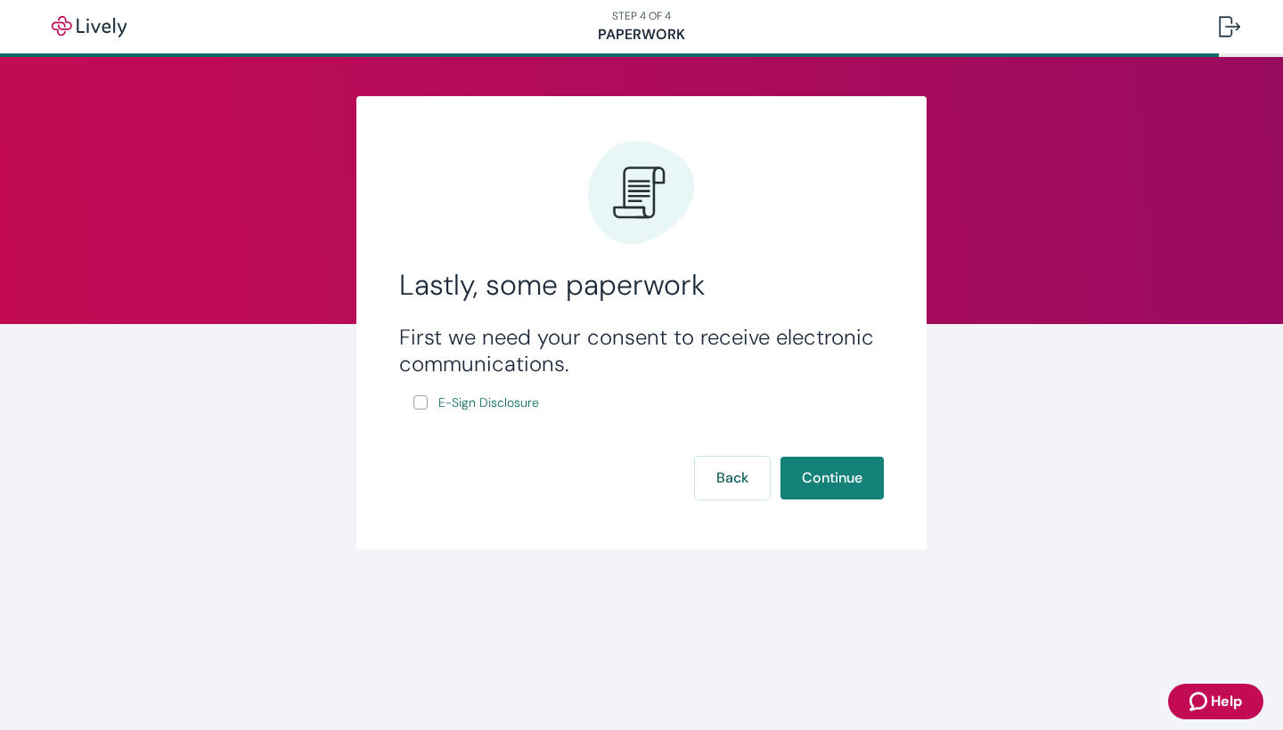
click at [412, 402] on div "First we need your consent to receive electronic communications. E-Sign Disclos…" at bounding box center [641, 369] width 485 height 90
click at [418, 402] on input "E-Sign Disclosure" at bounding box center [420, 402] width 14 height 14
checkbox input "true"
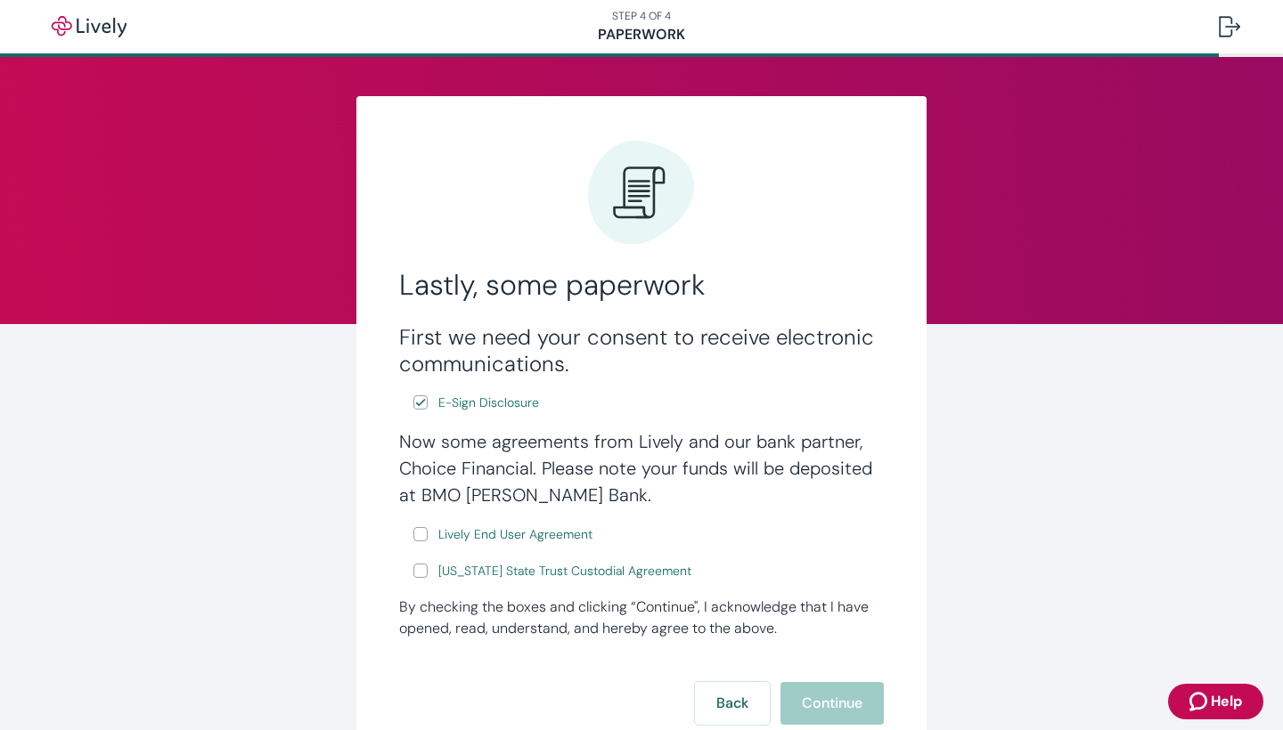
click at [421, 532] on input "Lively End User Agreement" at bounding box center [420, 534] width 14 height 14
checkbox input "true"
click at [420, 575] on input "[US_STATE] State Trust Custodial Agreement" at bounding box center [420, 571] width 14 height 14
checkbox input "true"
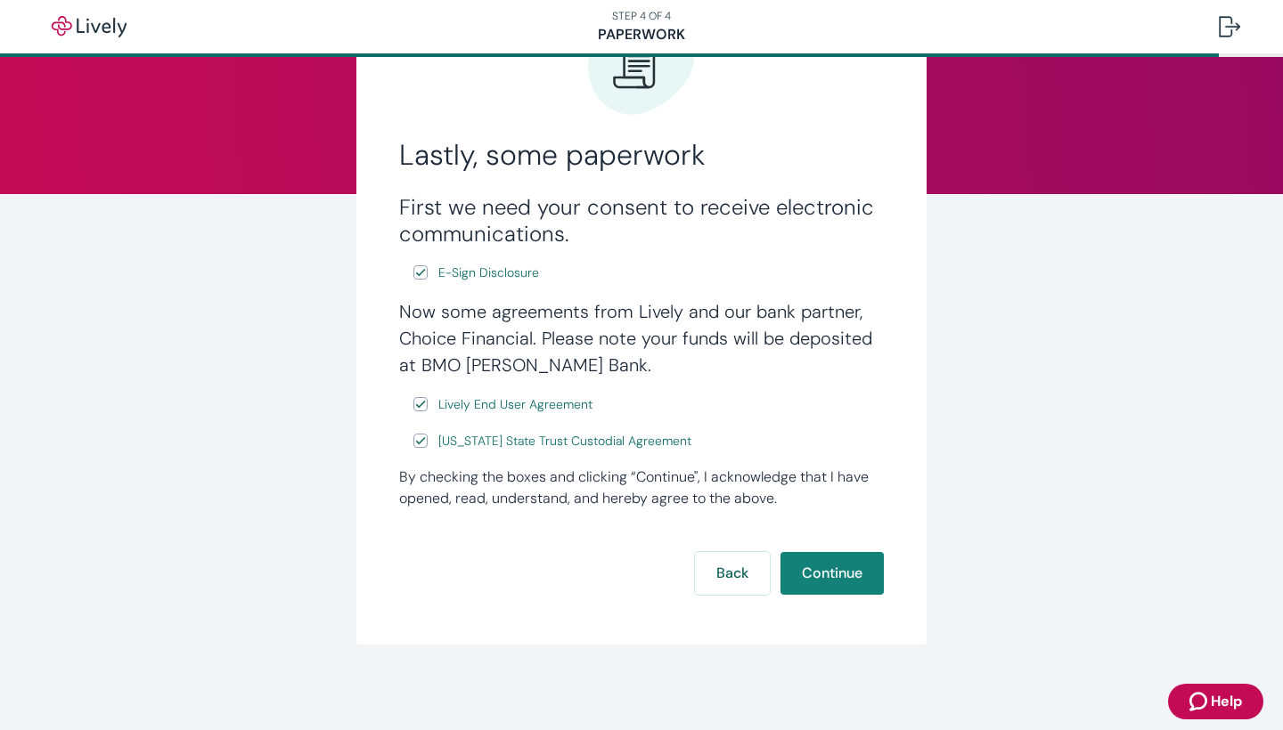
scroll to position [130, 0]
click at [828, 541] on form "First we need your consent to receive electronic communications. E-Sign Disclos…" at bounding box center [641, 394] width 485 height 401
click at [828, 564] on button "Continue" at bounding box center [831, 573] width 103 height 43
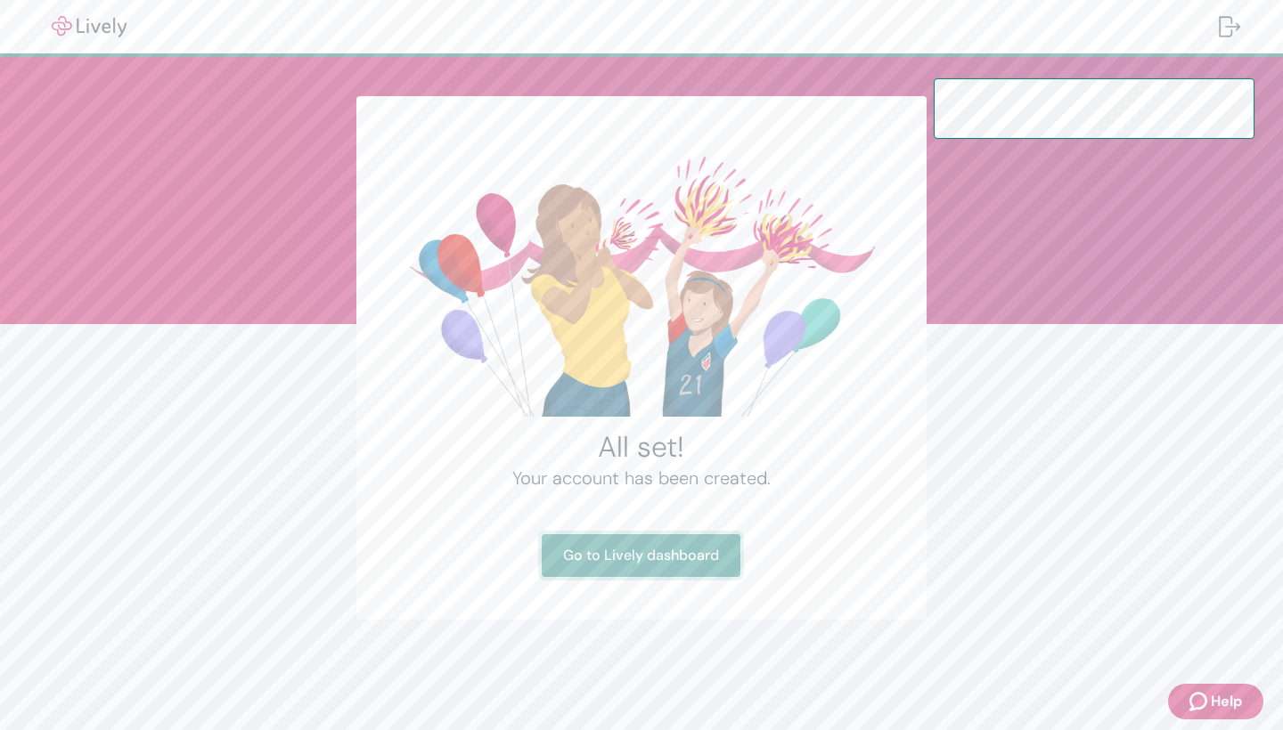
click at [675, 549] on link "Go to Lively dashboard" at bounding box center [641, 555] width 199 height 43
